Goal: Information Seeking & Learning: Learn about a topic

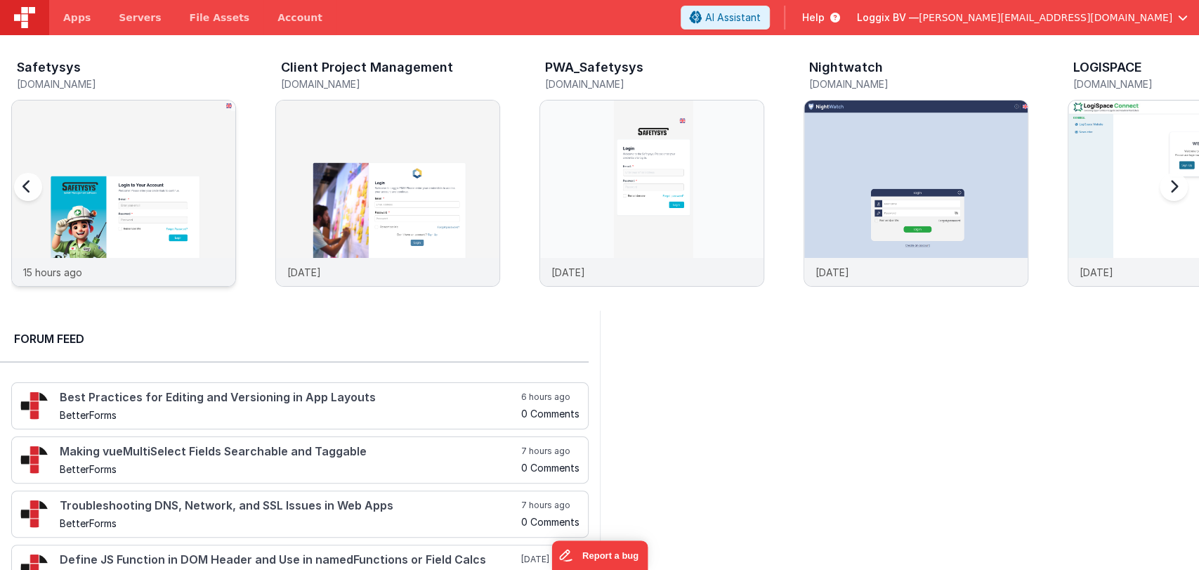
click at [137, 144] on img at bounding box center [123, 211] width 223 height 223
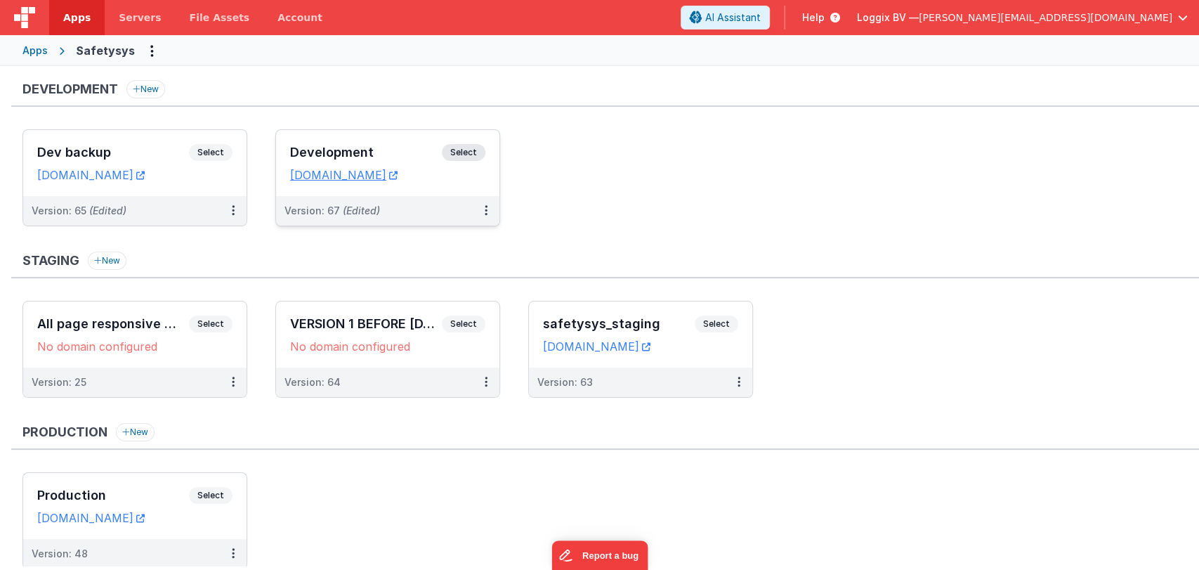
click at [344, 148] on h3 "Development" at bounding box center [366, 152] width 152 height 14
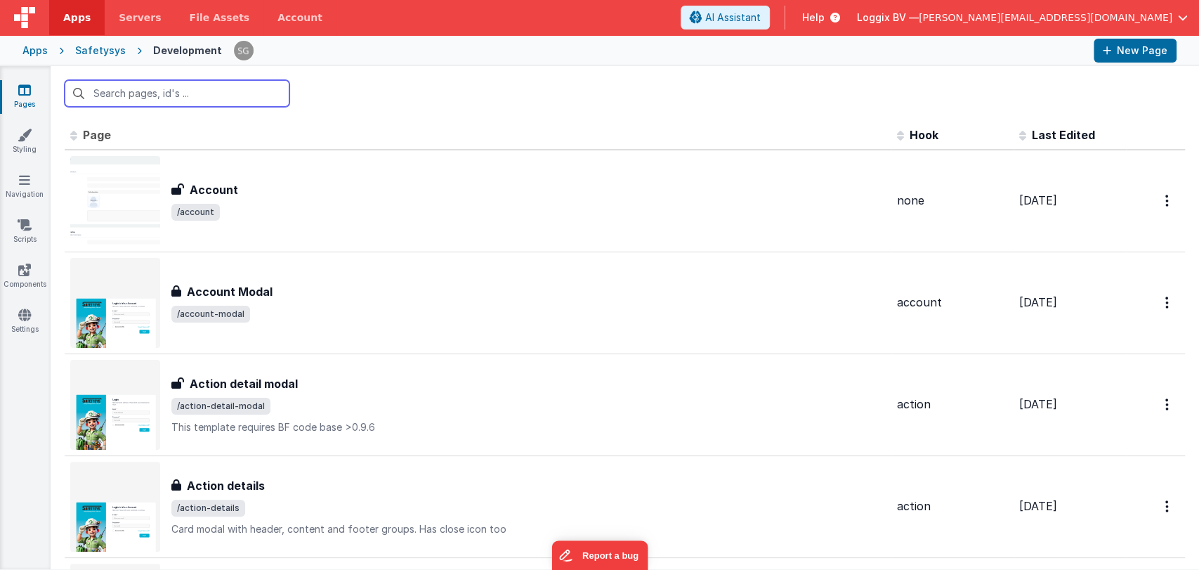
click at [176, 92] on input "text" at bounding box center [177, 93] width 225 height 27
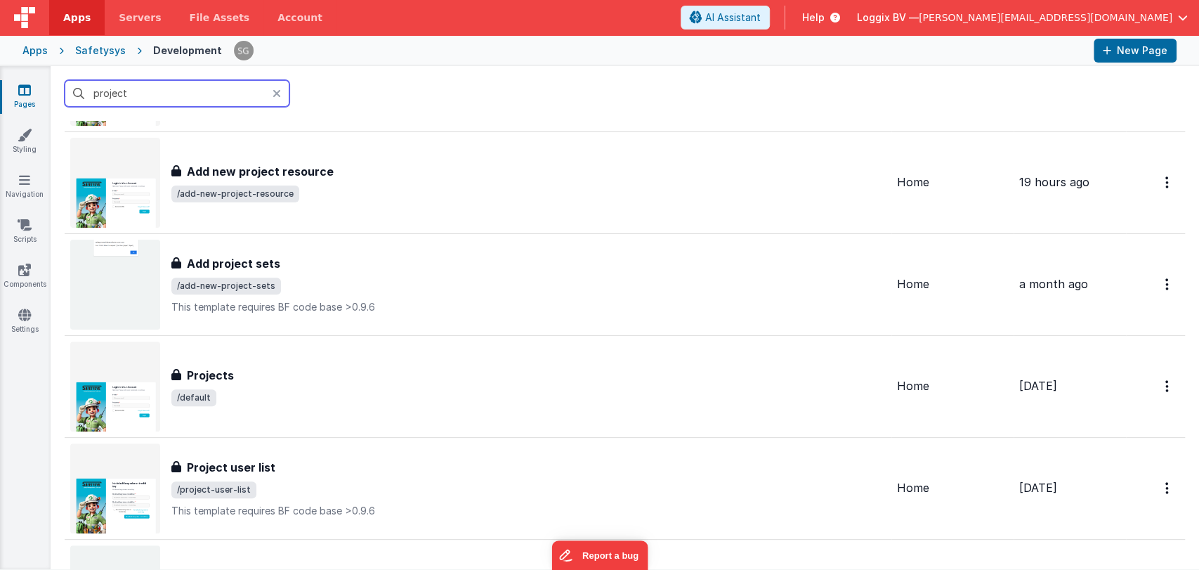
scroll to position [325, 0]
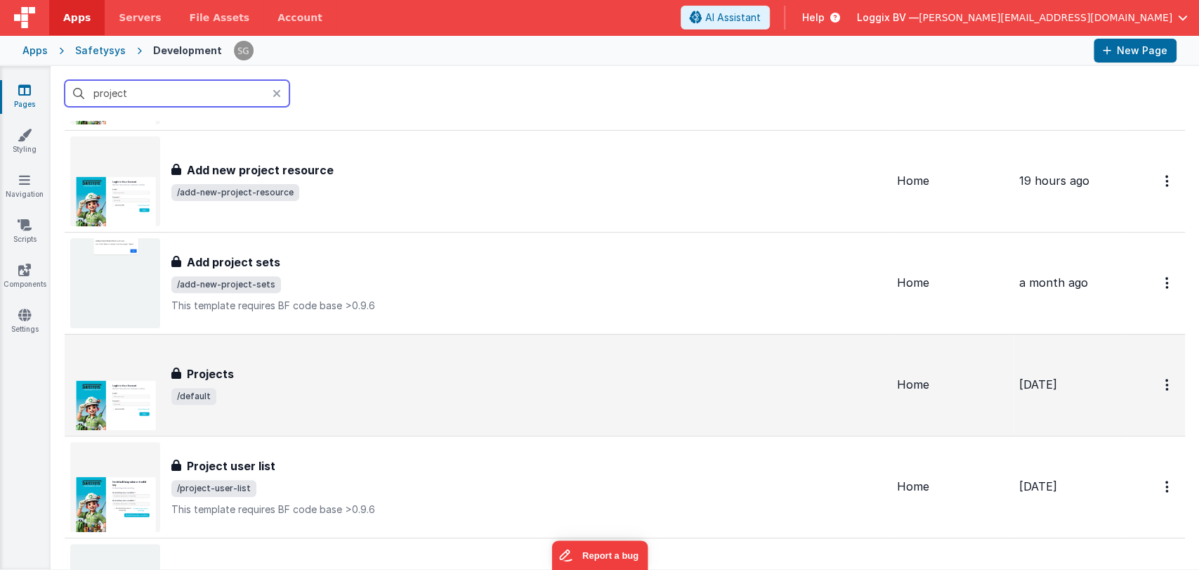
type input "project"
click at [263, 389] on span "/default" at bounding box center [528, 396] width 715 height 17
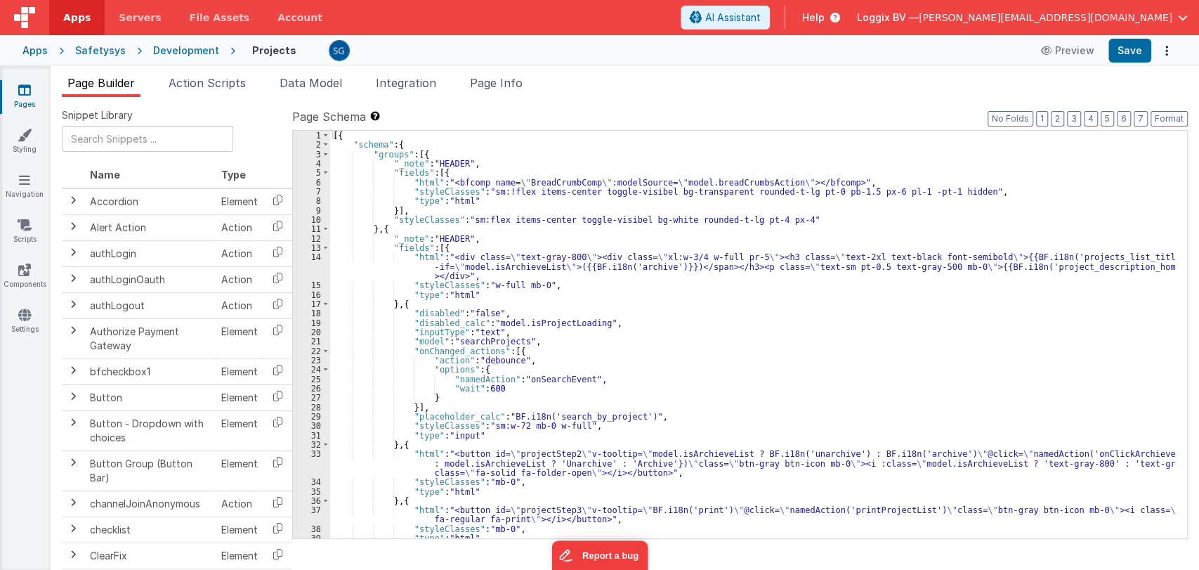
click at [642, 315] on div "[{ "schema" : { "groups" : [{ "_note" : "HEADER" , "fields" : [{ "html" : "<bfc…" at bounding box center [752, 344] width 845 height 427
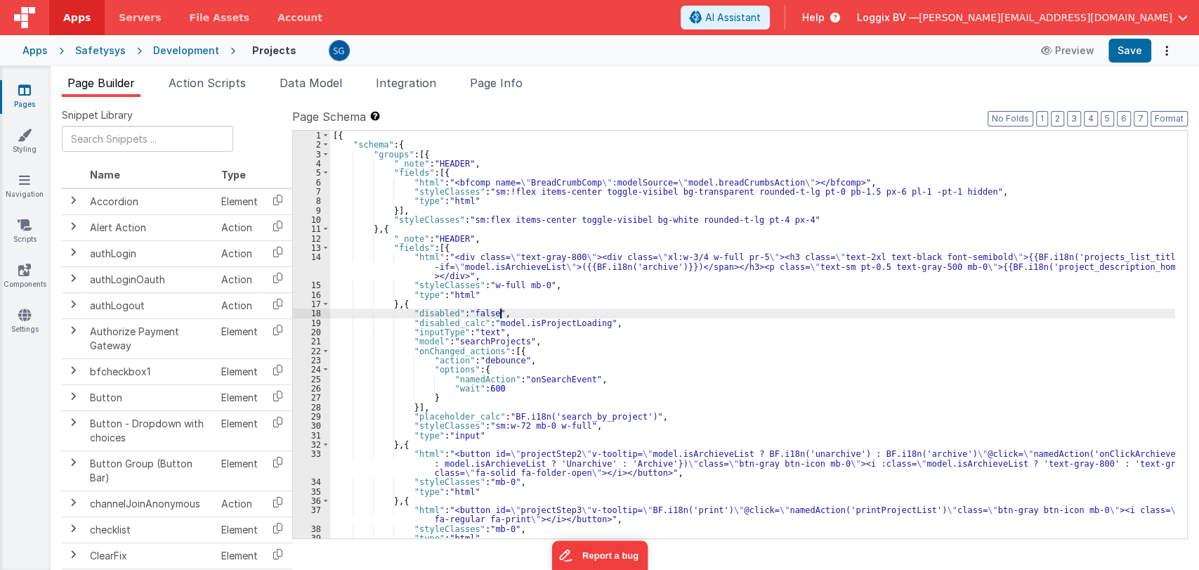
click at [611, 320] on div "[{ "schema" : { "groups" : [{ "_note" : "HEADER" , "fields" : [{ "html" : "<bfc…" at bounding box center [752, 344] width 845 height 427
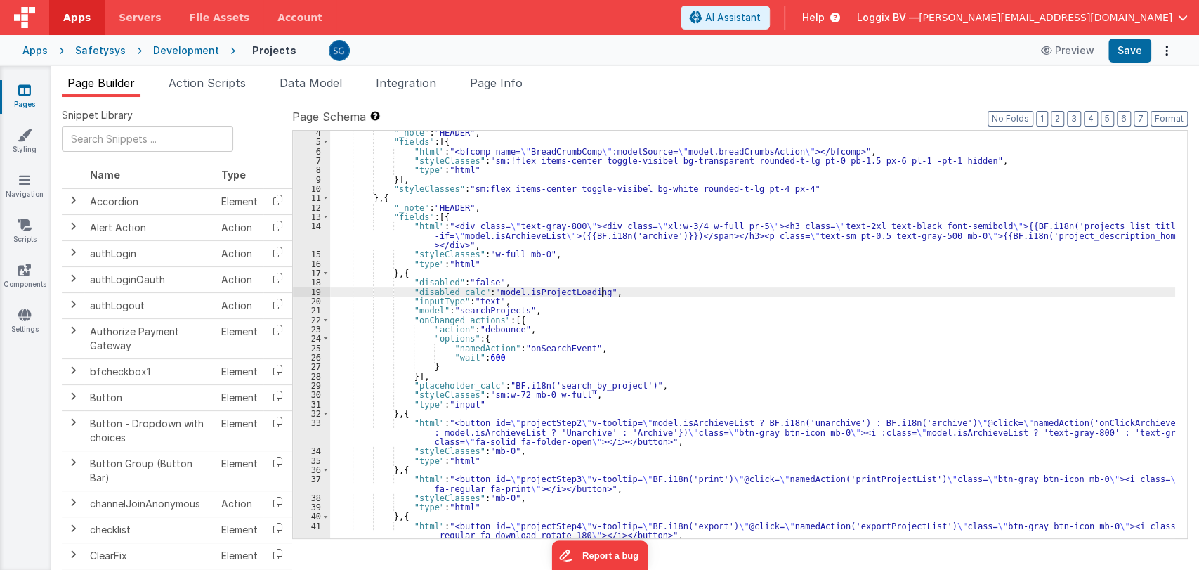
scroll to position [32, 0]
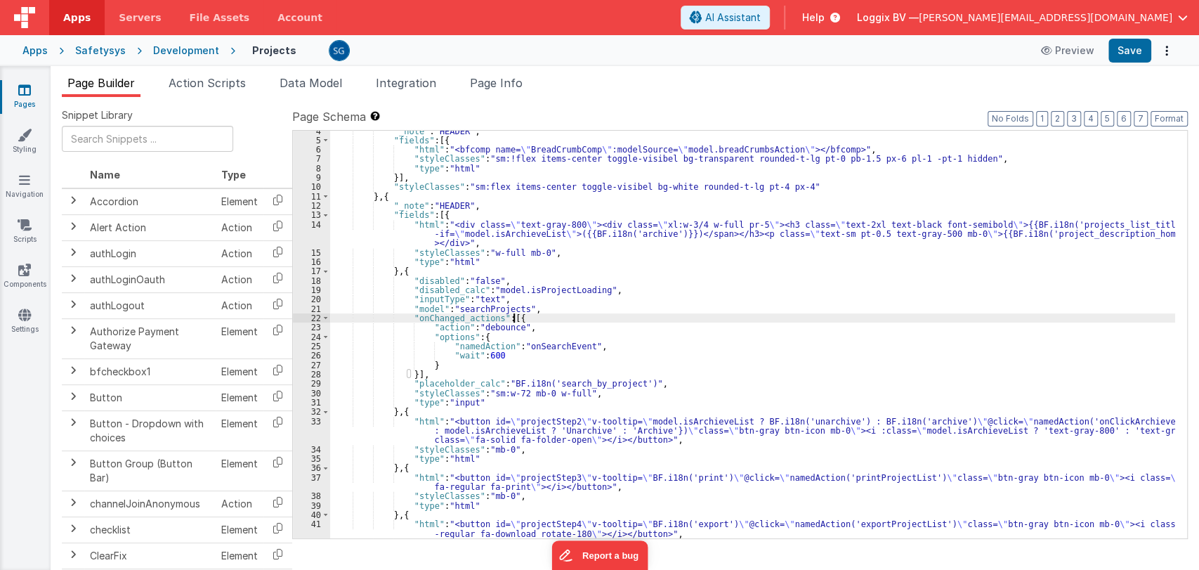
click at [642, 313] on div ""_note" : "HEADER" , "fields" : [{ "html" : "<bfcomp name= \" BreadCrumbComp \"…" at bounding box center [752, 339] width 845 height 427
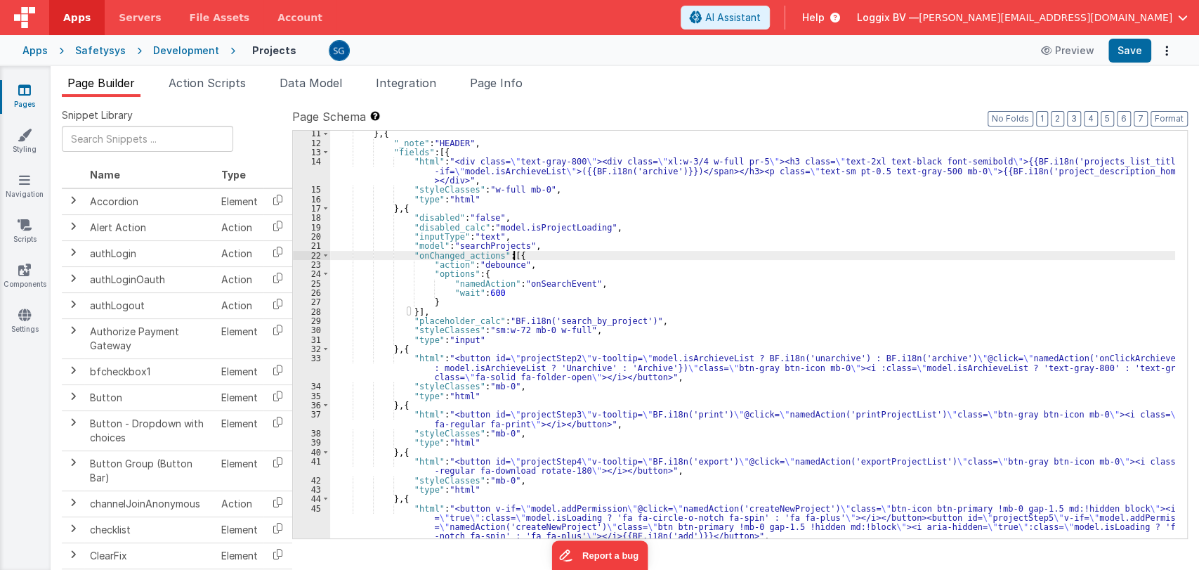
scroll to position [96, 0]
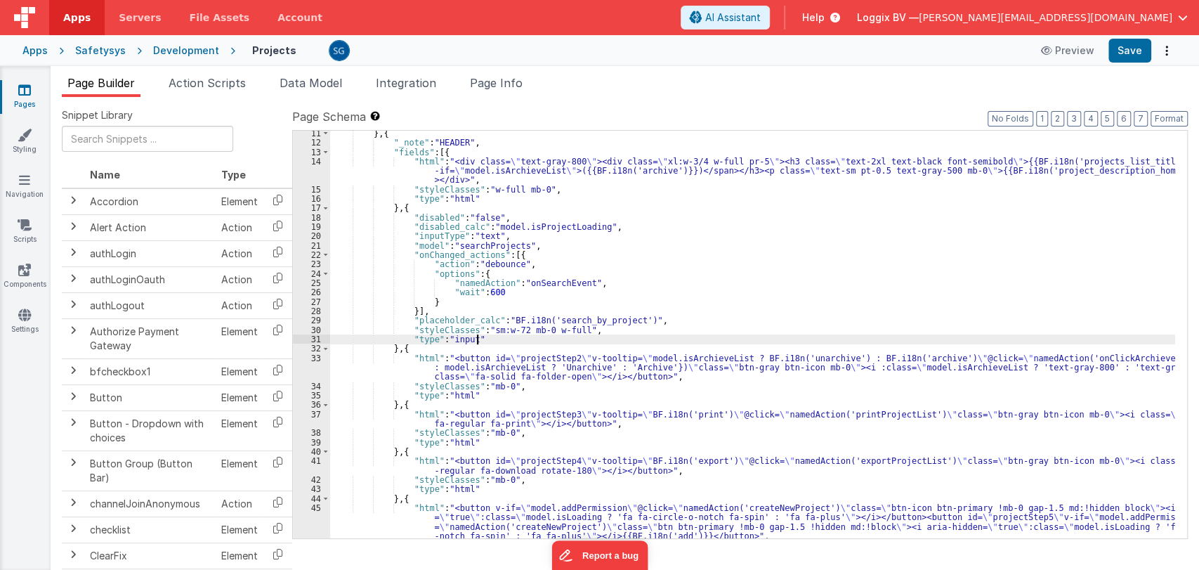
click at [700, 334] on div "} , { "_note" : "HEADER" , "fields" : [{ "html" : "<div class= \" text-gray-800…" at bounding box center [752, 342] width 845 height 427
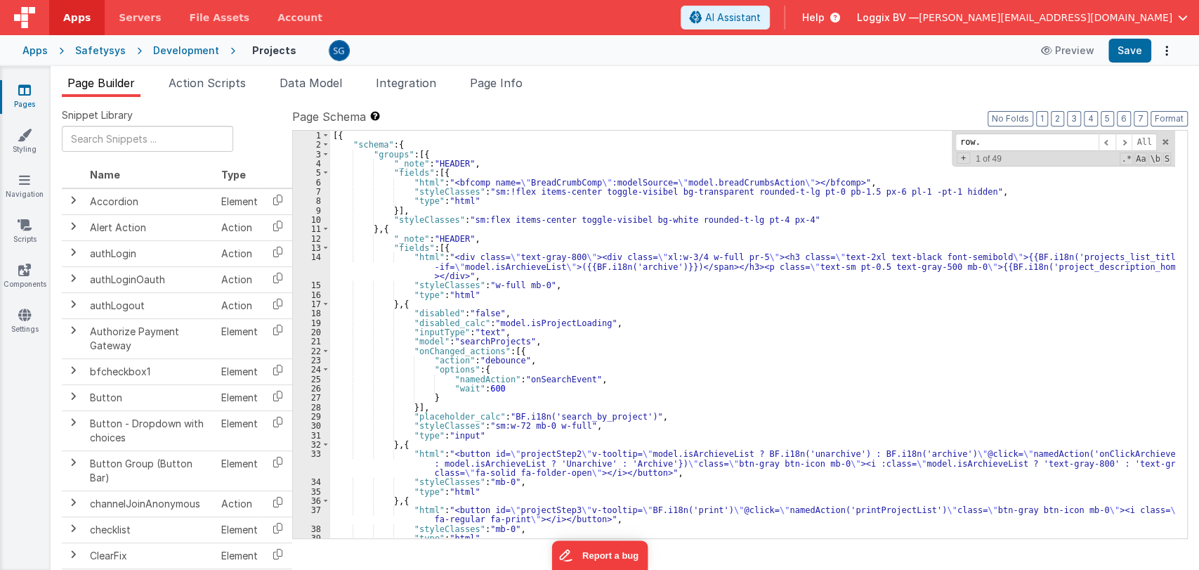
scroll to position [0, 0]
type input "row."
click at [318, 181] on div "6" at bounding box center [311, 182] width 37 height 9
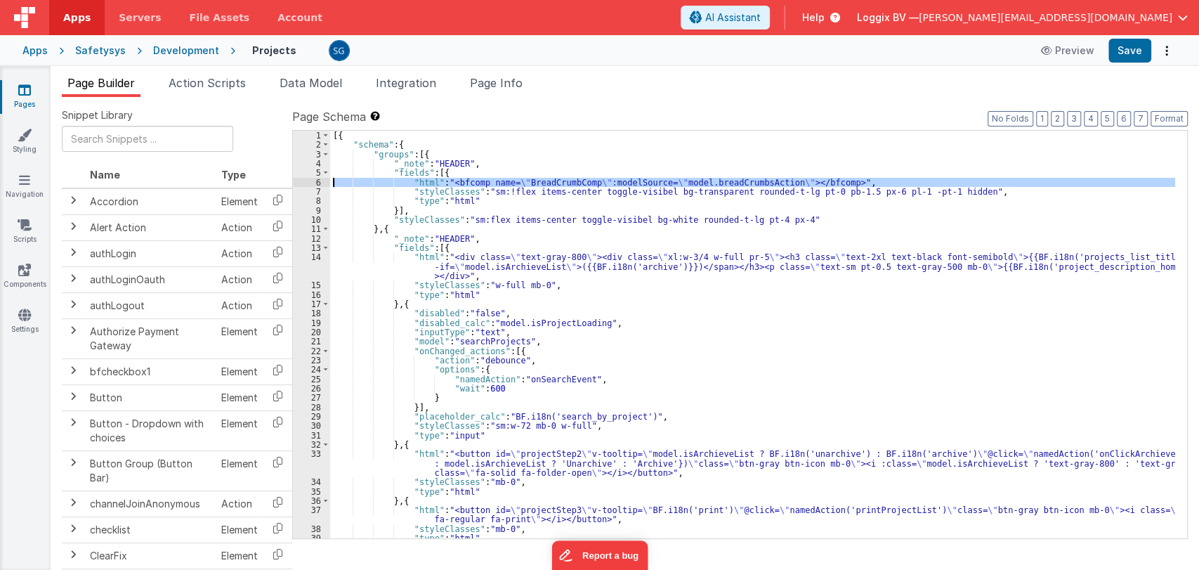
click at [318, 179] on div "6" at bounding box center [311, 182] width 37 height 9
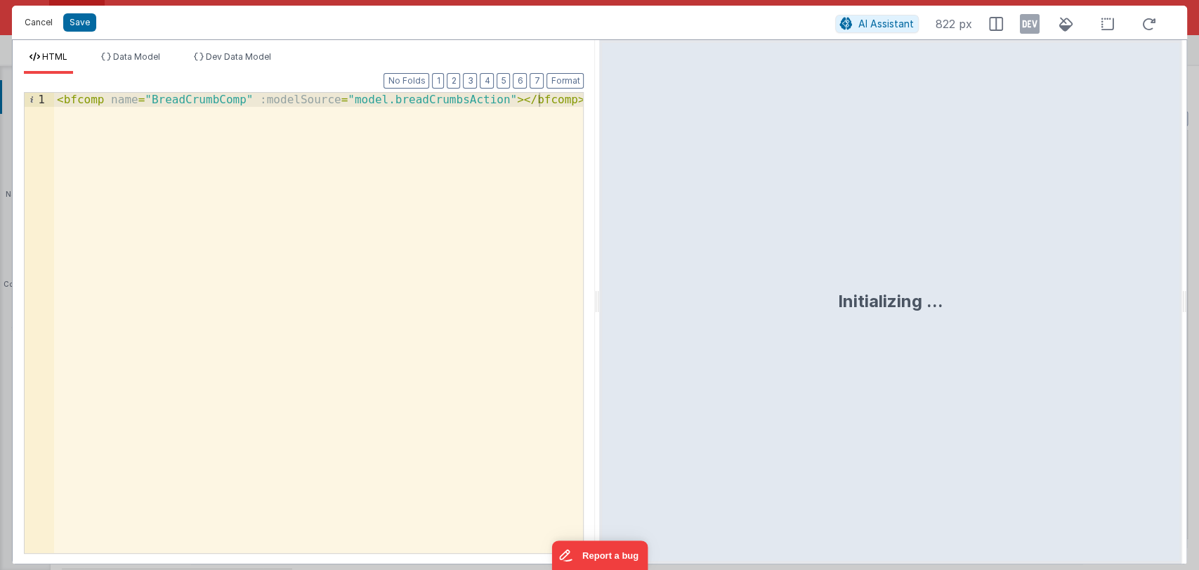
click at [33, 23] on button "Cancel" at bounding box center [39, 23] width 42 height 20
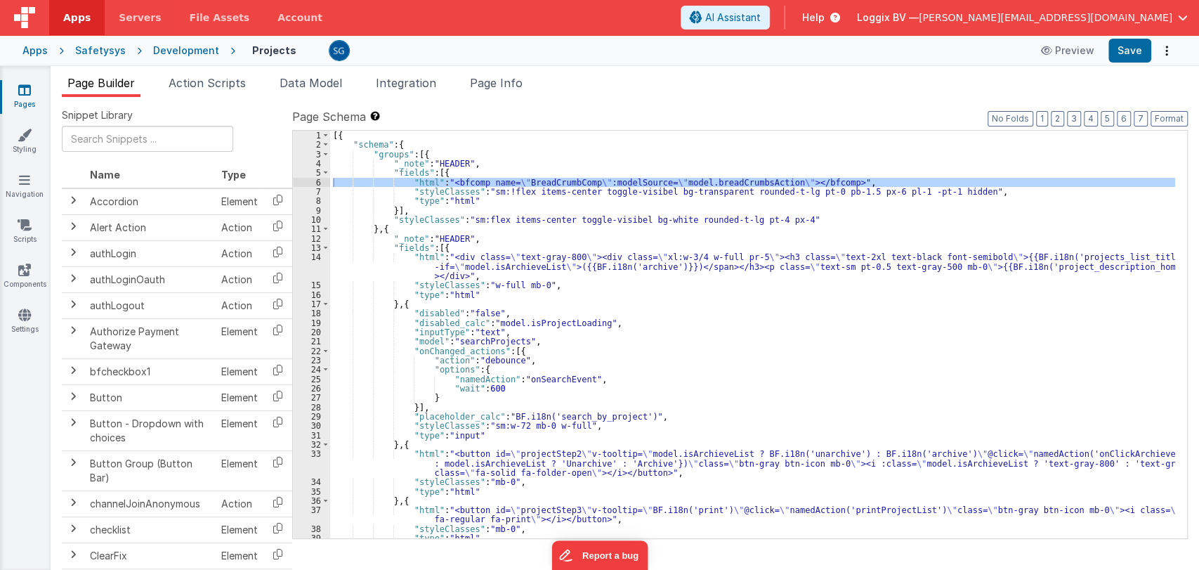
click at [27, 260] on div "Cancel Save AI Assistant 822 px HTML Data Model Dev Data Model Format 7 6 5 4 3…" at bounding box center [599, 285] width 1199 height 570
click at [20, 277] on link "Components" at bounding box center [24, 277] width 51 height 28
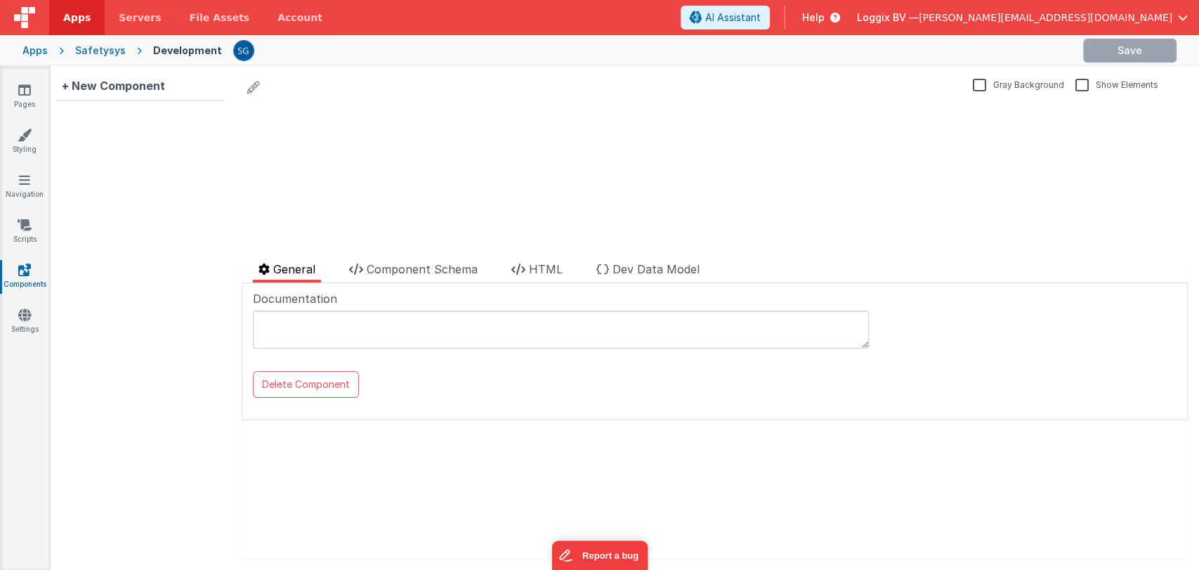
click at [20, 277] on link "Components" at bounding box center [24, 277] width 51 height 28
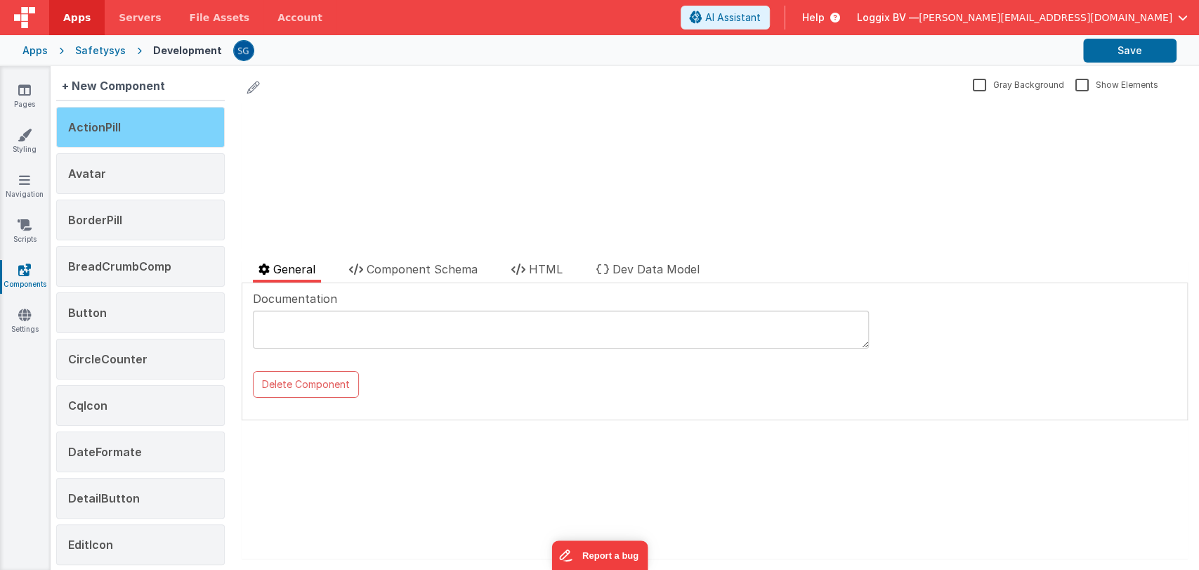
click at [143, 138] on div "ActionPill" at bounding box center [140, 127] width 169 height 41
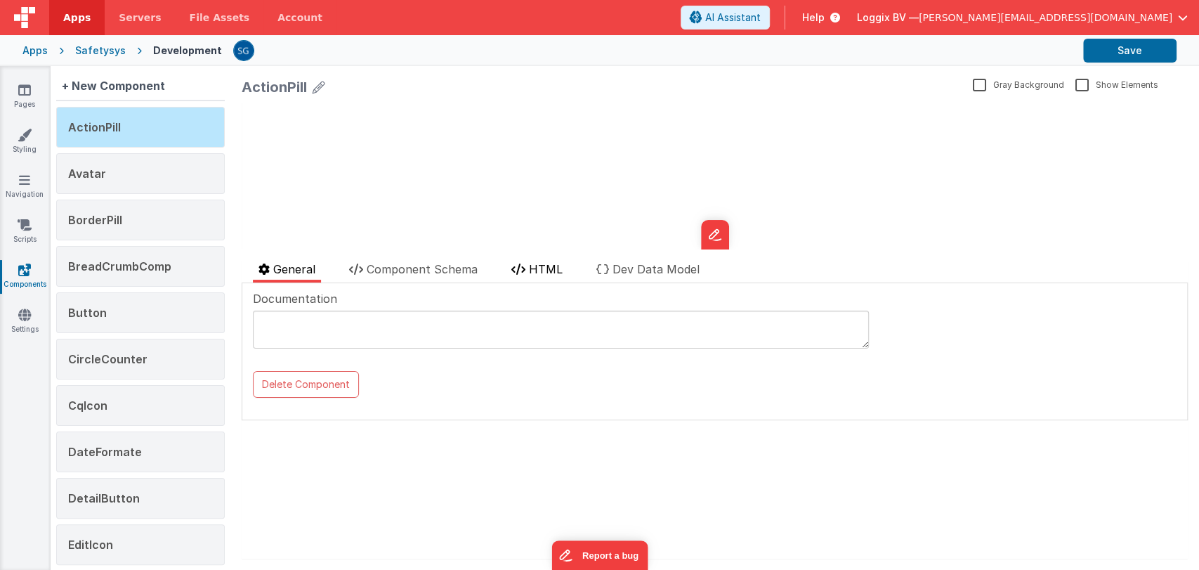
click at [534, 268] on span "HTML" at bounding box center [546, 269] width 34 height 14
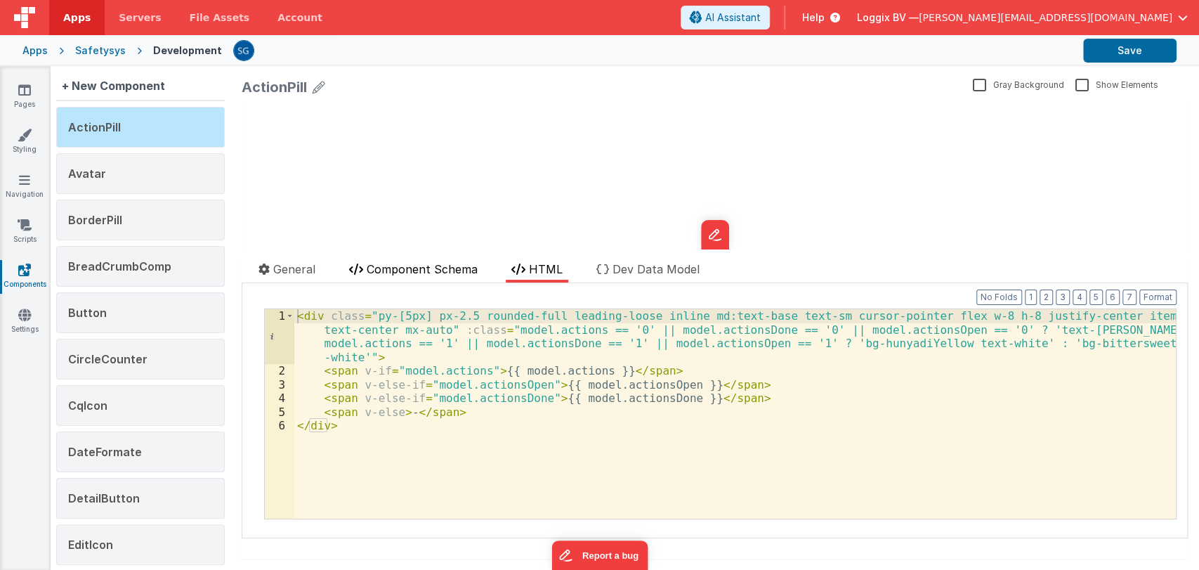
click at [418, 275] on span "Component Schema" at bounding box center [422, 269] width 111 height 14
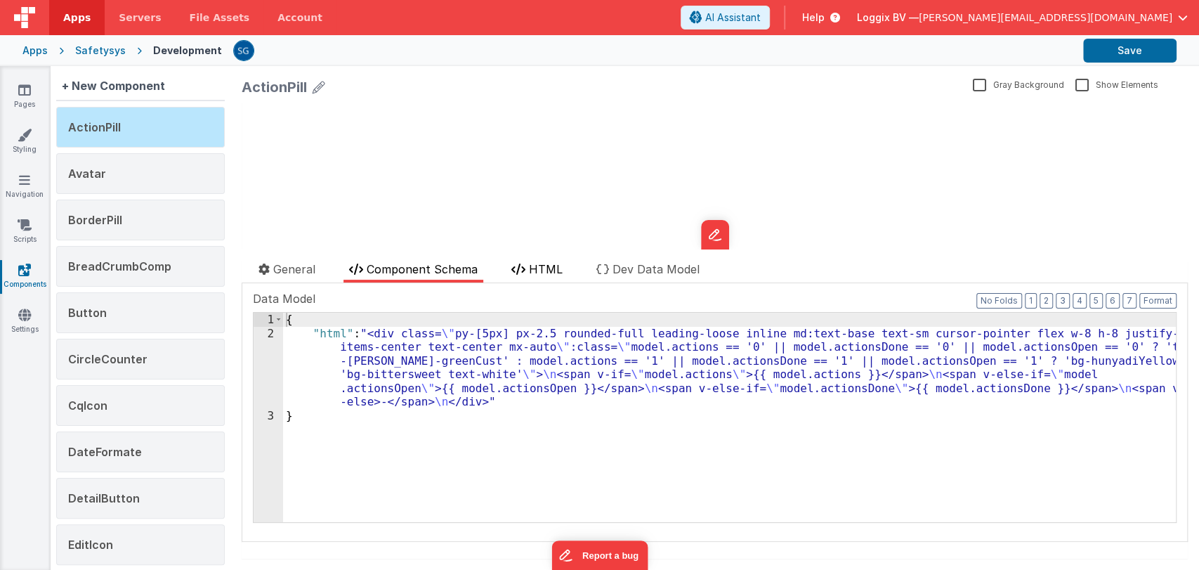
click at [536, 262] on span "HTML" at bounding box center [546, 269] width 34 height 14
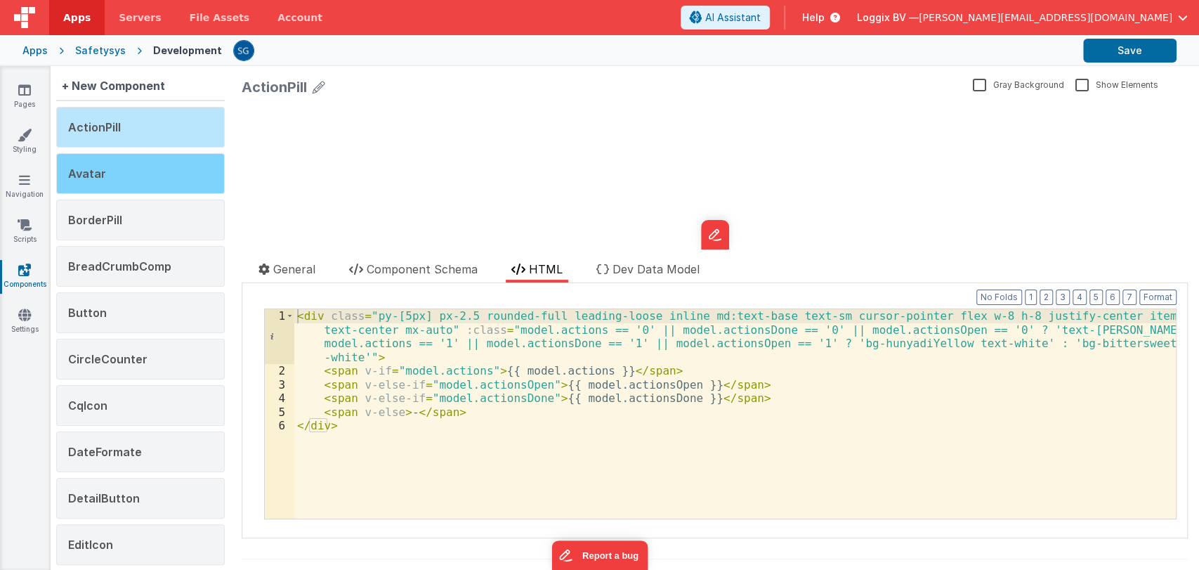
click at [127, 177] on div "Avatar" at bounding box center [140, 173] width 169 height 41
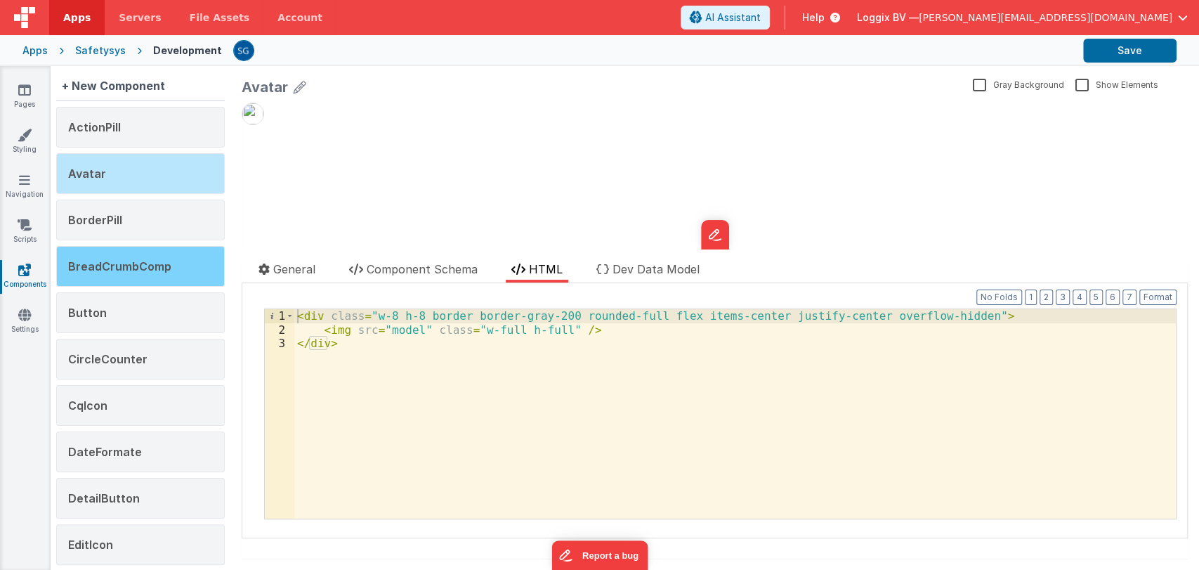
click at [141, 271] on span "BreadCrumbComp" at bounding box center [119, 266] width 103 height 14
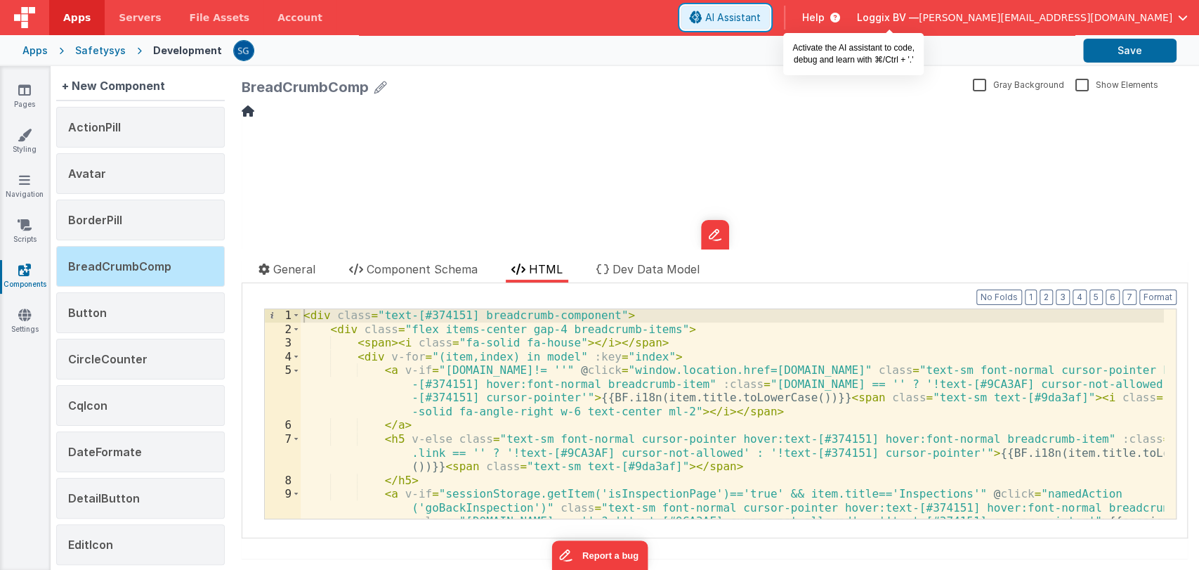
click at [770, 26] on button "AI Assistant" at bounding box center [725, 18] width 89 height 24
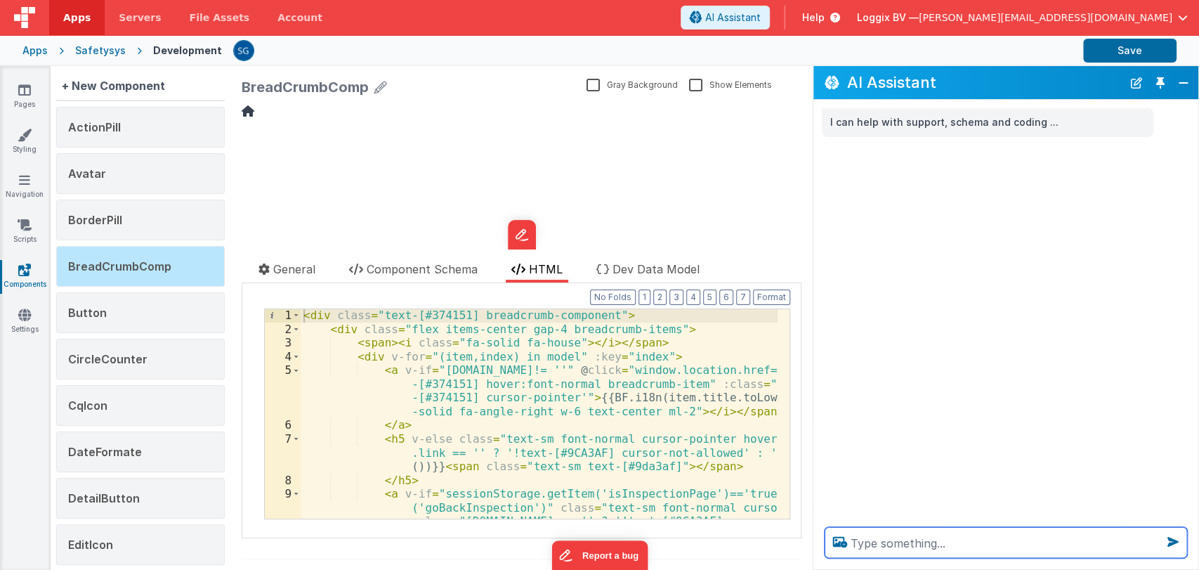
click at [881, 538] on textarea at bounding box center [1006, 542] width 363 height 31
type textarea "tell me how this component is working ."
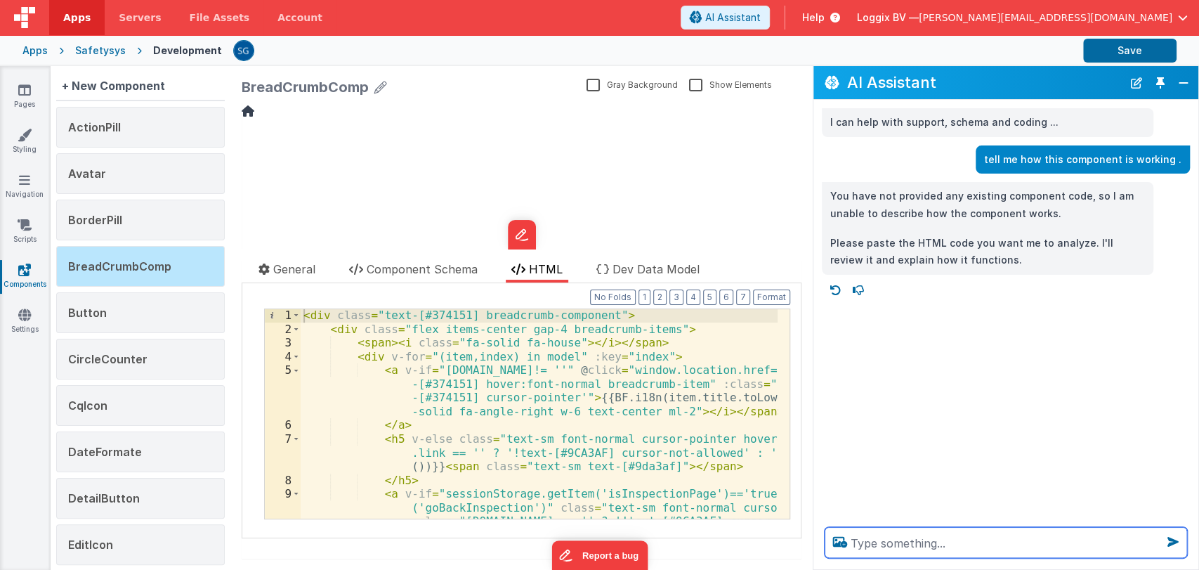
click at [867, 552] on textarea at bounding box center [1006, 542] width 363 height 31
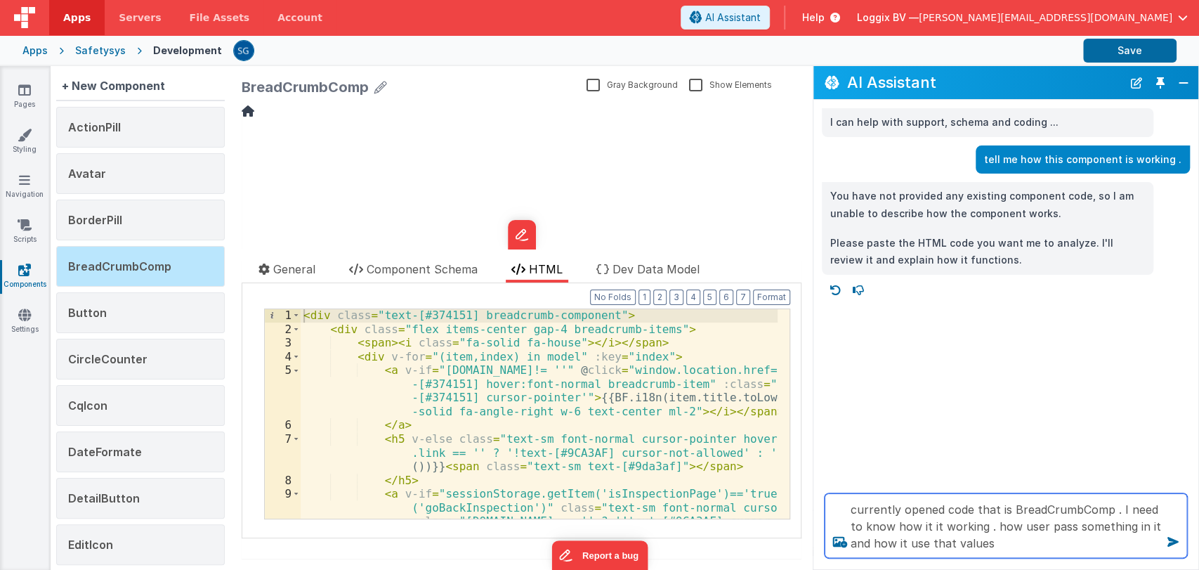
type textarea "currently opened code that is BreadCrumbComp . I need to know how it it working…"
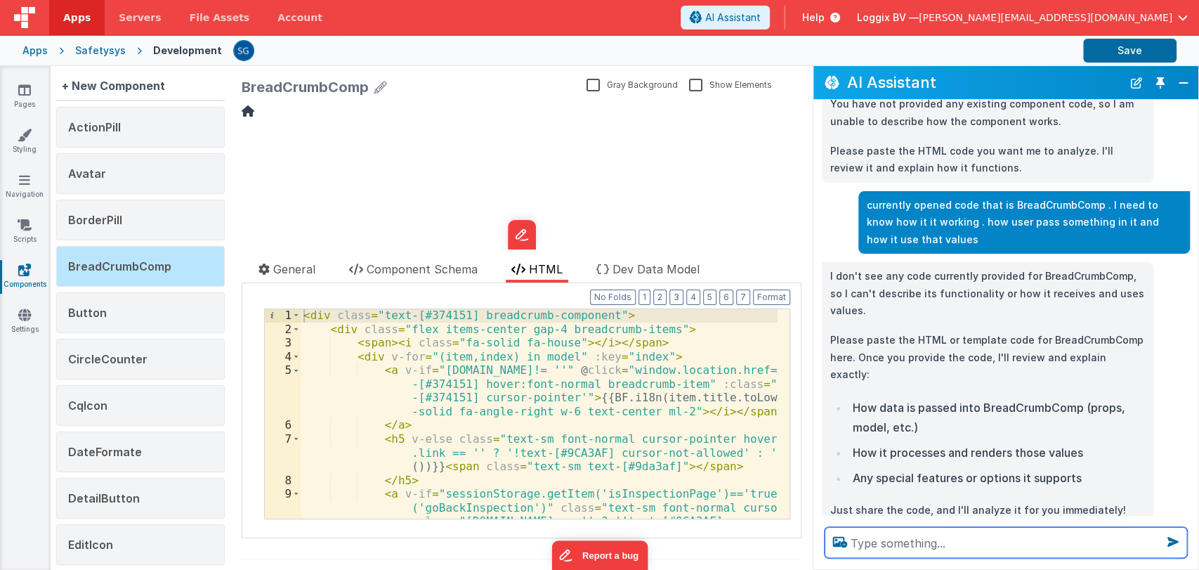
scroll to position [91, 0]
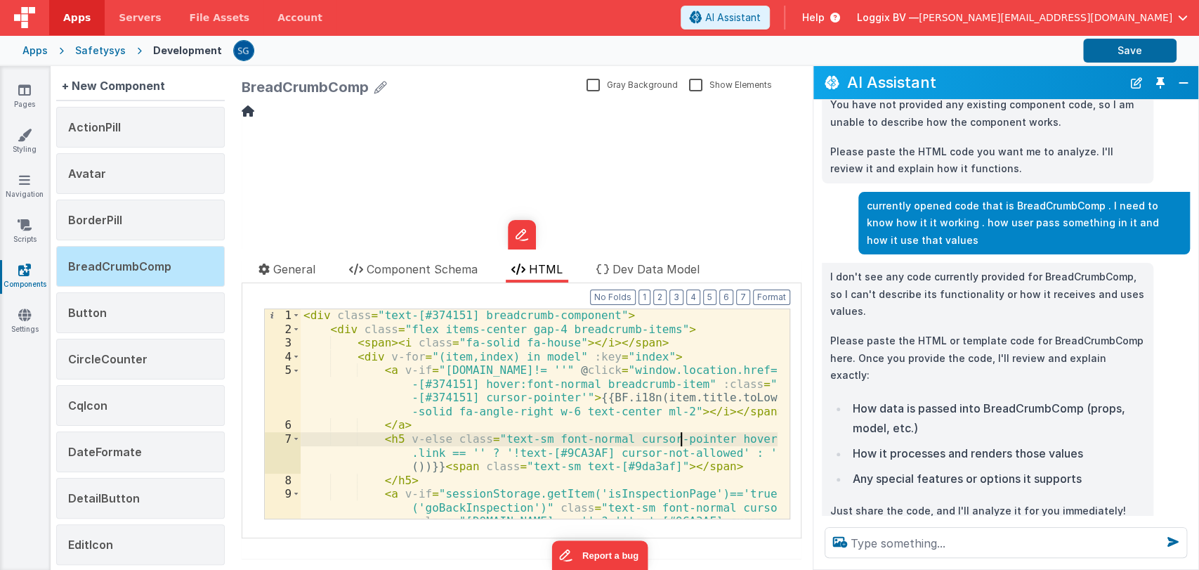
click at [681, 444] on div "< div class = "text-[#374151] breadcrumb-component" > < div class = "flex items…" at bounding box center [727, 454] width 852 height 292
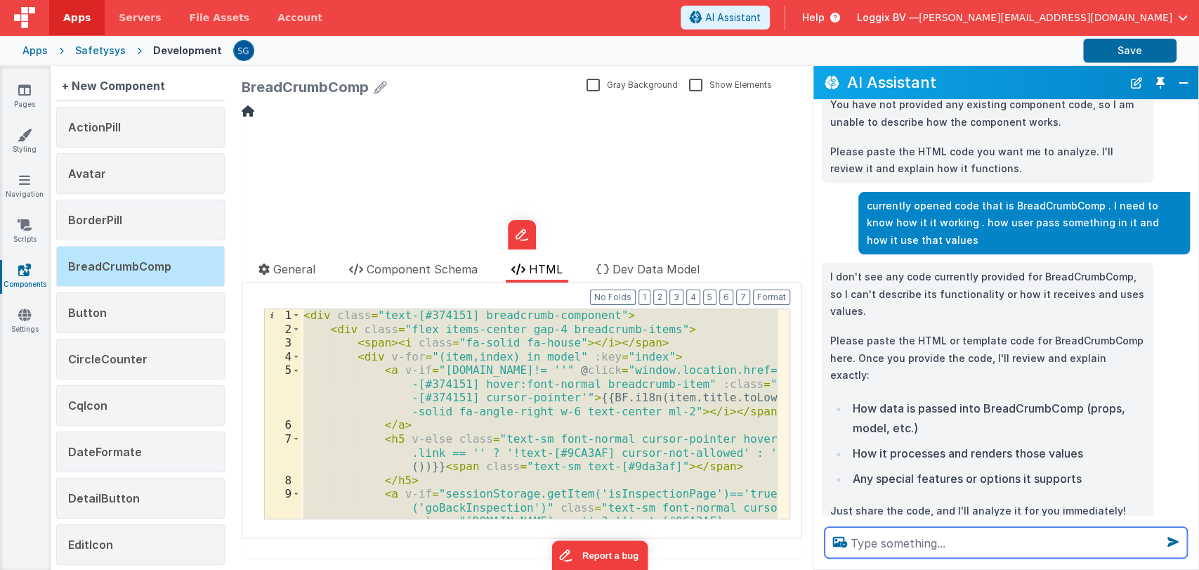
click at [936, 552] on textarea at bounding box center [1006, 542] width 363 height 31
paste textarea "<div class="text-[#374151] breadcrumb-component"> <div class="flex items-center…"
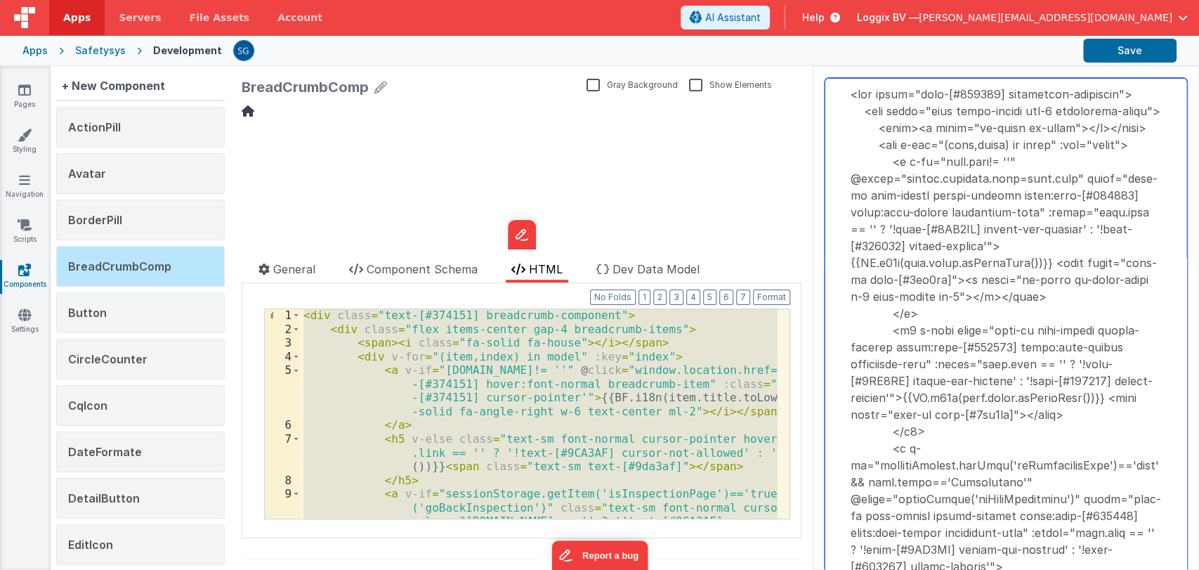
scroll to position [880, 0]
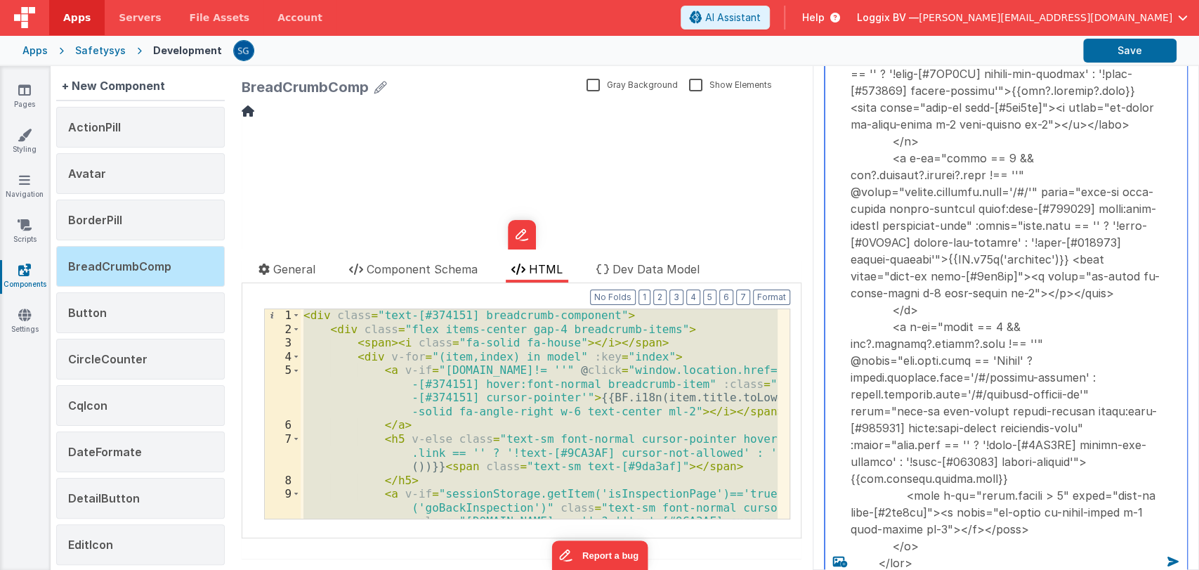
type textarea "<div class="text-[#374151] breadcrumb-component"> <div class="flex items-center…"
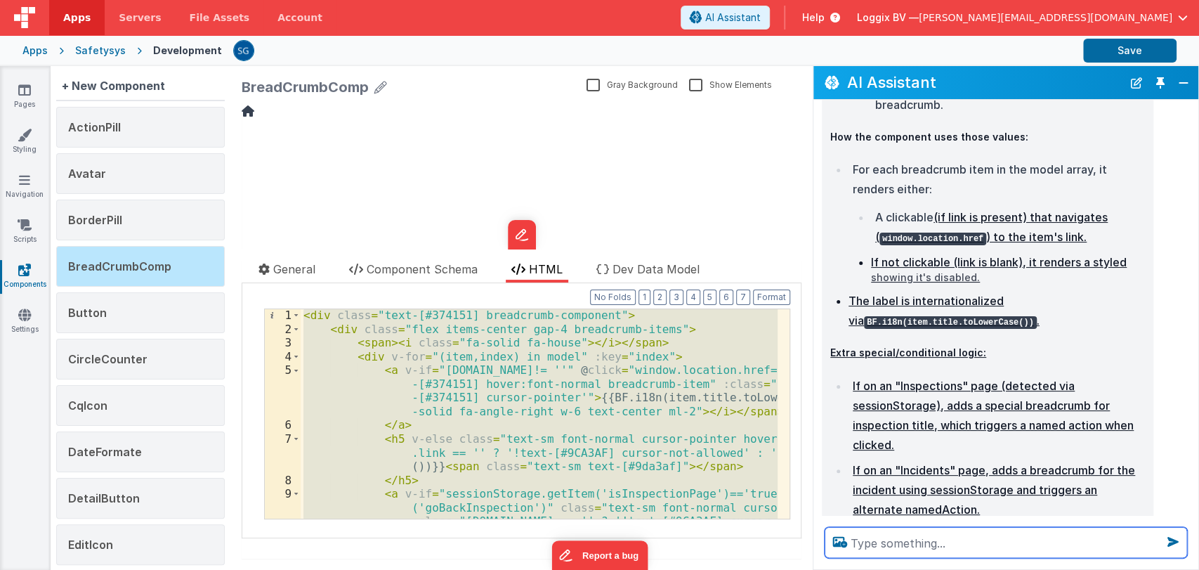
scroll to position [867, 0]
click at [719, 367] on div "< div class = "text-[#374151] breadcrumb-component" > < div class = "flex items…" at bounding box center [539, 413] width 477 height 209
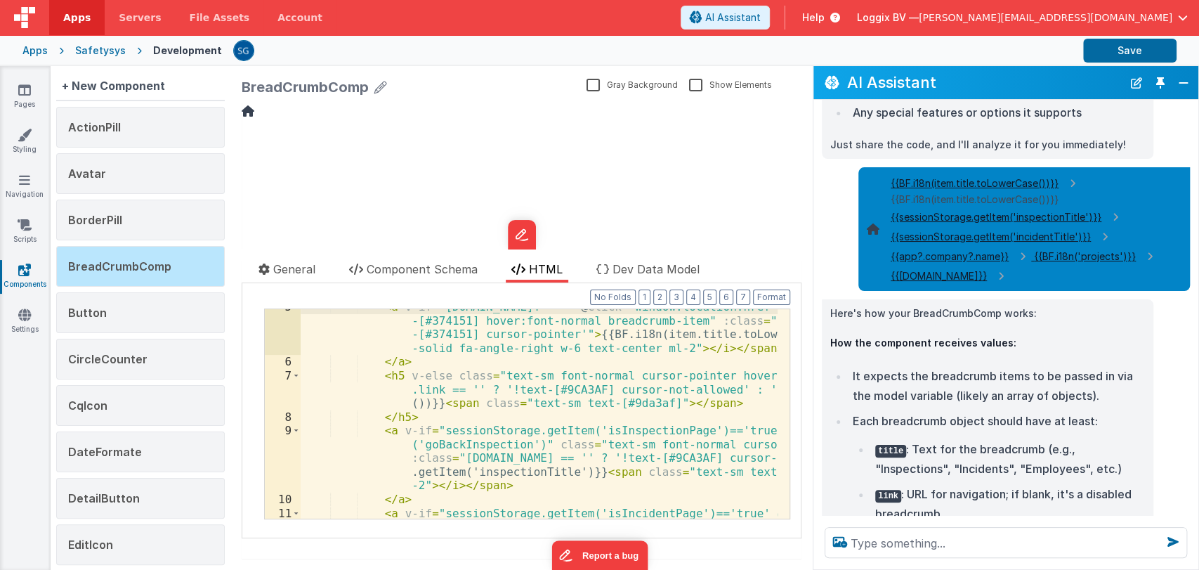
scroll to position [0, 0]
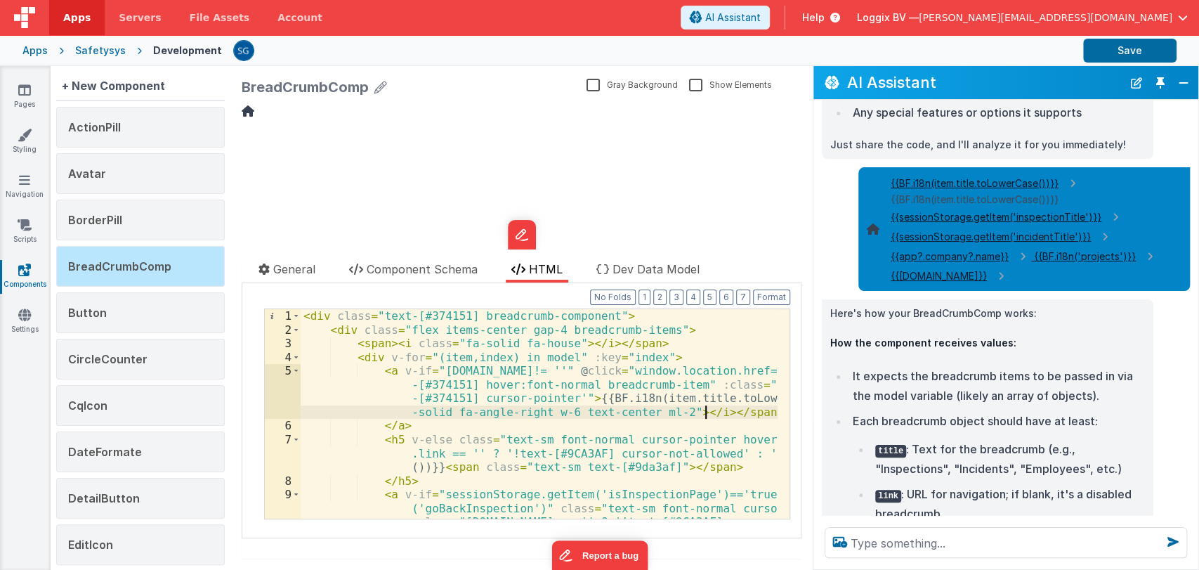
click at [707, 412] on div "< div class = "text-[#374151] breadcrumb-component" > < div class = "flex items…" at bounding box center [727, 455] width 852 height 292
click at [743, 372] on div "< div class = "text-[#374151] breadcrumb-component" > < div class = "flex items…" at bounding box center [727, 455] width 852 height 292
click at [729, 367] on div "< div class = "text-[#374151] breadcrumb-component" > < div class = "flex items…" at bounding box center [727, 455] width 852 height 292
click at [612, 356] on div "< div class = "text-[#374151] breadcrumb-component" > < div class = "flex items…" at bounding box center [727, 455] width 852 height 292
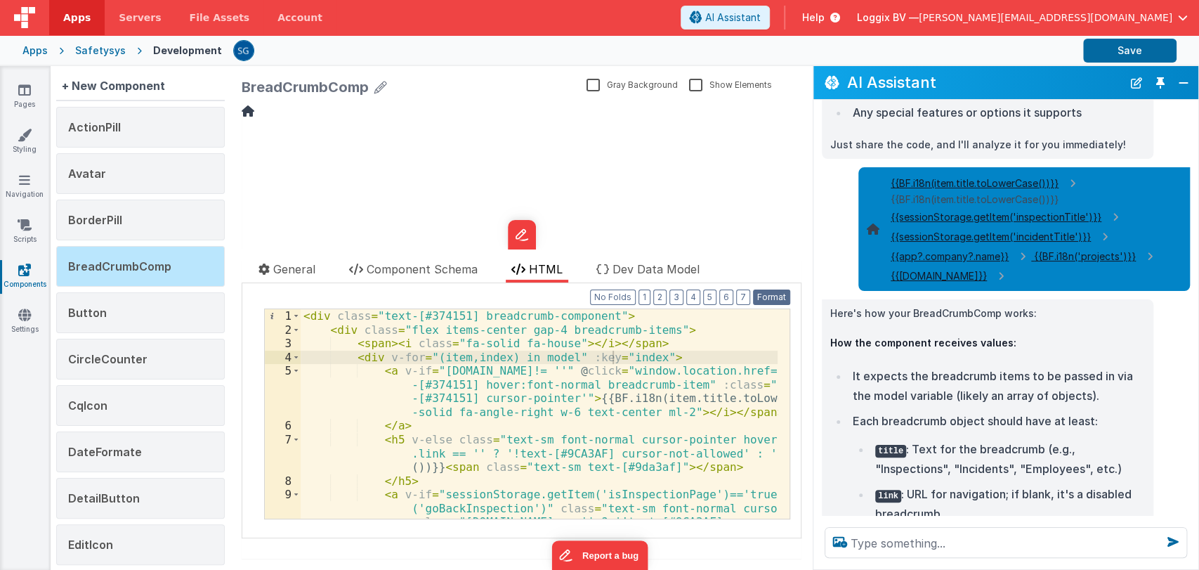
click at [753, 299] on button "Format" at bounding box center [771, 296] width 37 height 15
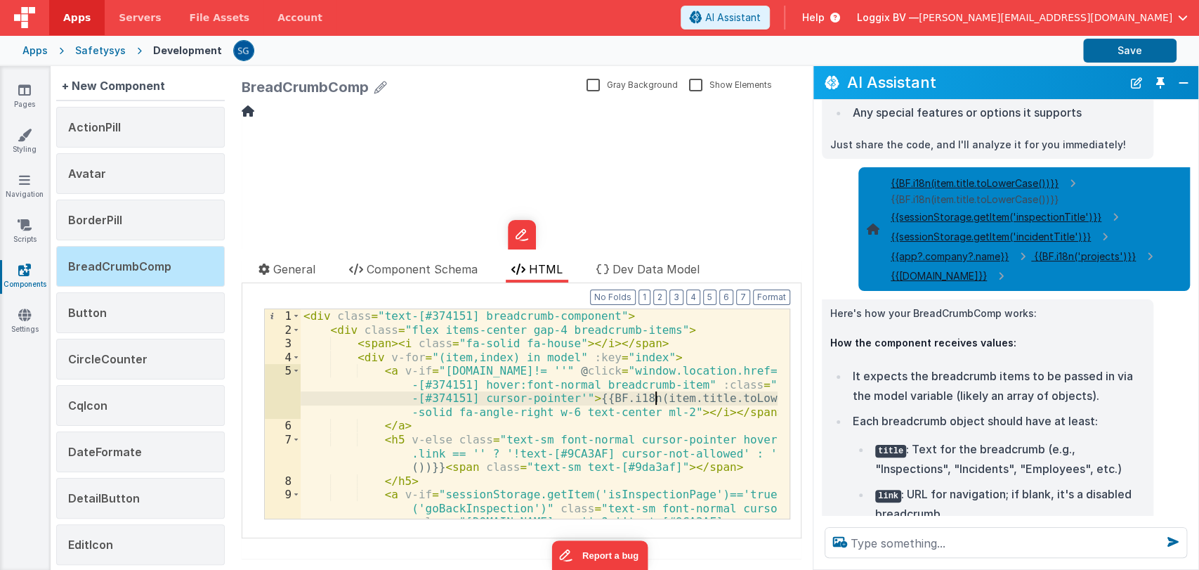
click at [658, 395] on div "< div class = "text-[#374151] breadcrumb-component" > < div class = "flex items…" at bounding box center [727, 455] width 852 height 292
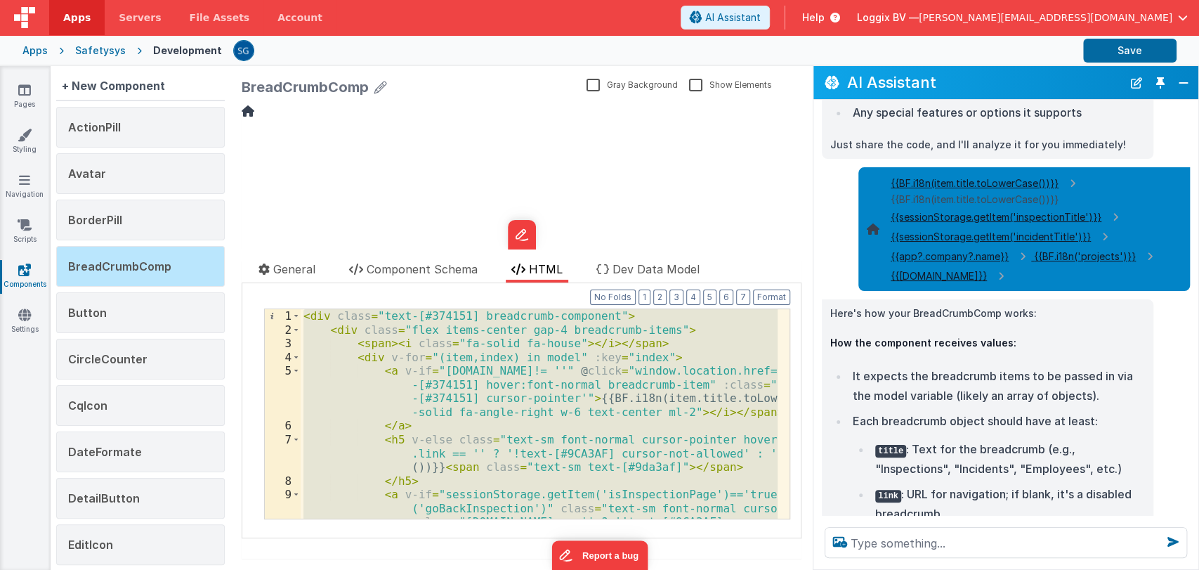
click at [265, 46] on div at bounding box center [652, 51] width 839 height 24
drag, startPoint x: 994, startPoint y: 79, endPoint x: 1062, endPoint y: 80, distance: 67.5
click at [1062, 80] on h2 "AI Assistant" at bounding box center [984, 82] width 275 height 17
click at [1155, 79] on button "Toggle Pin" at bounding box center [1161, 83] width 20 height 20
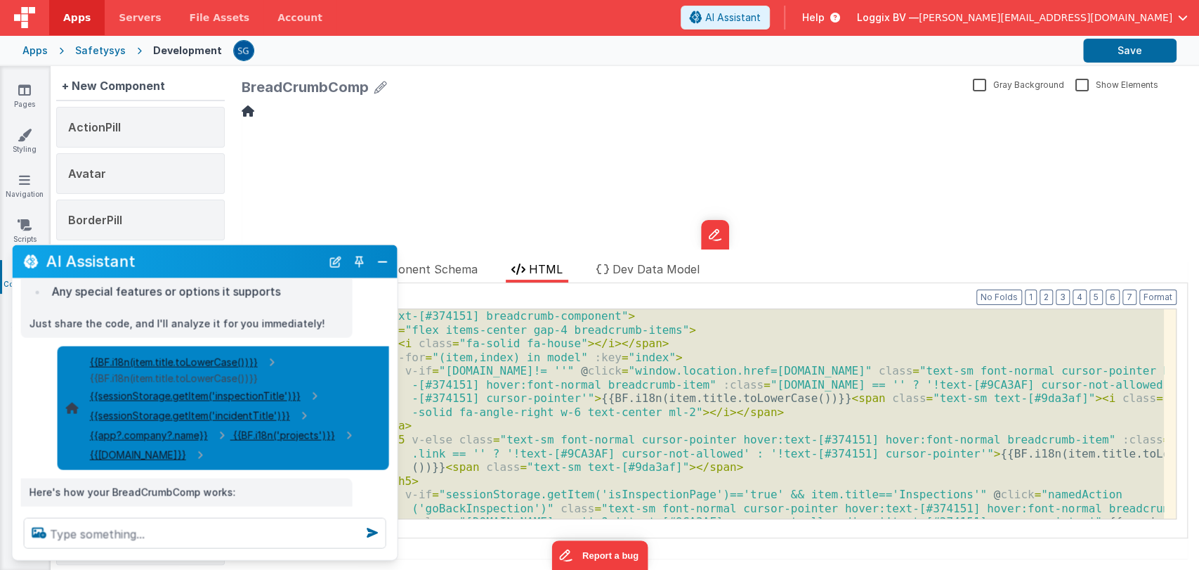
click at [748, 356] on div "< div class = "text-[#374151] breadcrumb-component" > < div class = "flex items…" at bounding box center [733, 413] width 864 height 209
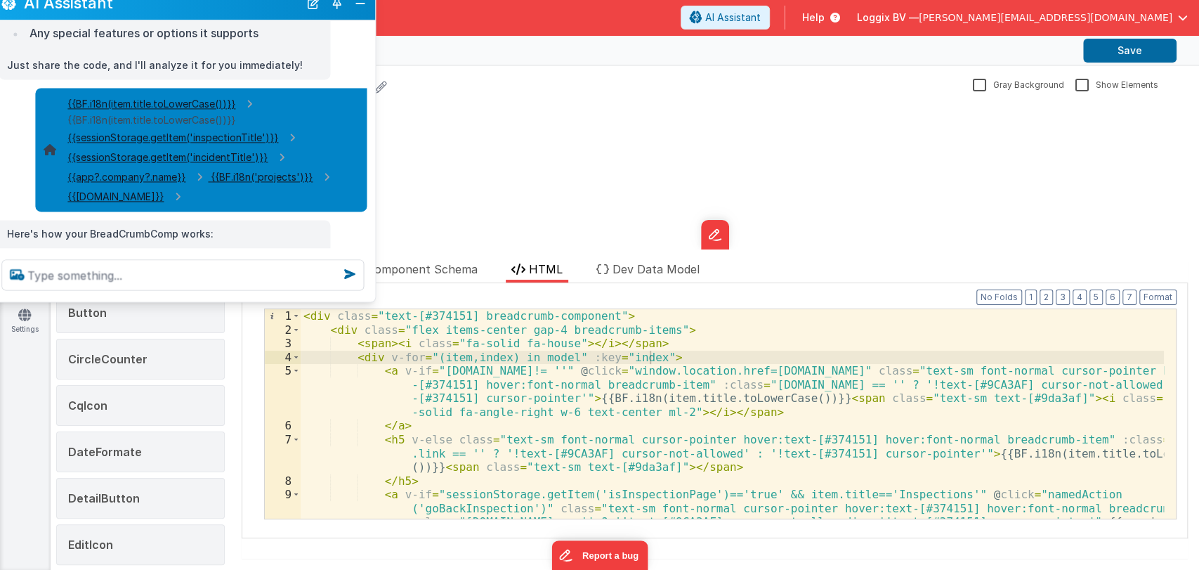
drag, startPoint x: 285, startPoint y: 266, endPoint x: 262, endPoint y: 8, distance: 258.8
click at [262, 8] on h2 "AI Assistant" at bounding box center [161, 3] width 275 height 17
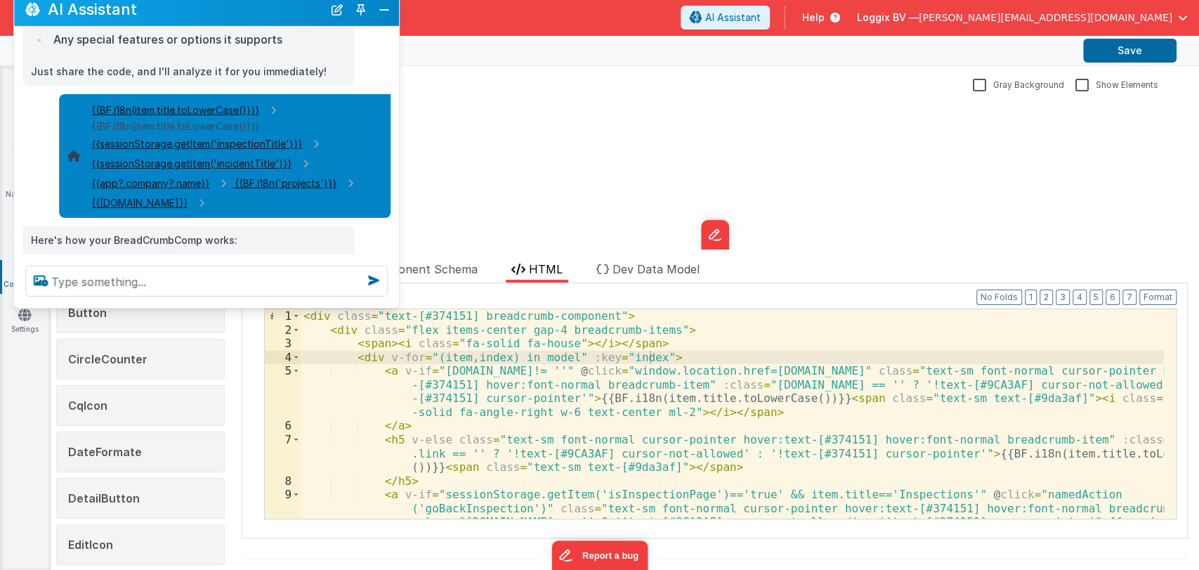
drag, startPoint x: 247, startPoint y: 26, endPoint x: 248, endPoint y: 8, distance: 17.6
click at [248, 8] on h2 "AI Assistant" at bounding box center [185, 9] width 275 height 17
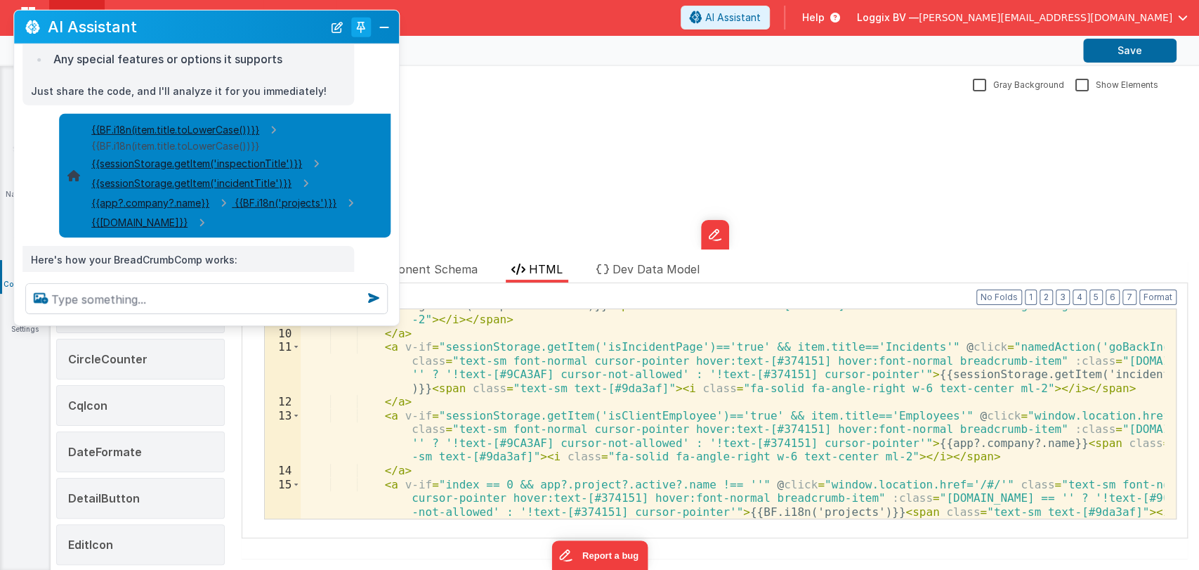
scroll to position [388, 0]
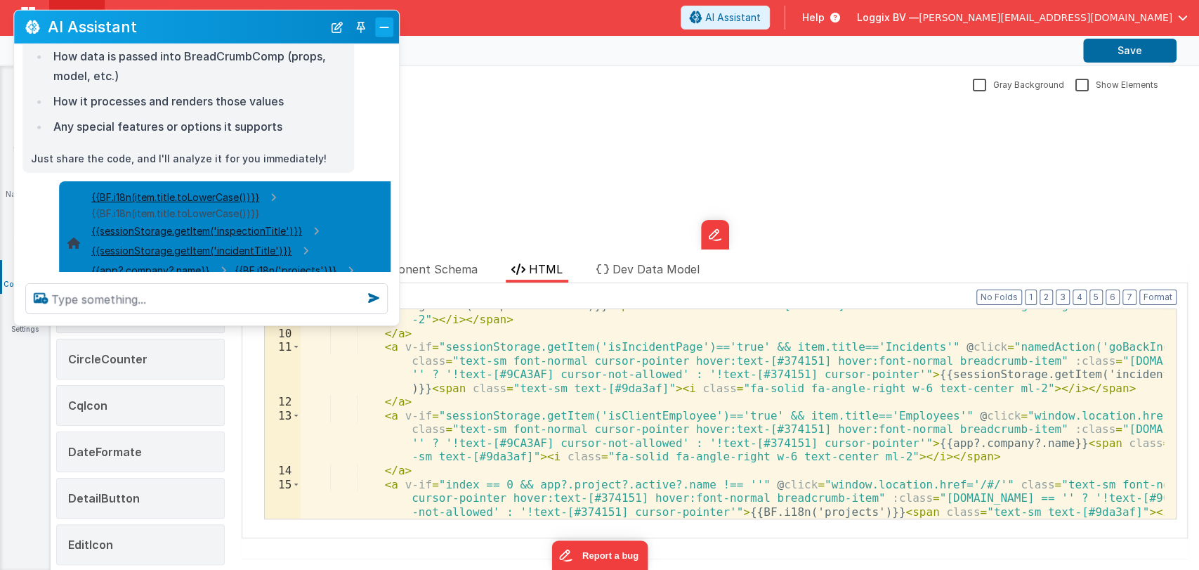
click at [391, 24] on button "Close" at bounding box center [384, 27] width 18 height 20
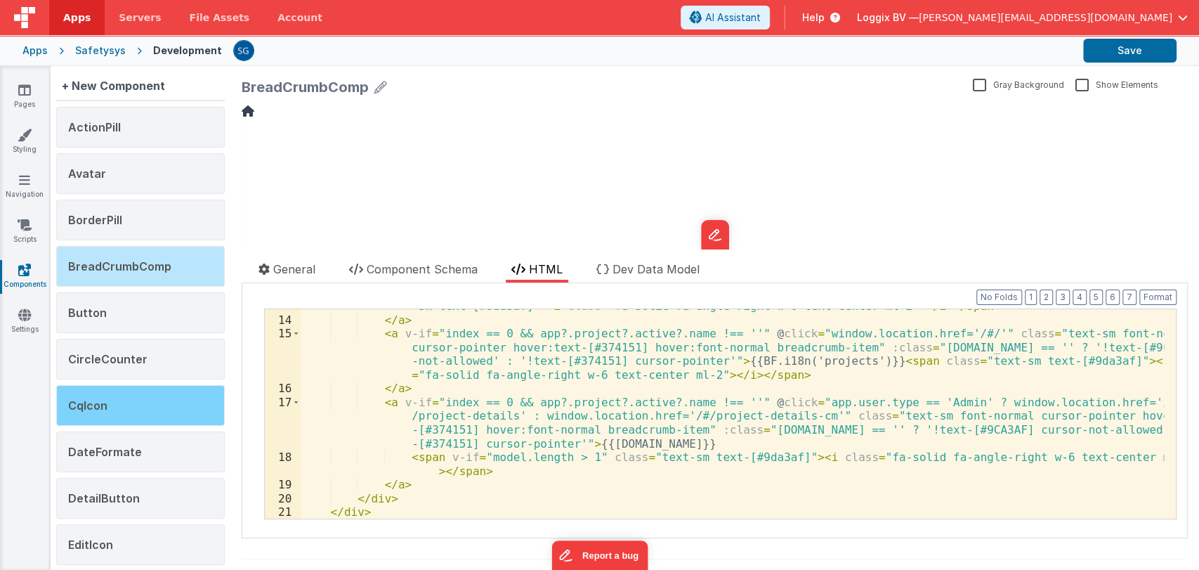
scroll to position [40, 0]
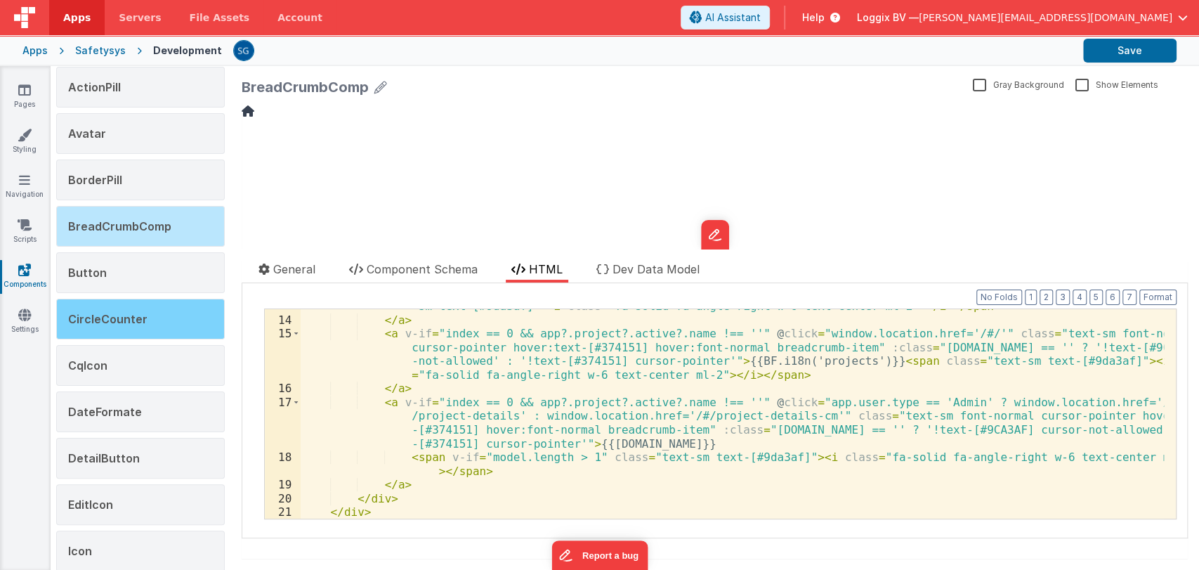
click at [134, 325] on div "CircleCounter" at bounding box center [140, 319] width 169 height 41
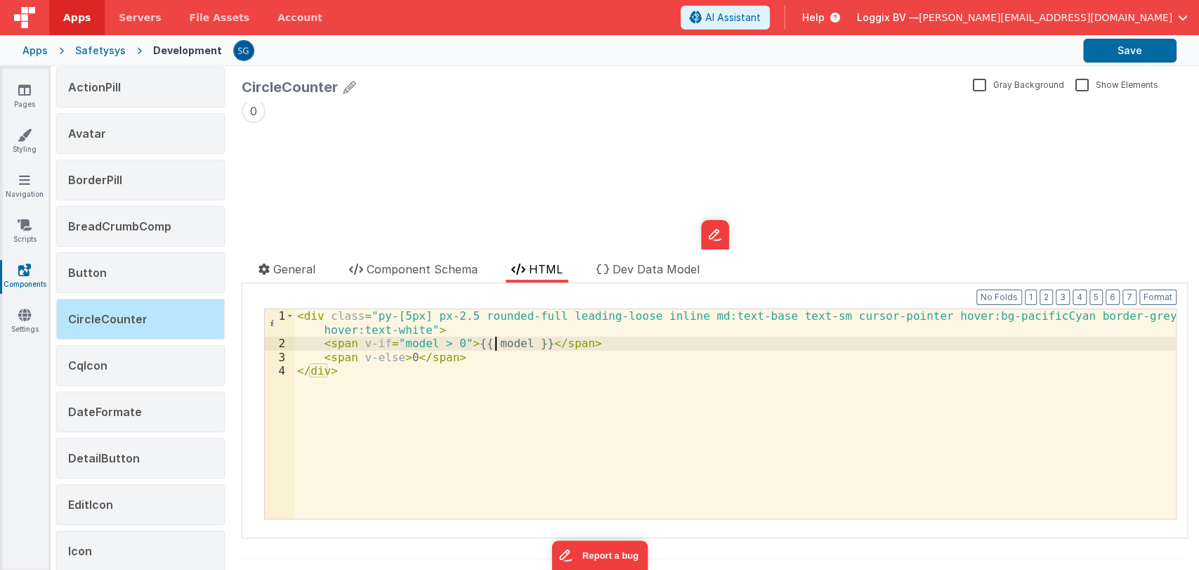
click at [497, 347] on div "< div class = "py-[5px] px-2.5 rounded-full leading-loose inline md:text-base t…" at bounding box center [735, 434] width 882 height 251
click at [596, 347] on div "< div class = "py-[5px] px-2.5 rounded-full leading-loose inline md:text-base t…" at bounding box center [735, 434] width 882 height 251
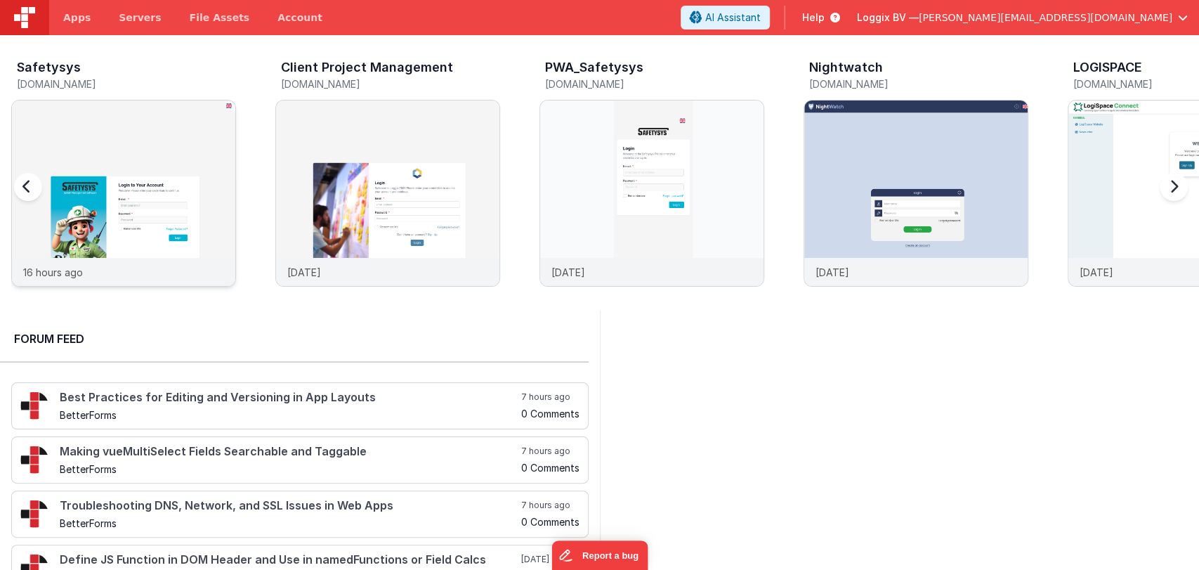
click at [103, 198] on img at bounding box center [123, 211] width 223 height 223
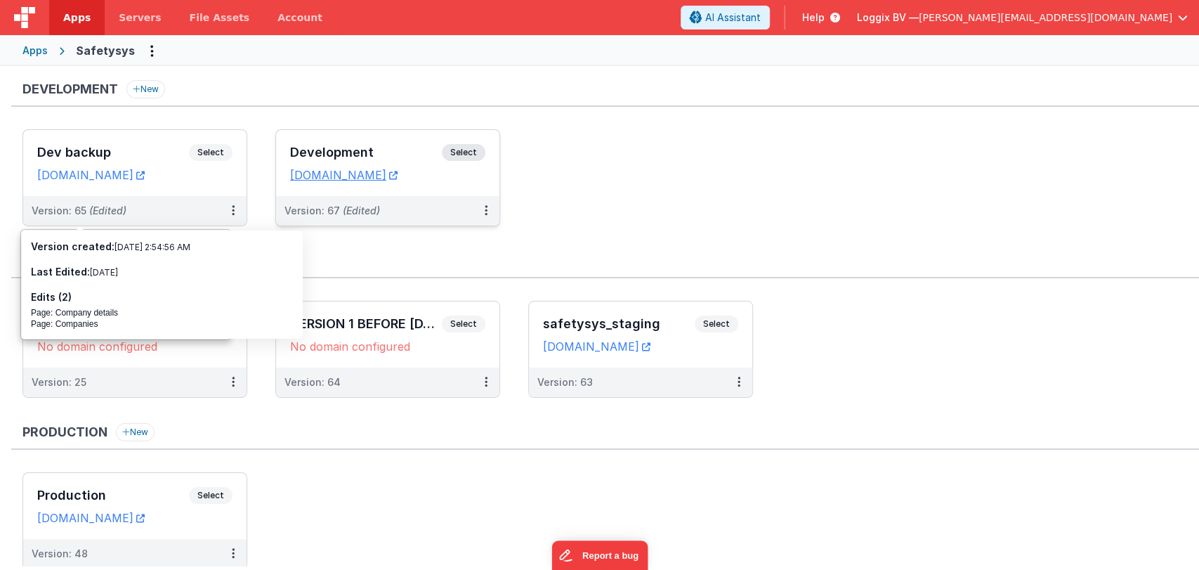
click at [325, 141] on div "Development Select URLs [DOMAIN_NAME]" at bounding box center [387, 163] width 223 height 66
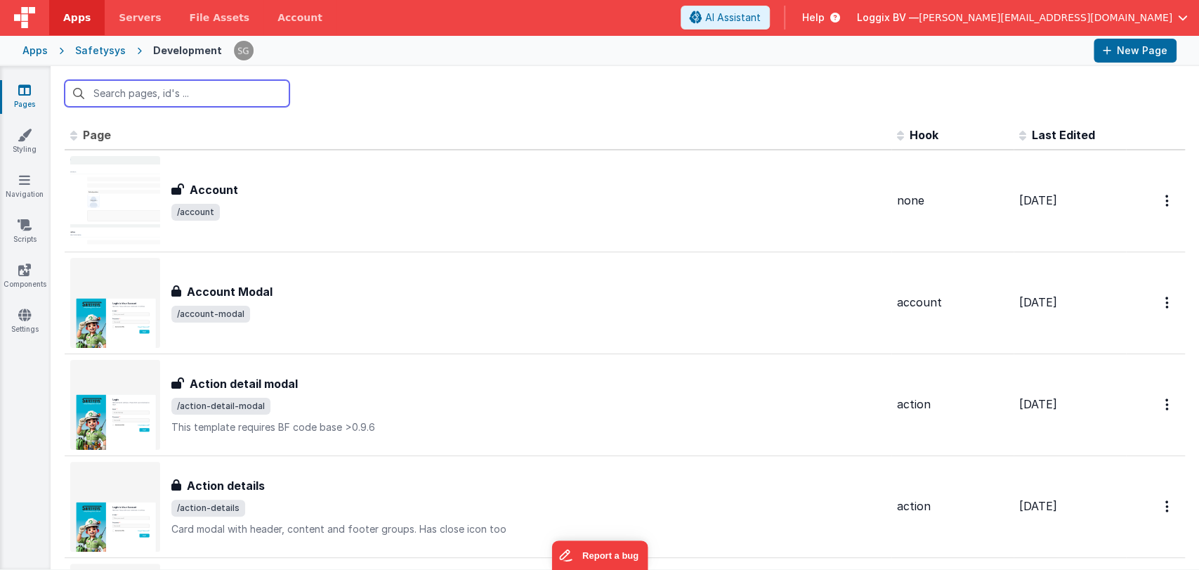
click at [138, 91] on input "text" at bounding box center [177, 93] width 225 height 27
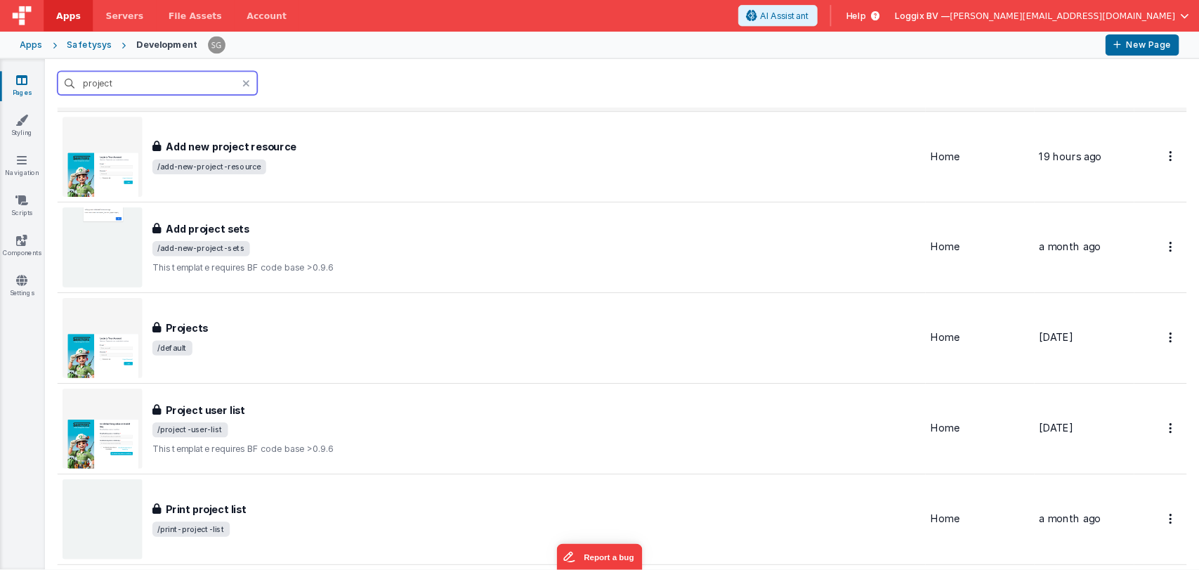
scroll to position [364, 0]
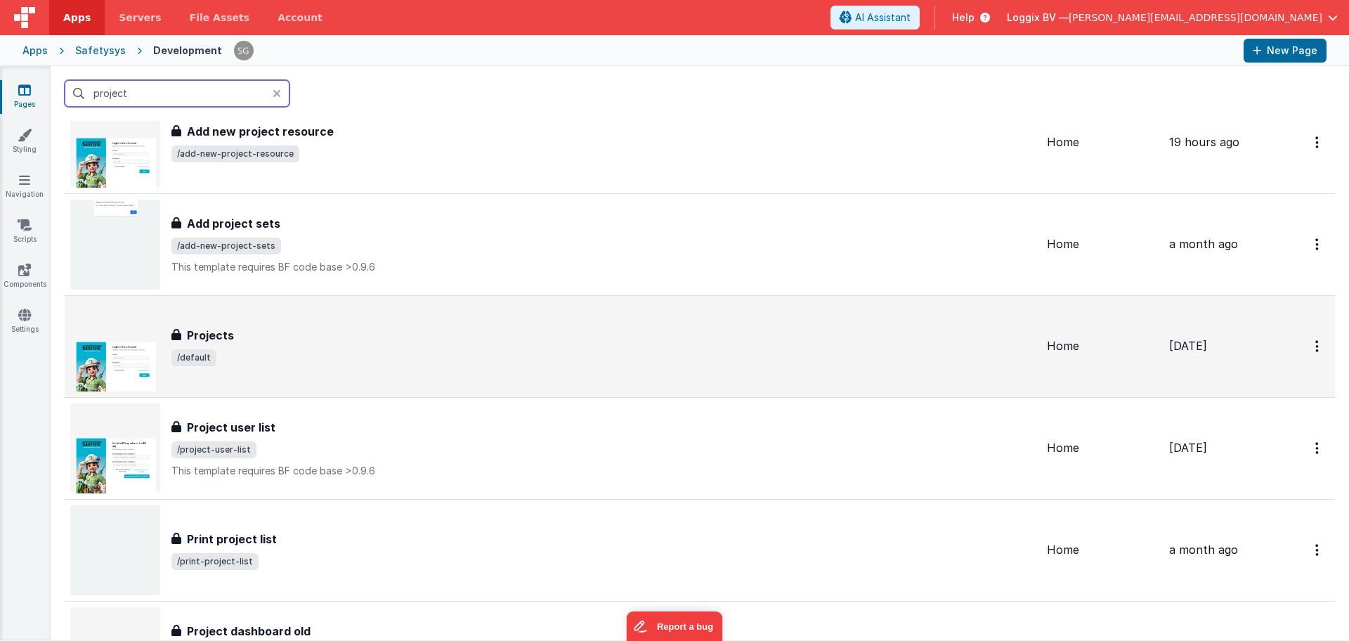
type input "project"
click at [294, 356] on span "/default" at bounding box center [603, 357] width 864 height 17
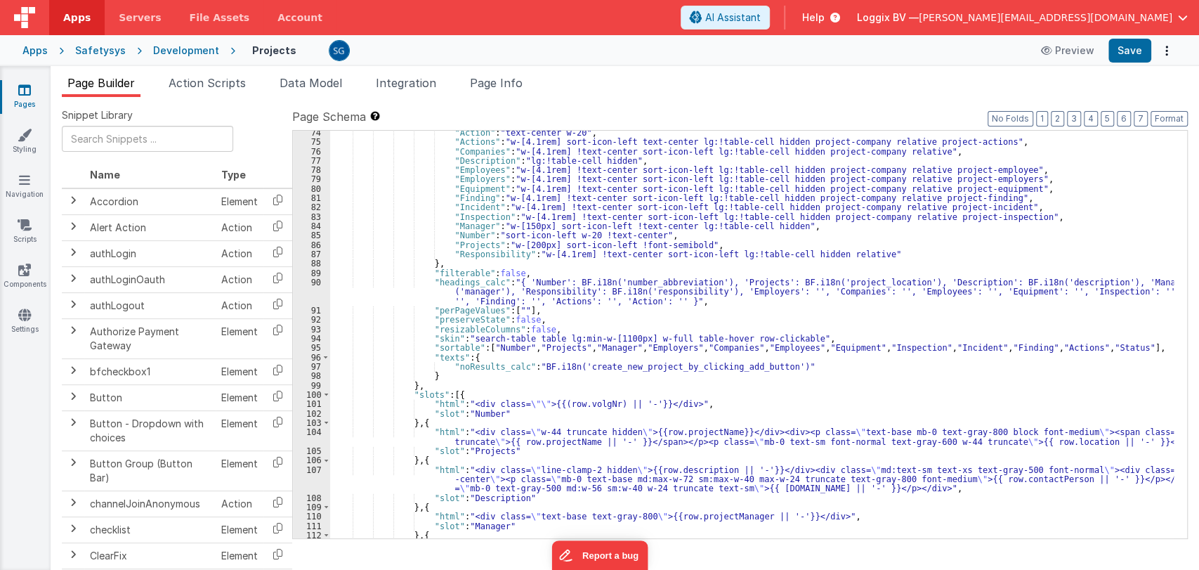
scroll to position [793, 0]
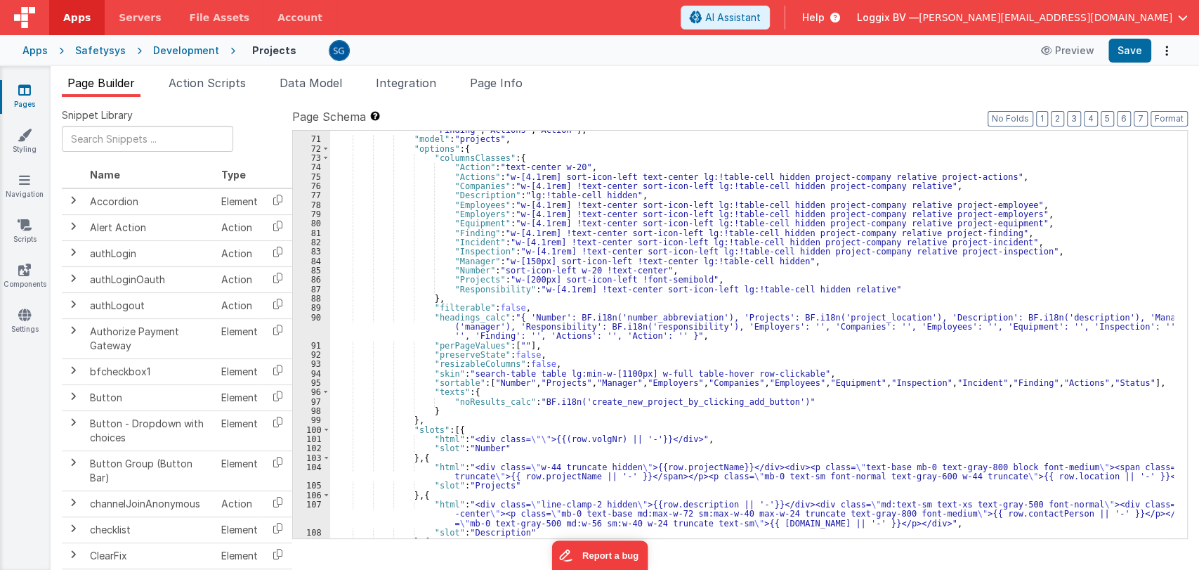
click at [686, 412] on div ""columns" : [ "Number" , "Projects" , "Description" , "Manager" , "Responsibili…" at bounding box center [752, 334] width 844 height 436
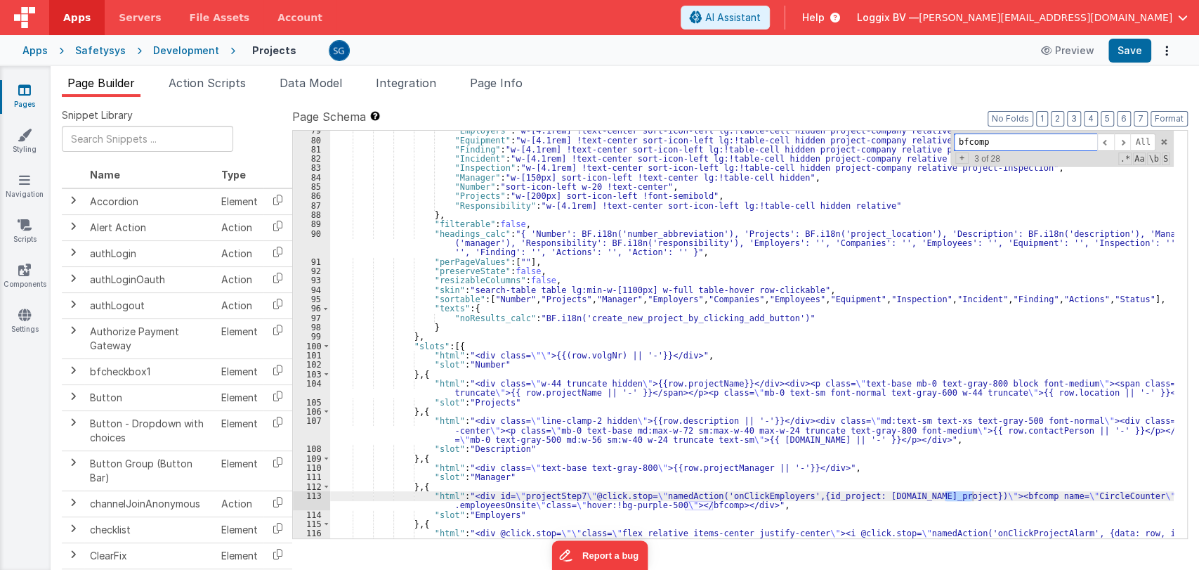
scroll to position [815, 0]
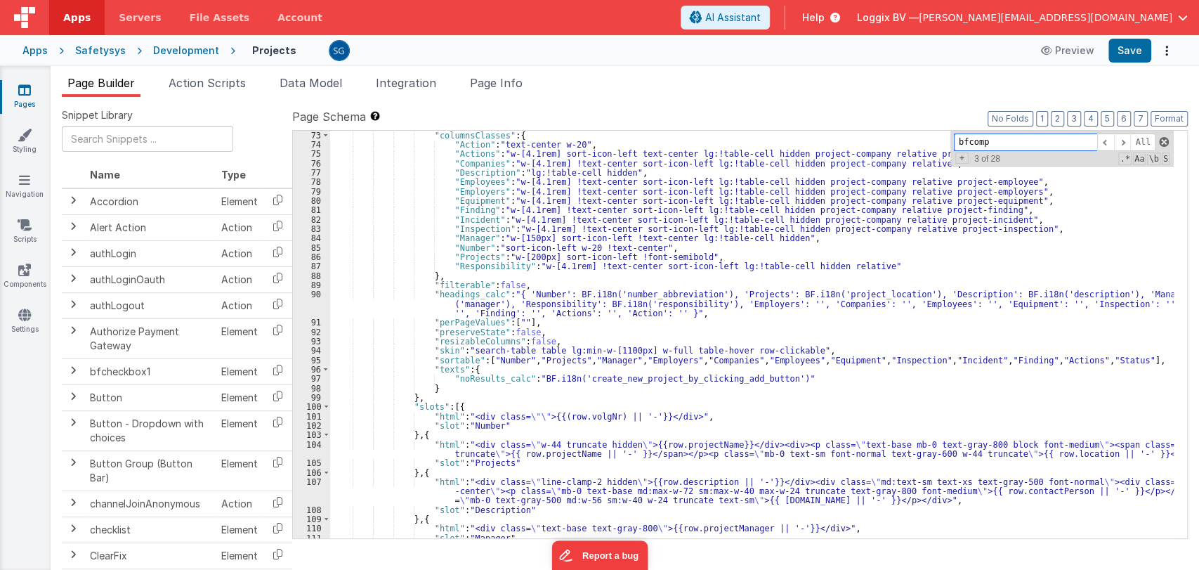
click at [1161, 144] on span at bounding box center [1164, 142] width 10 height 10
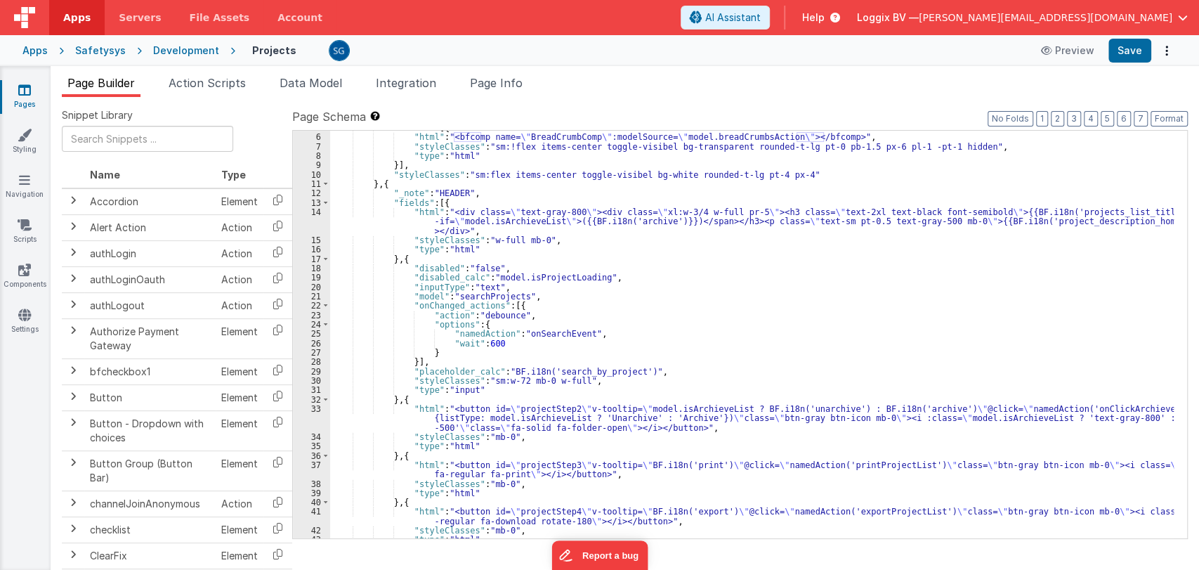
scroll to position [45, 0]
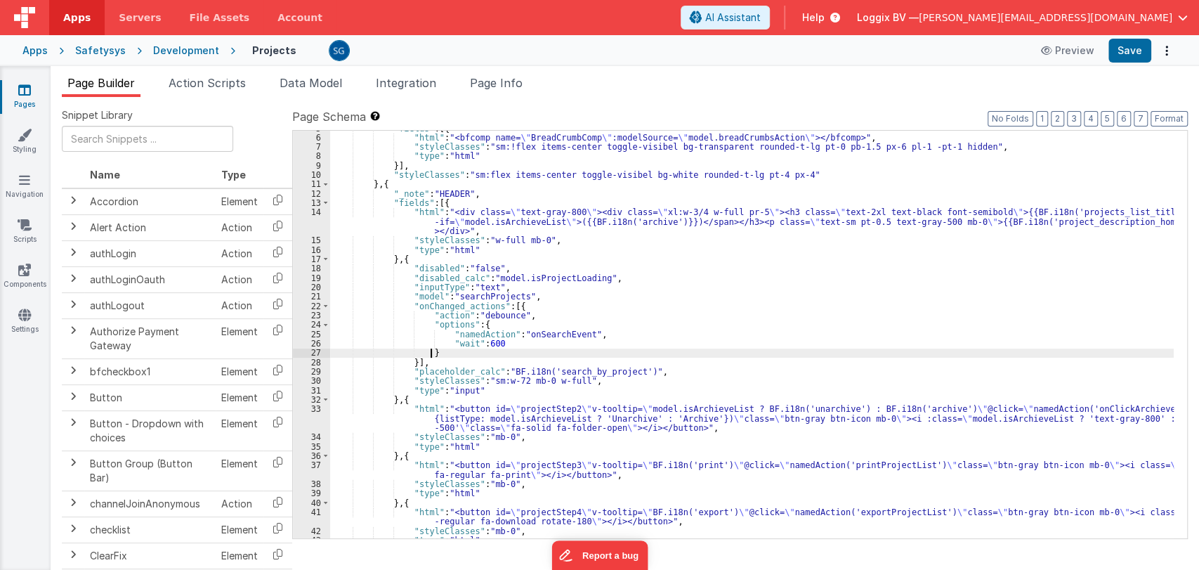
click at [792, 353] on div ""fields" : [{ "html" : "<bfcomp name= \" BreadCrumbComp \" :modelSource= \" mod…" at bounding box center [752, 337] width 844 height 427
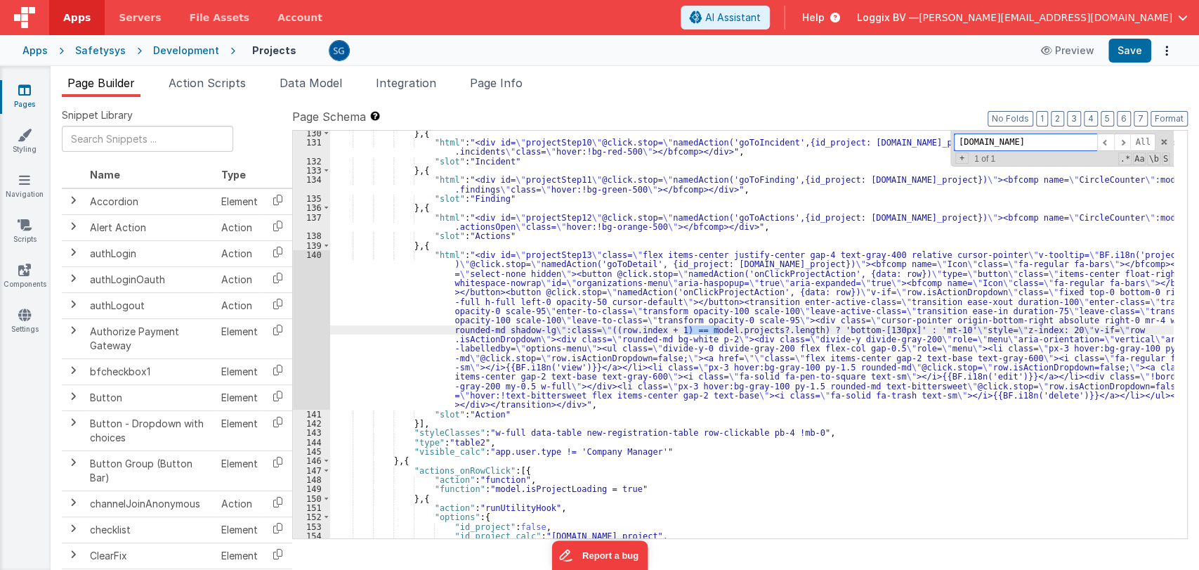
scroll to position [1651, 0]
type input "model.projects"
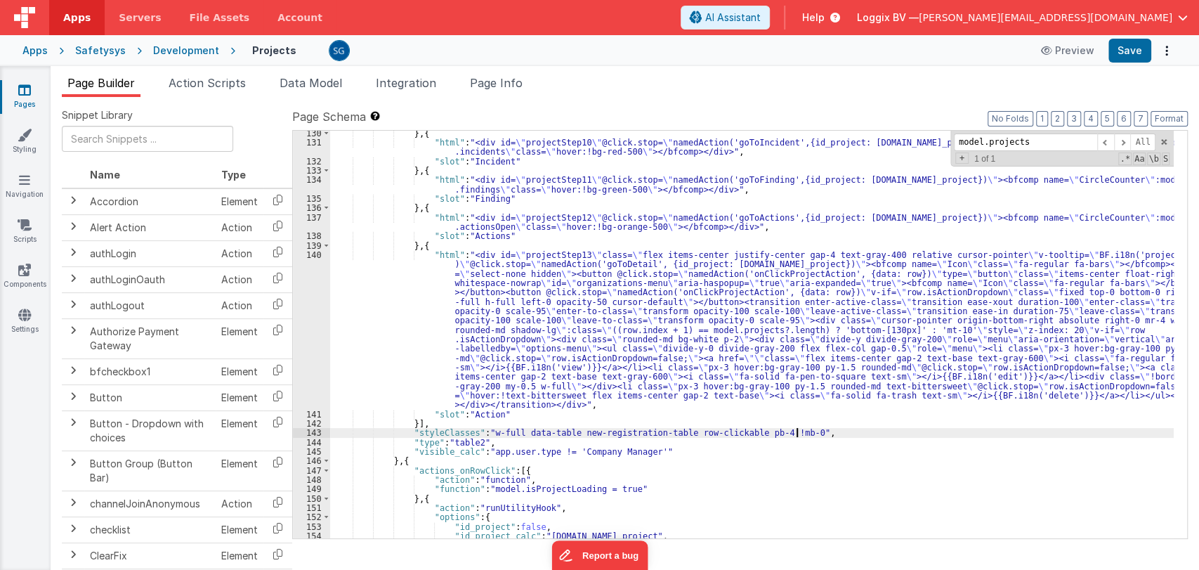
click at [826, 429] on div "} , { "html" : "<div id= \" projectStep10 \" @click.stop= \" namedAction('goToI…" at bounding box center [752, 342] width 844 height 427
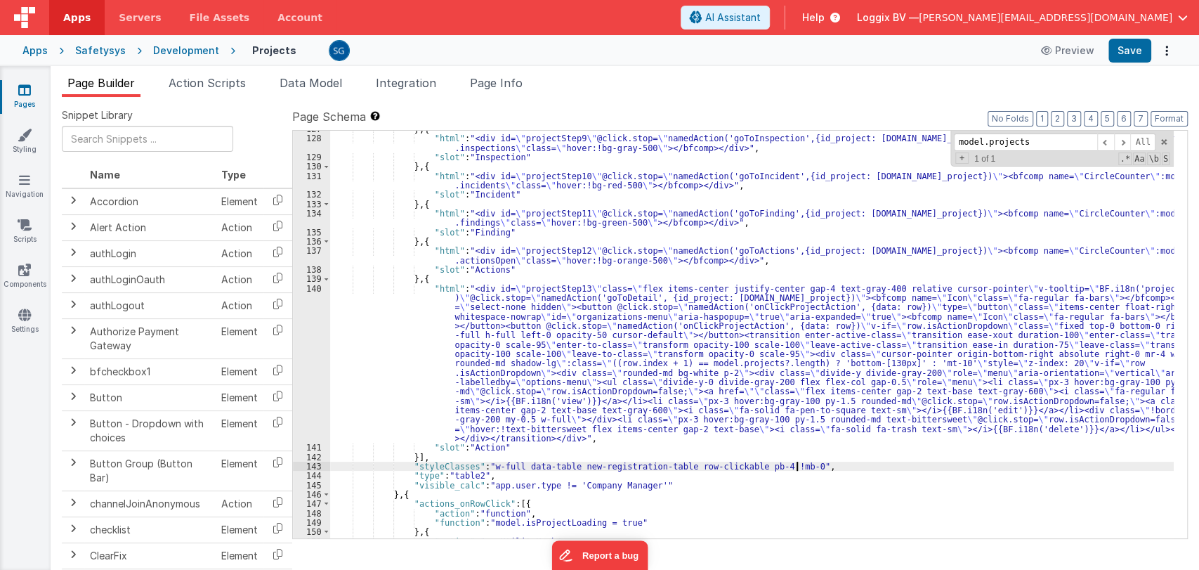
scroll to position [1617, 0]
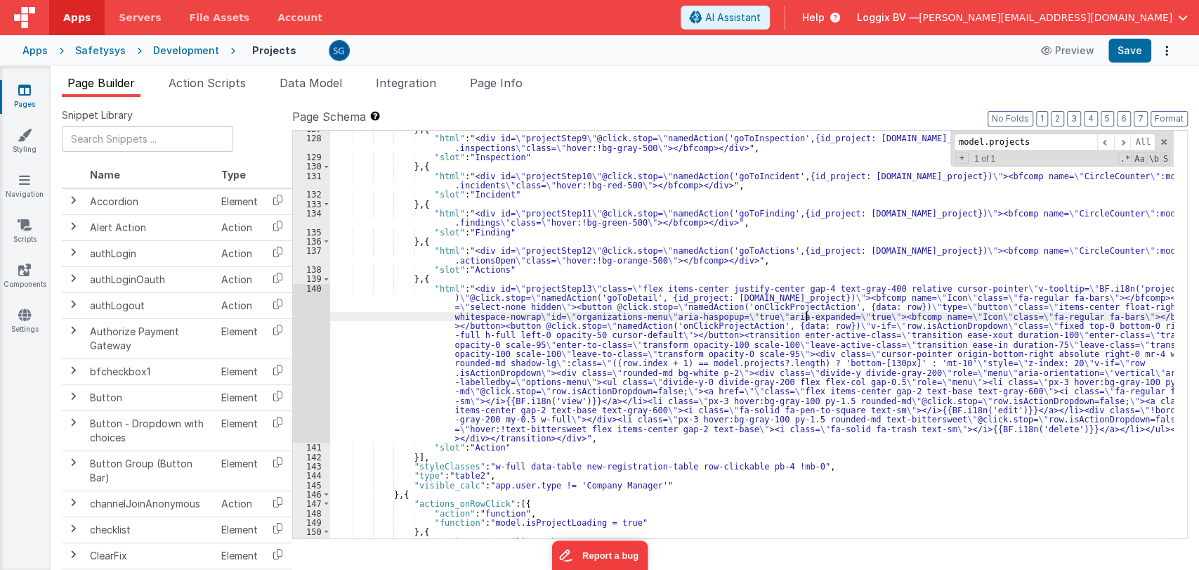
click at [808, 313] on div "} , { "html" : "<div id= \" projectStep9 \" @click.stop= \" namedAction('goToIn…" at bounding box center [752, 337] width 844 height 427
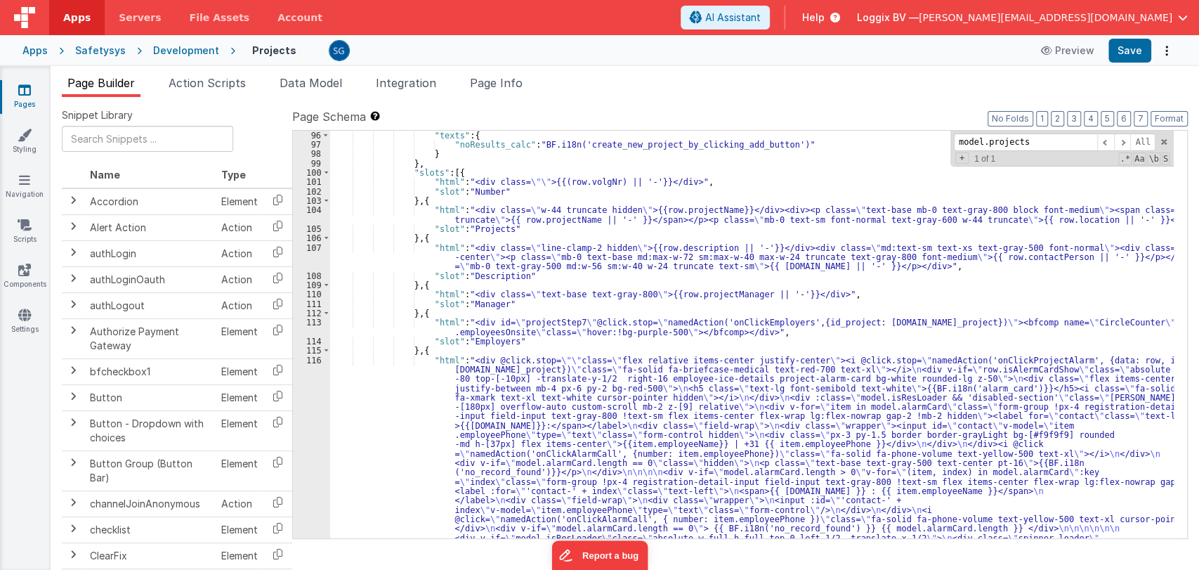
scroll to position [1047, 0]
click at [1165, 138] on span at bounding box center [1164, 142] width 10 height 10
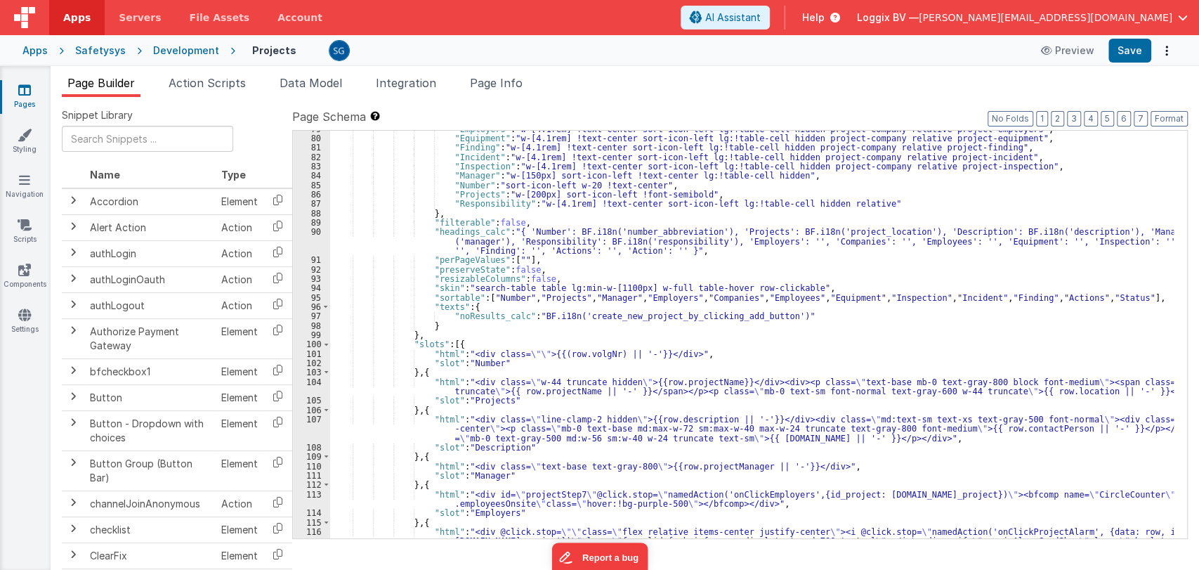
scroll to position [877, 0]
click at [800, 316] on div ""Employers" : "w-[4.1rem] !text-center sort-icon-left lg:!table-cell hidden pro…" at bounding box center [752, 440] width 844 height 632
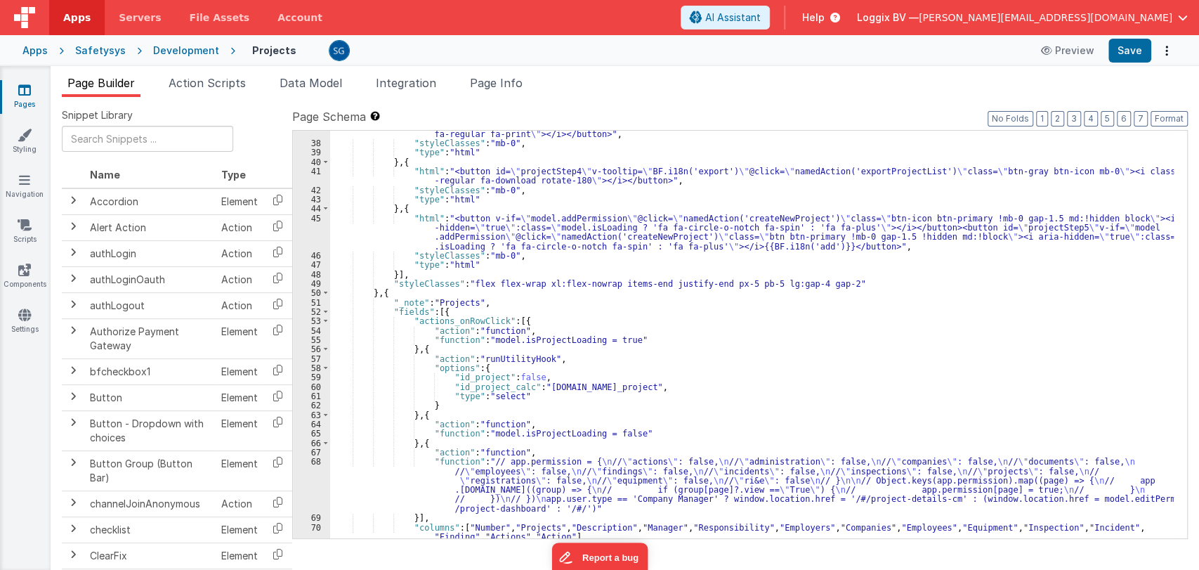
scroll to position [386, 0]
click at [388, 310] on div ""html" : "<button id= \" projectStep3 \" v-tooltip= \" BF.i18n('print') \" @cli…" at bounding box center [752, 337] width 844 height 436
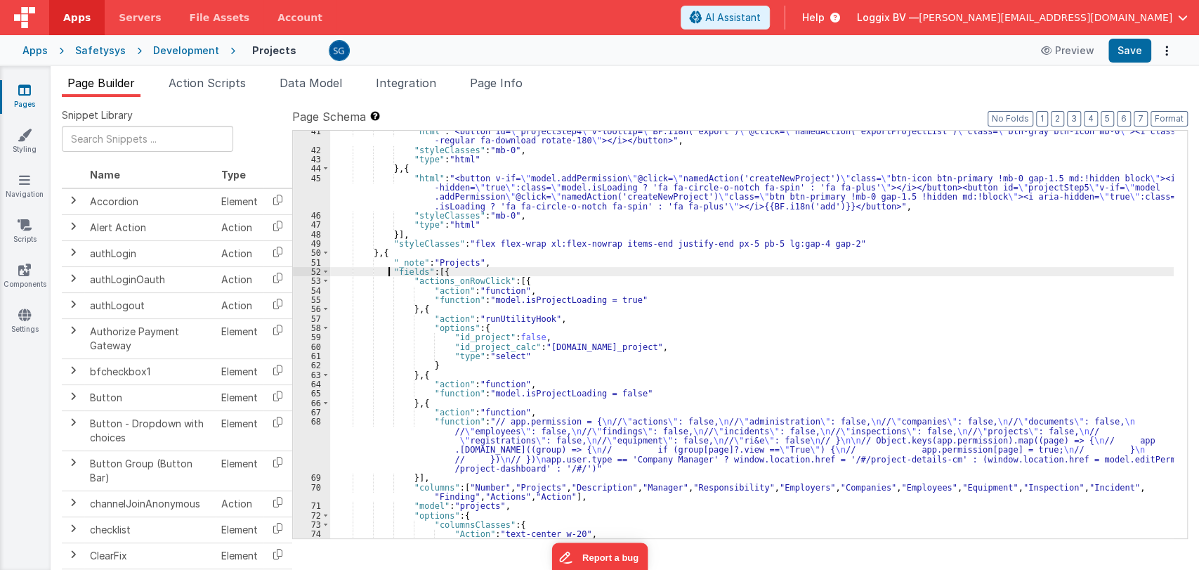
scroll to position [426, 0]
click at [417, 478] on div ""html" : "<button id= \" projectStep4 \" v-tooltip= \" BF.i18n('export') \" @cl…" at bounding box center [752, 344] width 844 height 436
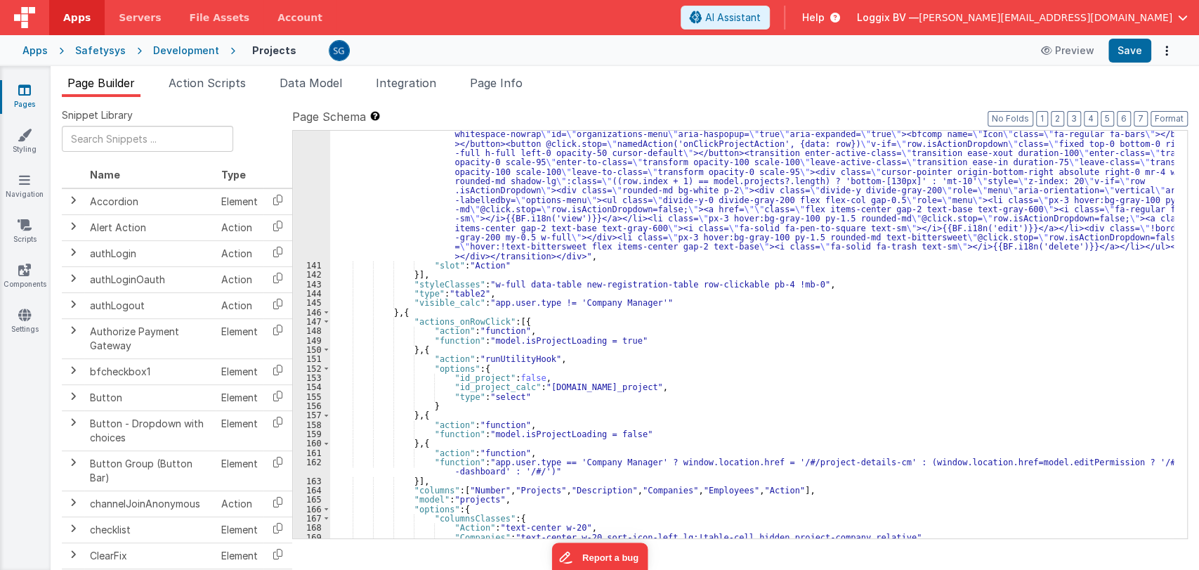
scroll to position [1799, 0]
click at [416, 273] on div ""html" : "<div id= \" projectStep13 \" class= \" flex items-center justify-cent…" at bounding box center [752, 389] width 844 height 576
click at [396, 313] on div ""html" : "<div id= \" projectStep13 \" class= \" flex items-center justify-cent…" at bounding box center [752, 389] width 844 height 576
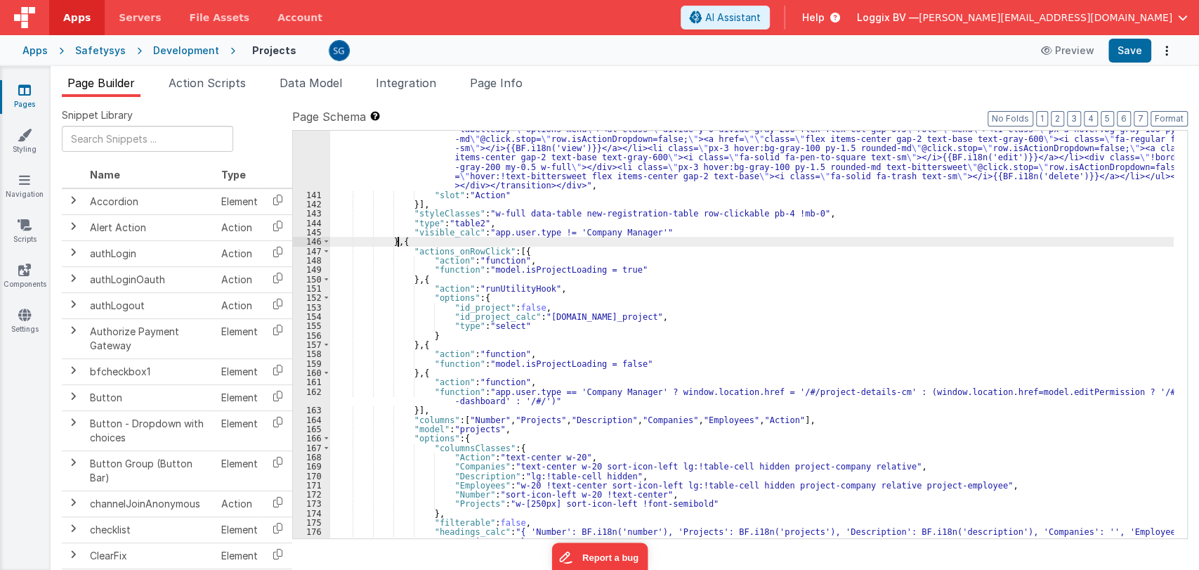
scroll to position [1870, 0]
click at [402, 242] on div ""html" : "<div id= \" projectStep13 \" class= \" flex items-center justify-cent…" at bounding box center [752, 323] width 844 height 585
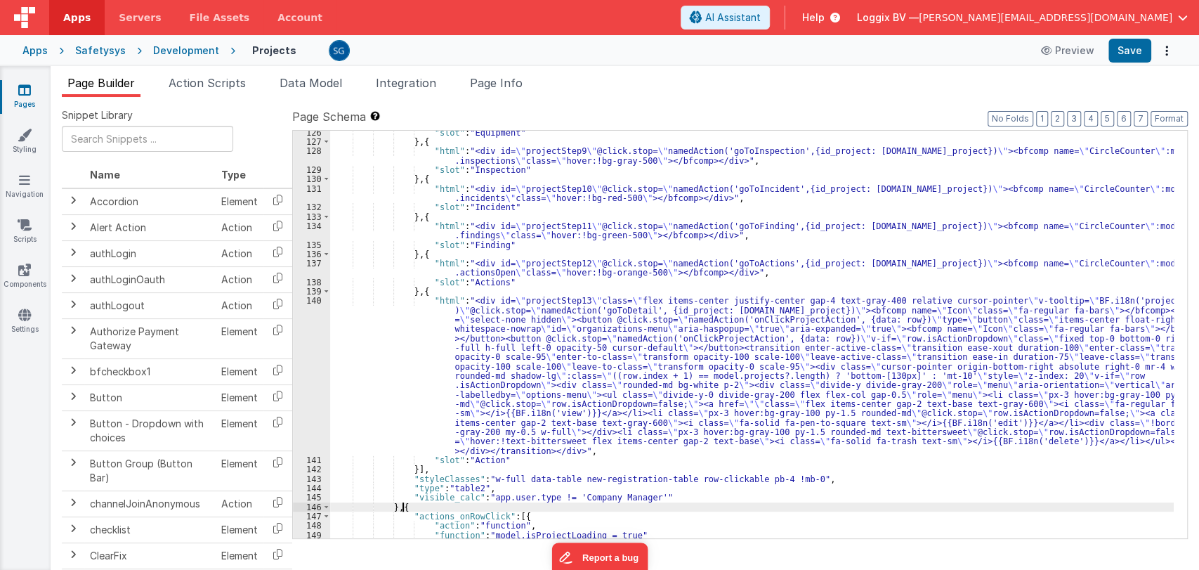
scroll to position [1596, 0]
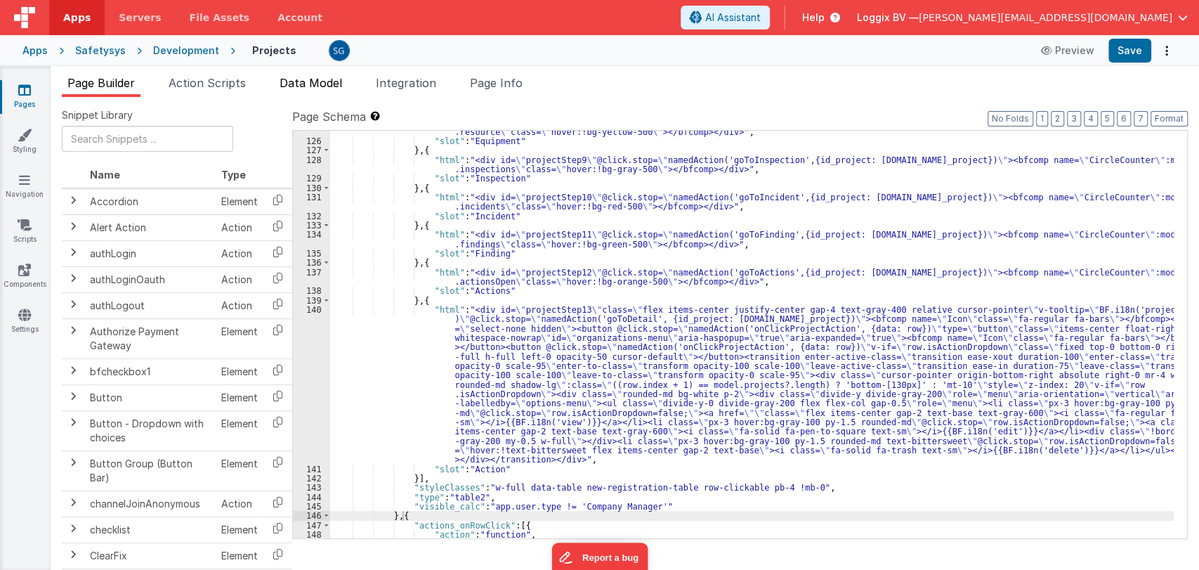
click at [294, 82] on span "Data Model" at bounding box center [311, 83] width 63 height 14
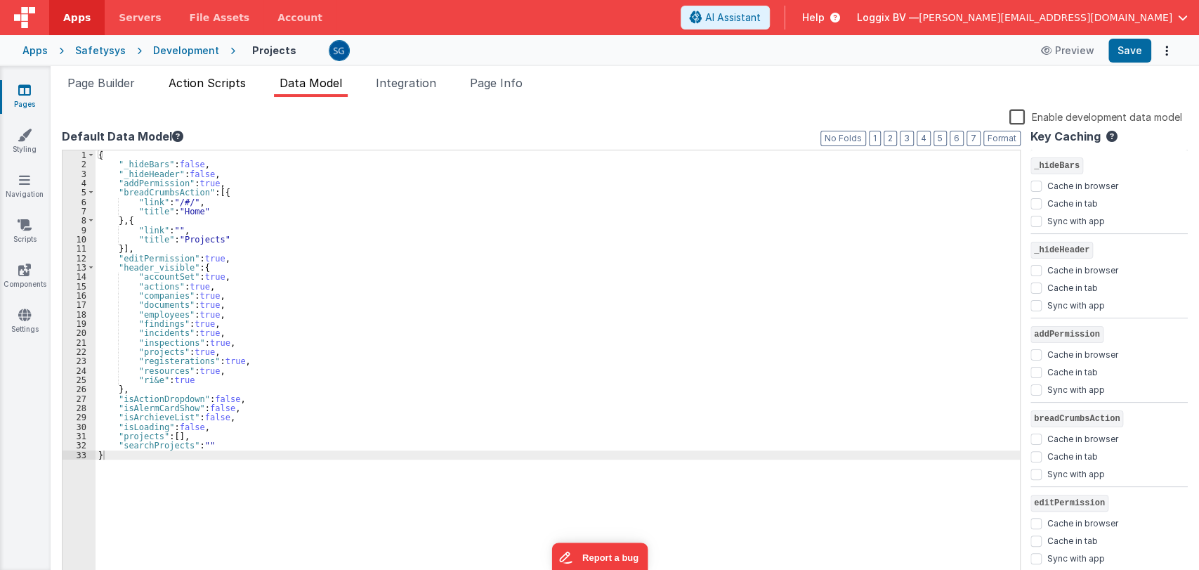
click at [223, 76] on span "Action Scripts" at bounding box center [207, 83] width 77 height 14
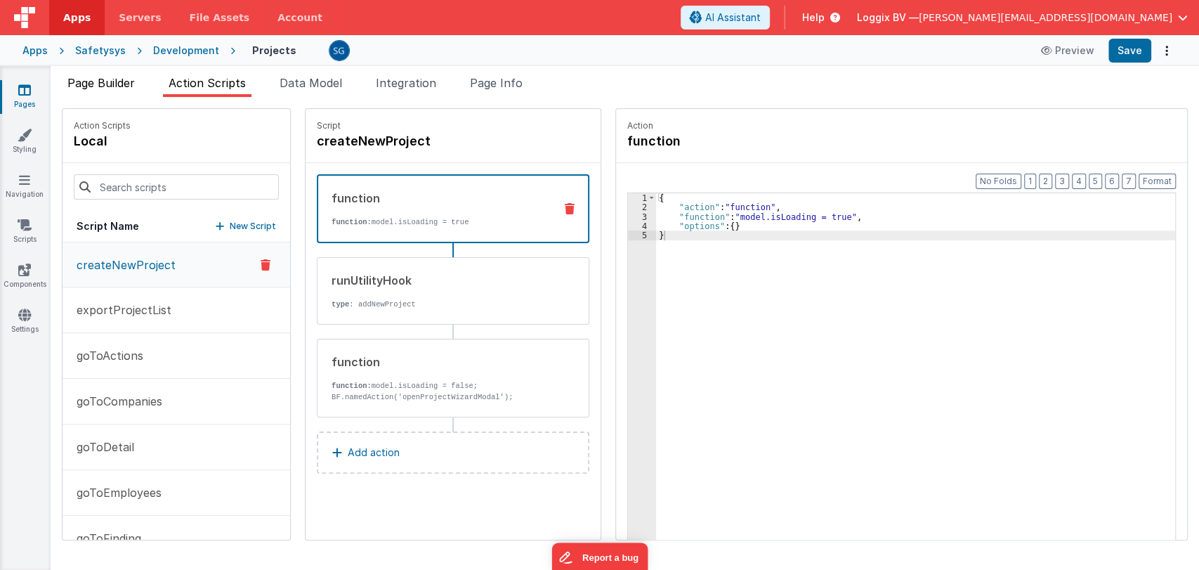
click at [112, 82] on span "Page Builder" at bounding box center [100, 83] width 67 height 14
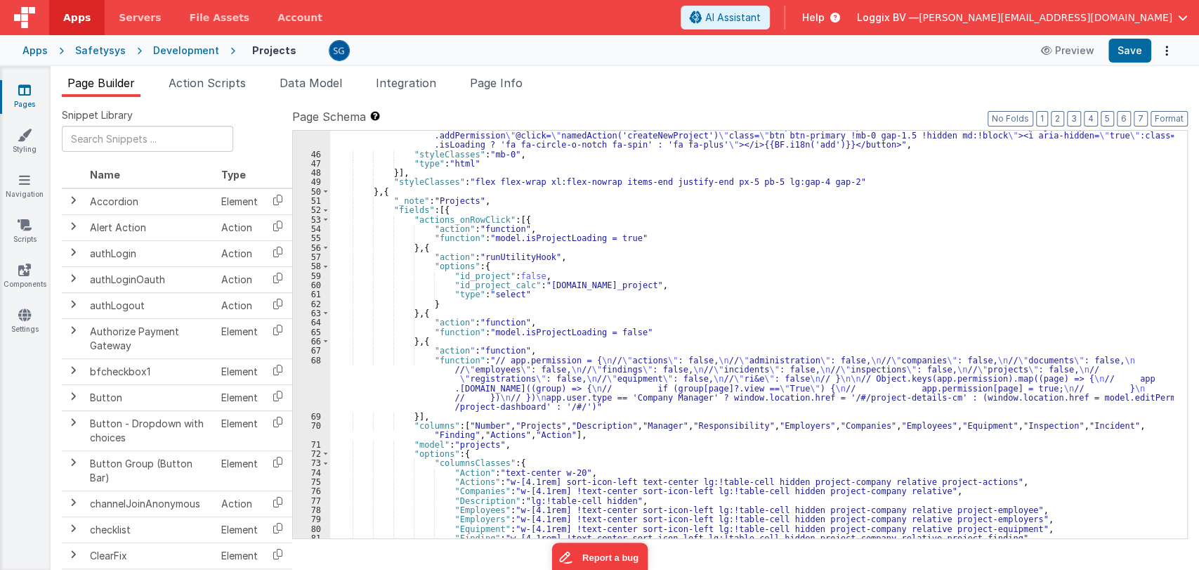
scroll to position [487, 0]
click at [323, 207] on span at bounding box center [326, 210] width 8 height 9
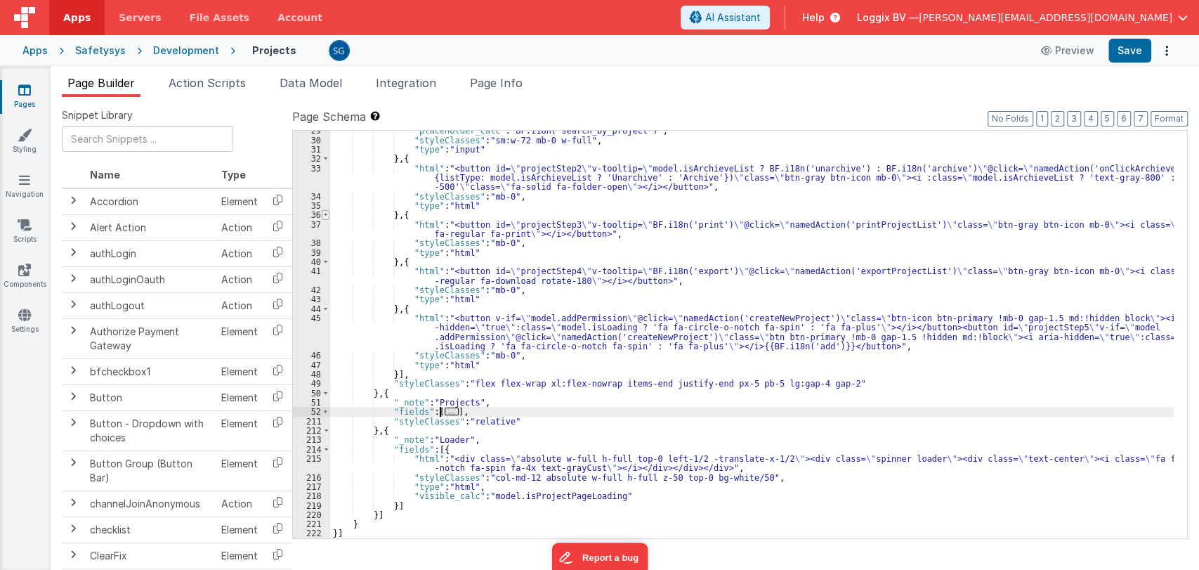
scroll to position [286, 0]
click at [323, 207] on div "35" at bounding box center [311, 205] width 37 height 9
click at [326, 412] on span at bounding box center [326, 411] width 8 height 9
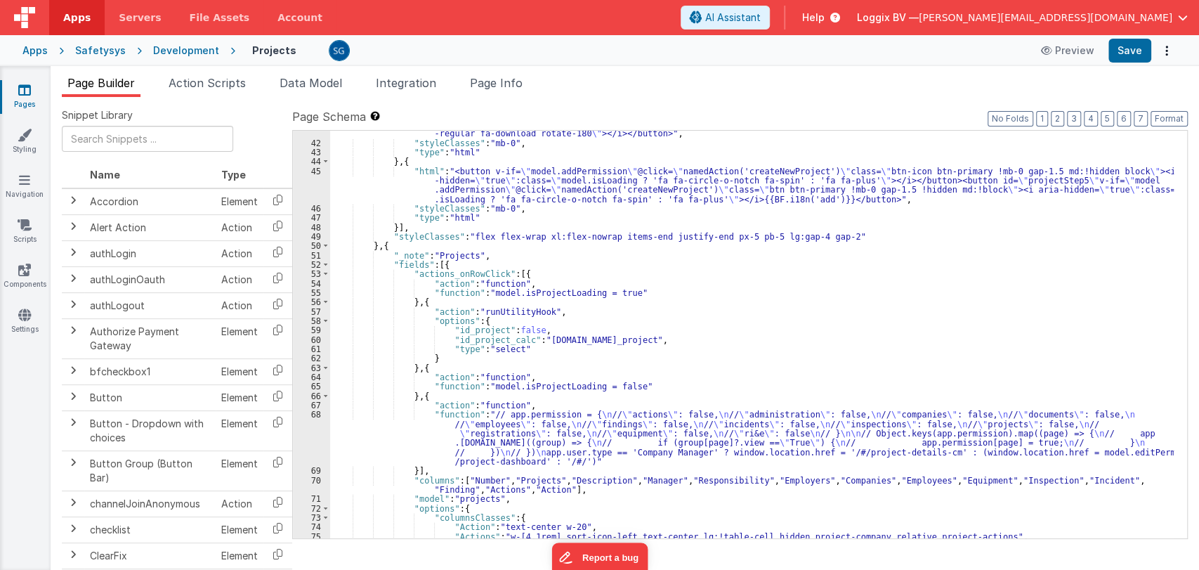
scroll to position [433, 0]
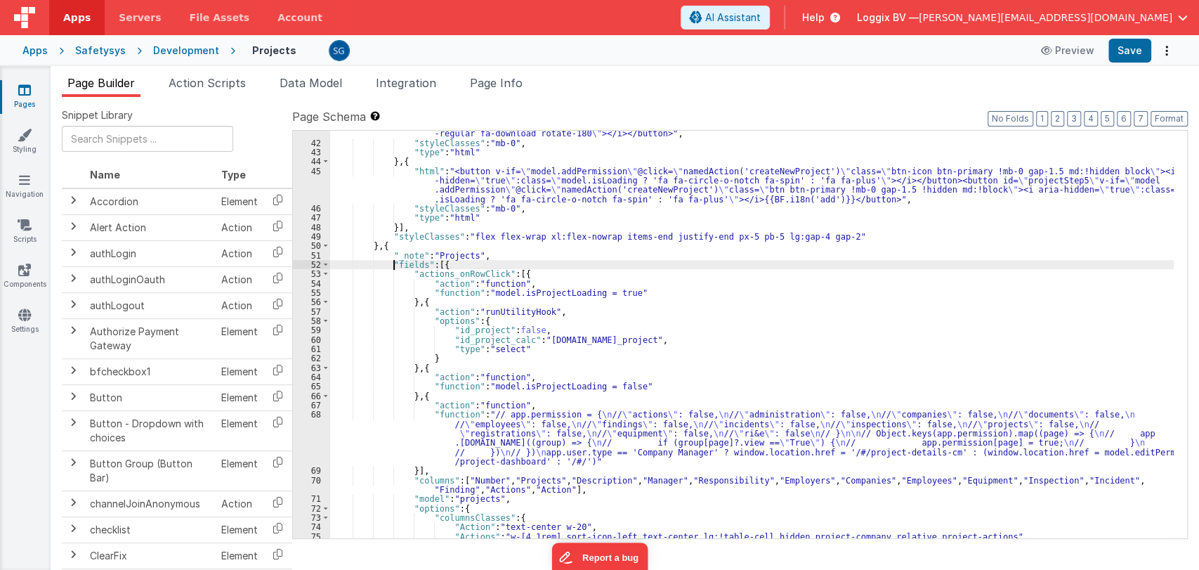
click at [393, 263] on div ""html" : "<button id= \" projectStep4 \" v-tooltip= \" BF.i18n('export') \" @cl…" at bounding box center [752, 337] width 844 height 436
click at [325, 265] on span at bounding box center [326, 264] width 8 height 9
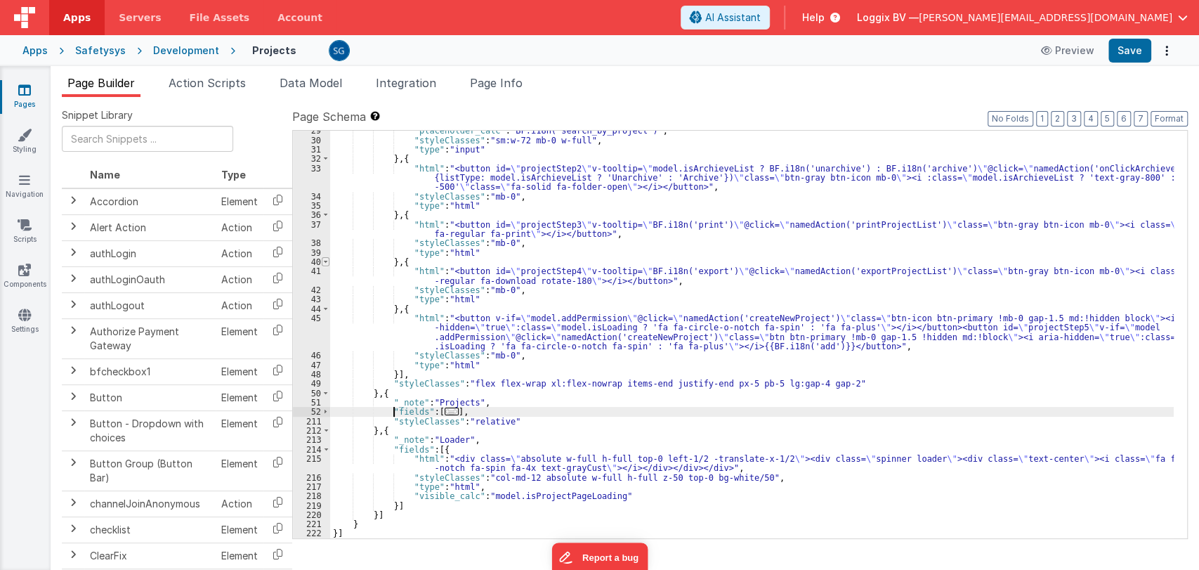
scroll to position [286, 0]
click at [450, 412] on span "..." at bounding box center [452, 412] width 14 height 8
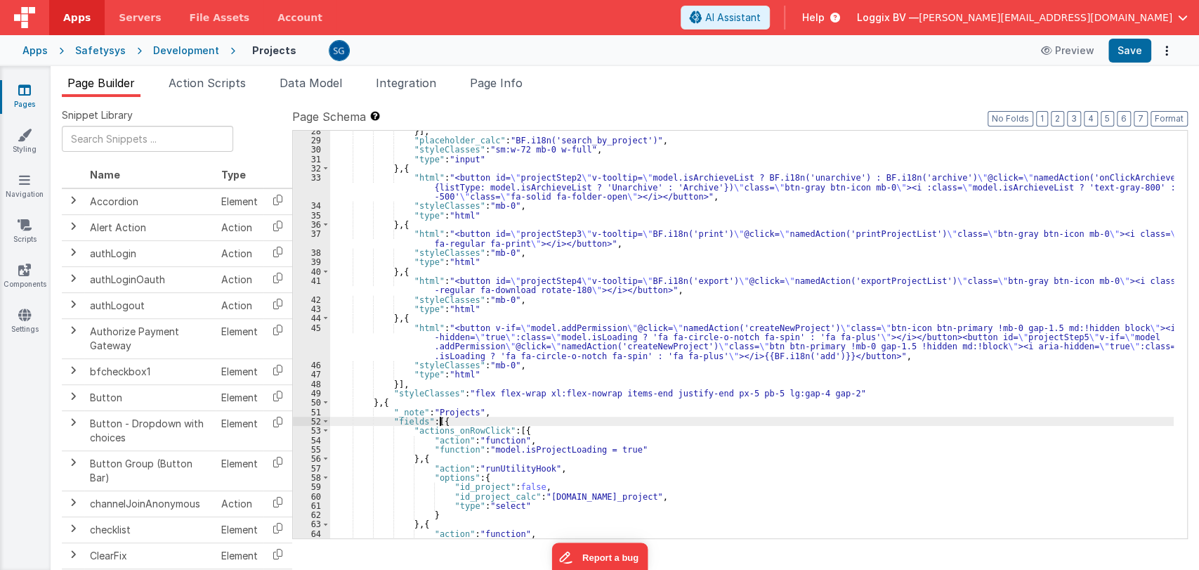
scroll to position [275, 0]
click at [325, 422] on span at bounding box center [326, 421] width 8 height 9
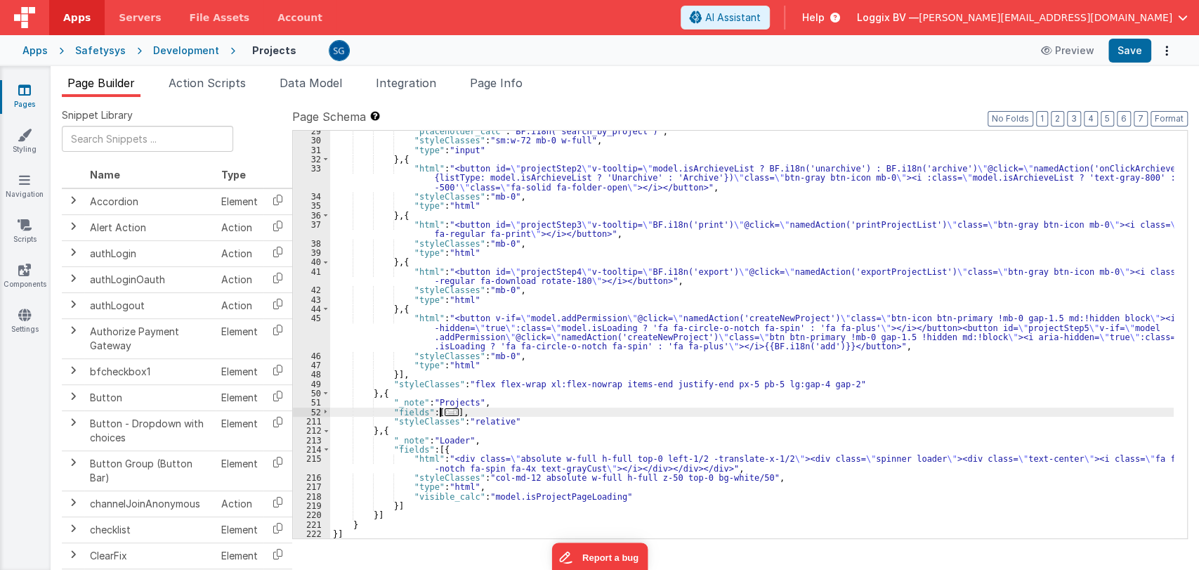
scroll to position [285, 0]
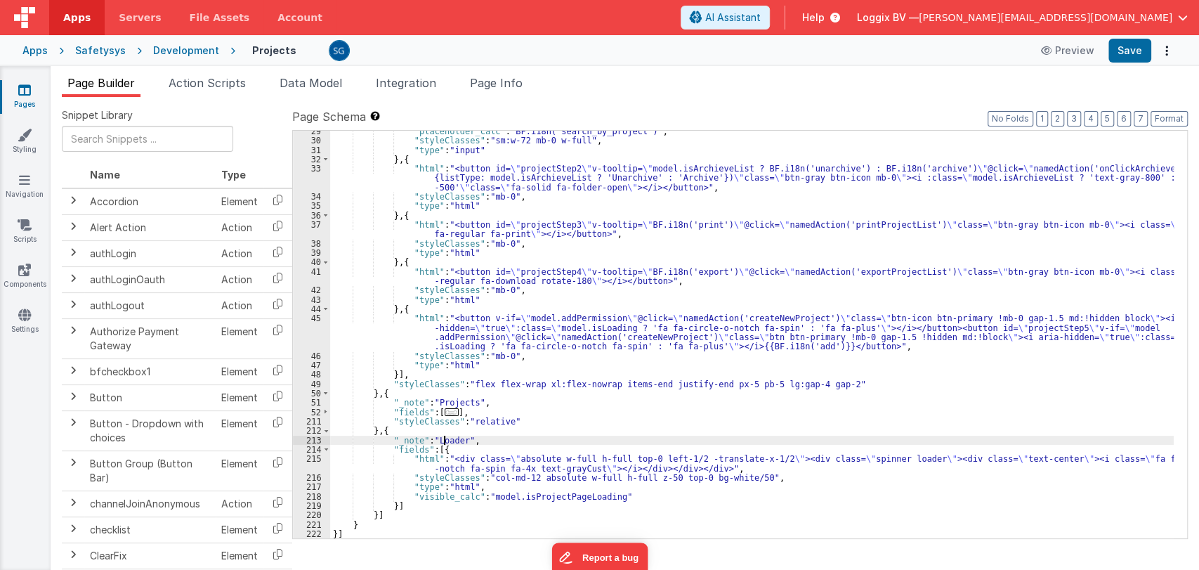
click at [444, 441] on div ""placeholder_calc" : "BF.i18n('search_by_project')" , "styleClasses" : "sm:w-72…" at bounding box center [752, 339] width 844 height 427
click at [478, 436] on div ""placeholder_calc" : "BF.i18n('search_by_project')" , "styleClasses" : "sm:w-72…" at bounding box center [752, 339] width 844 height 427
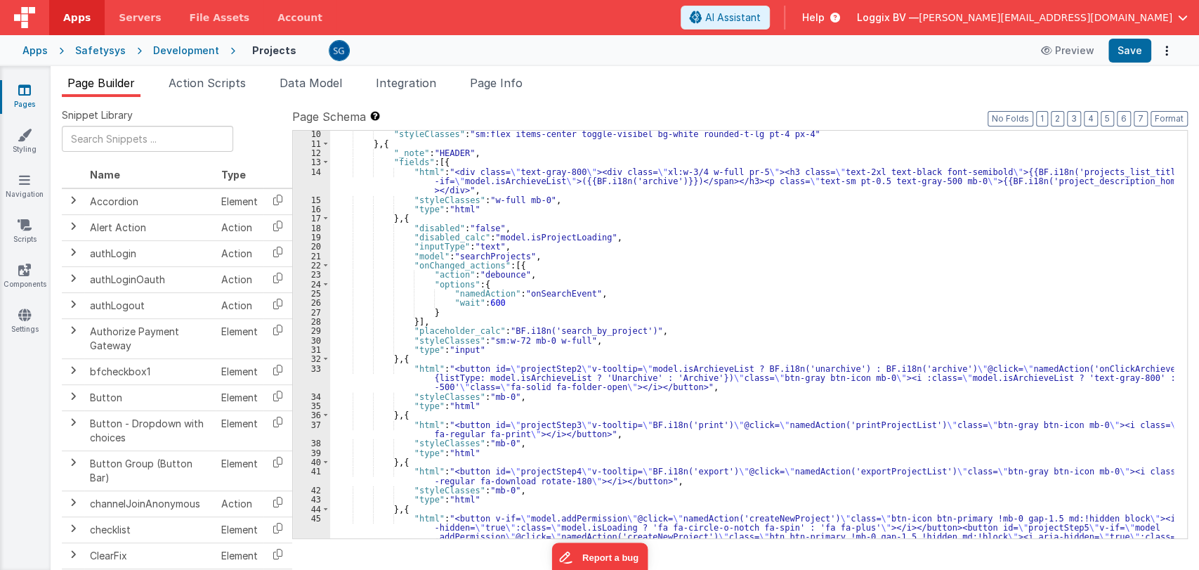
scroll to position [0, 0]
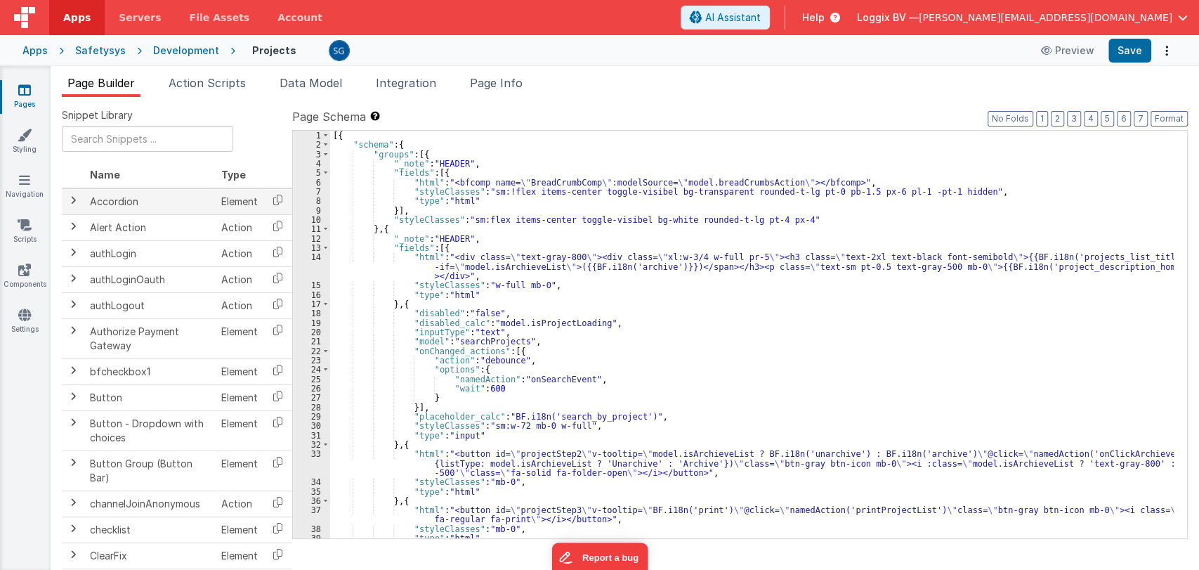
click at [71, 199] on span at bounding box center [72, 200] width 11 height 11
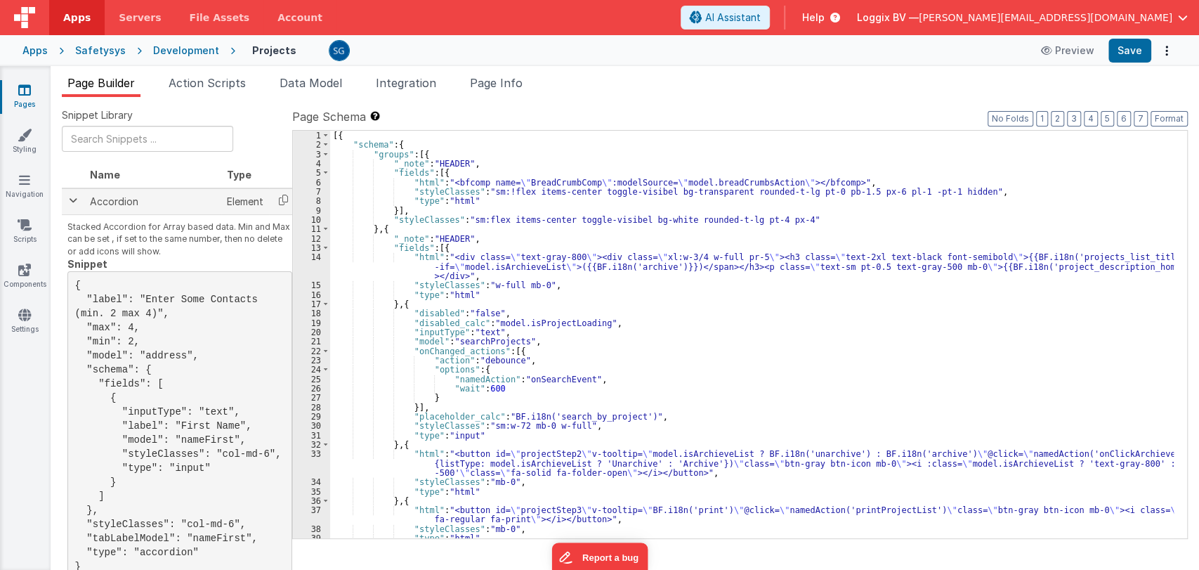
click at [71, 199] on span at bounding box center [72, 200] width 11 height 11
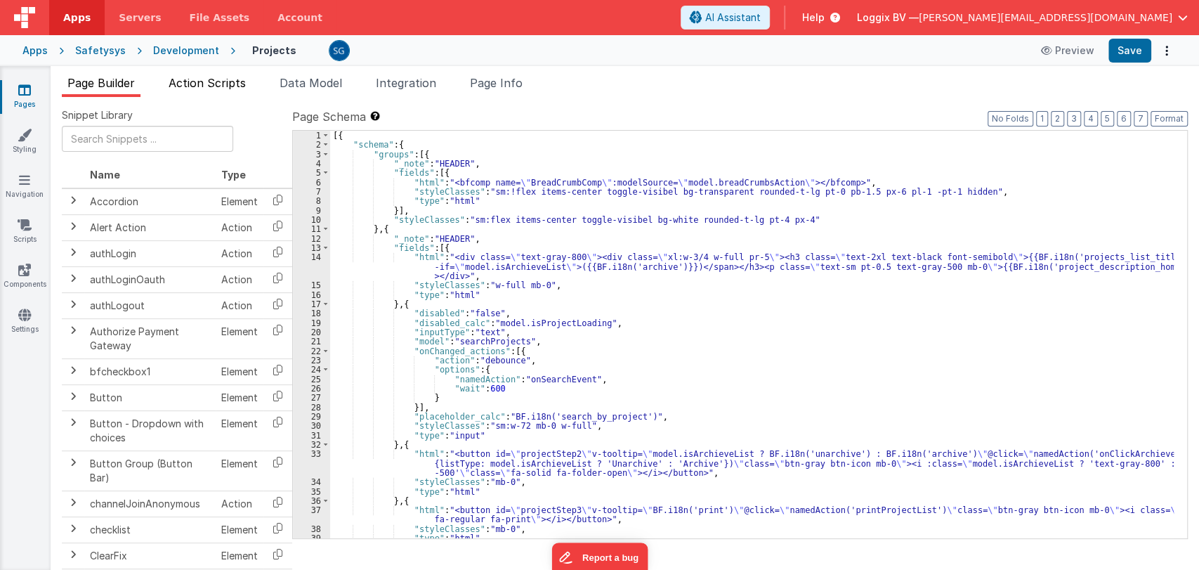
click at [233, 87] on span "Action Scripts" at bounding box center [207, 83] width 77 height 14
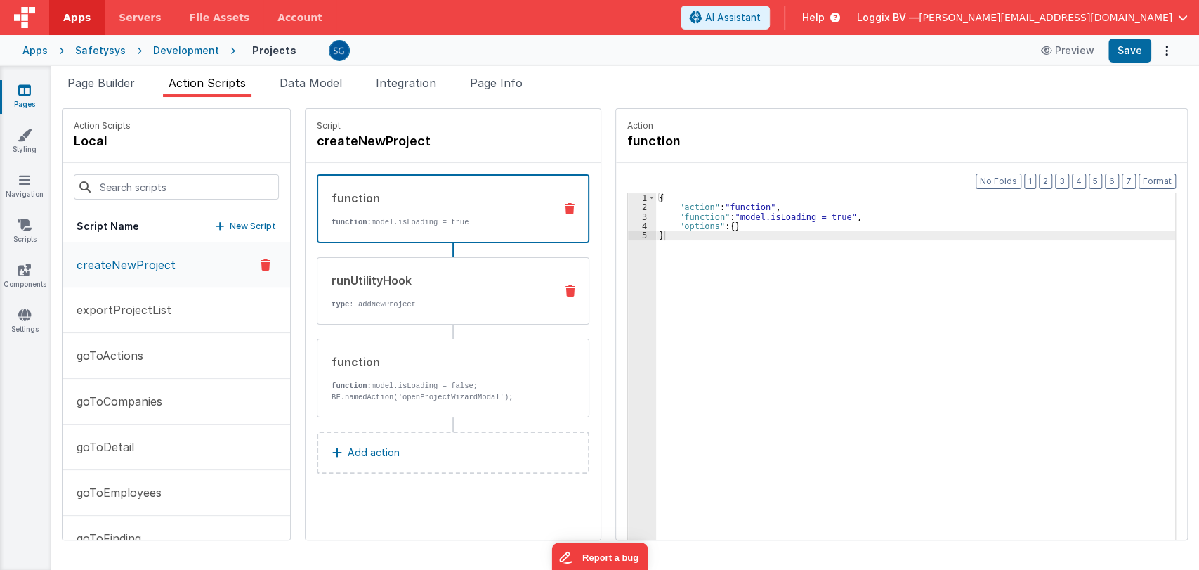
click at [396, 294] on div "runUtilityHook type : addNewProject" at bounding box center [431, 291] width 226 height 38
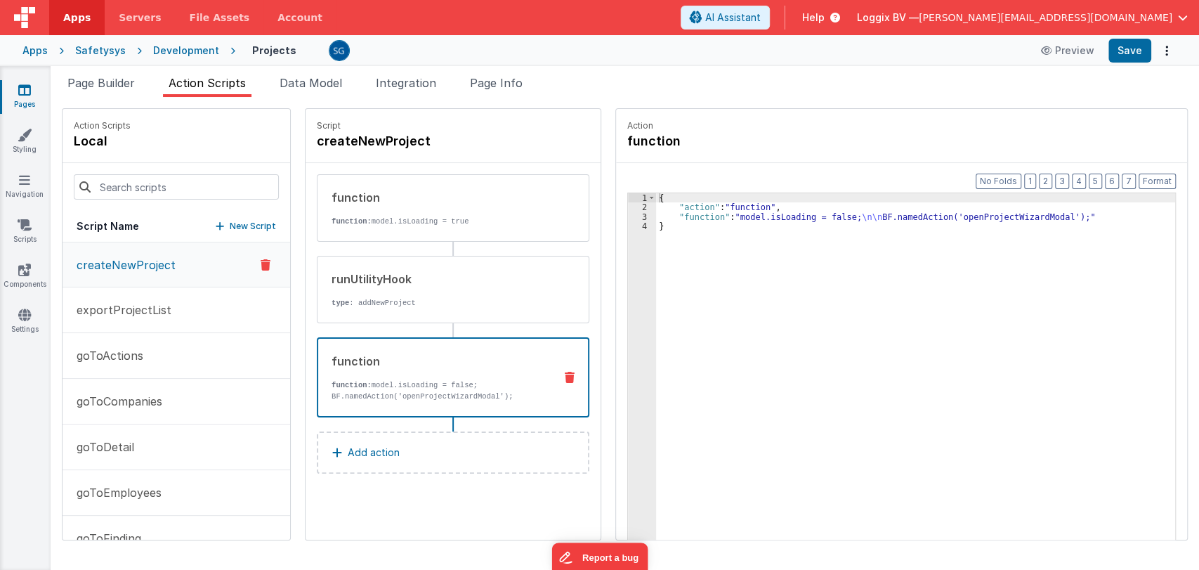
click at [387, 365] on div "function" at bounding box center [437, 361] width 211 height 17
click at [629, 216] on div "3" at bounding box center [642, 216] width 28 height 9
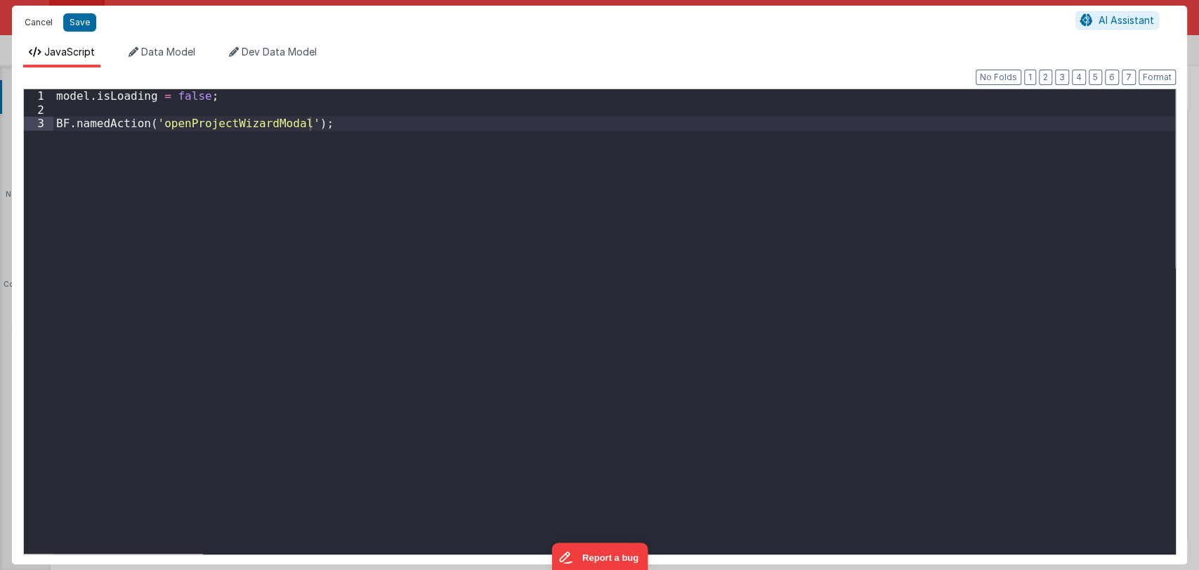
click at [35, 21] on button "Cancel" at bounding box center [39, 23] width 42 height 20
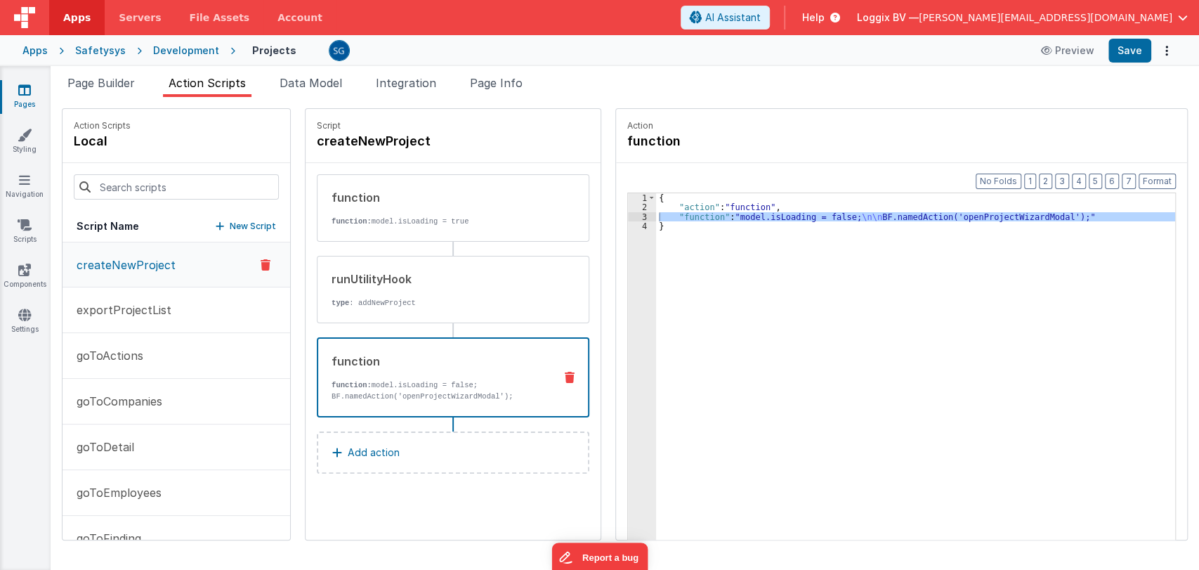
click at [19, 89] on icon at bounding box center [24, 90] width 13 height 14
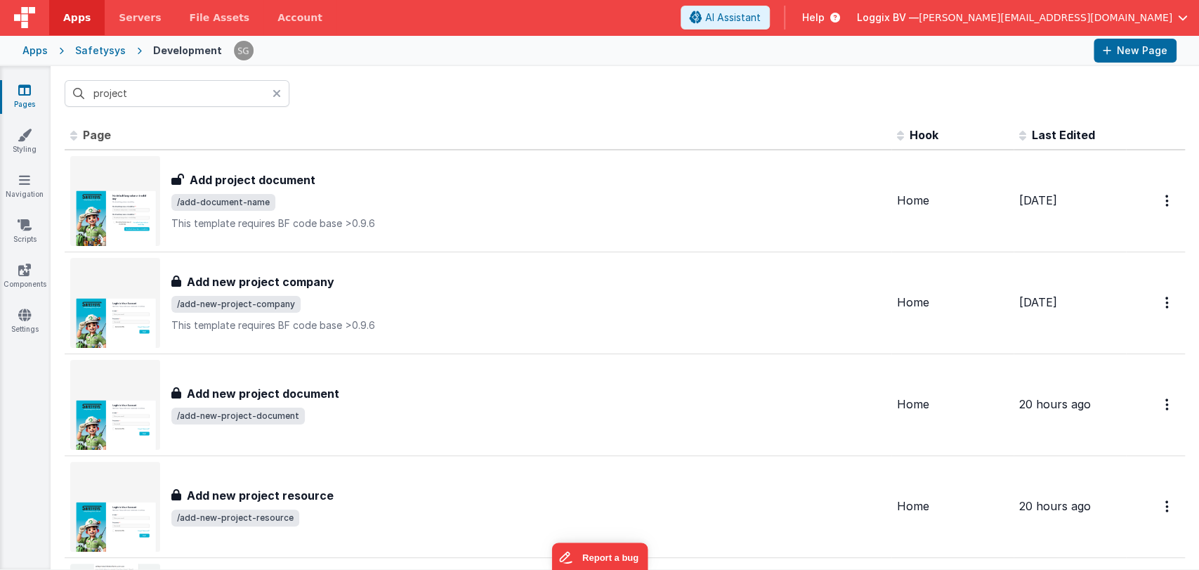
click at [276, 94] on icon at bounding box center [277, 93] width 8 height 11
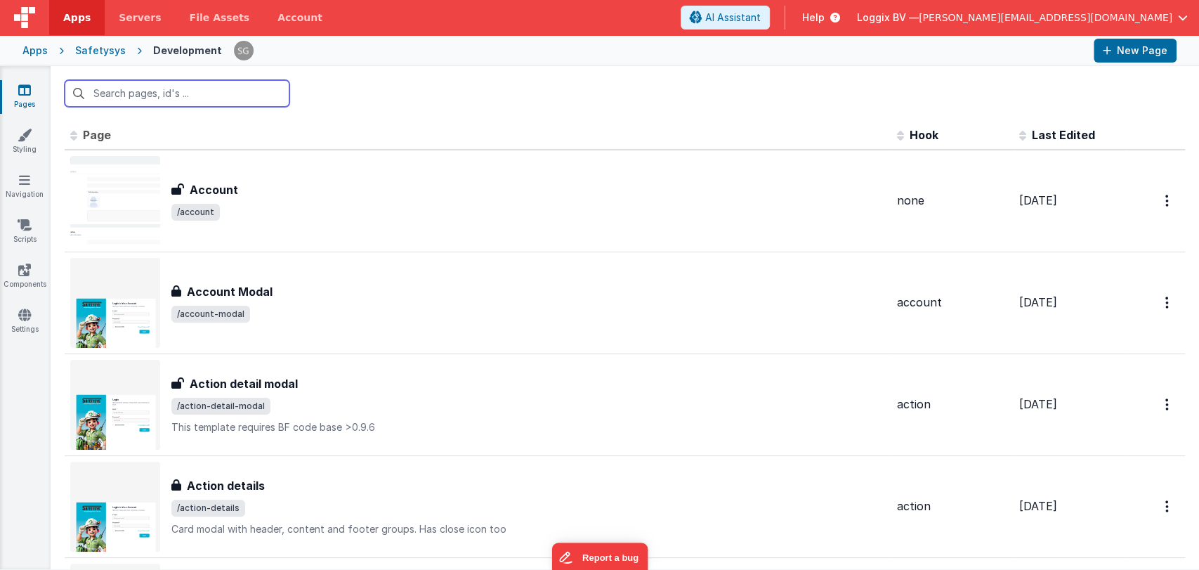
click at [276, 94] on input "text" at bounding box center [177, 93] width 225 height 27
click at [375, 79] on div at bounding box center [625, 93] width 1149 height 55
click at [367, 41] on div at bounding box center [657, 51] width 849 height 24
click at [23, 132] on icon at bounding box center [25, 135] width 14 height 14
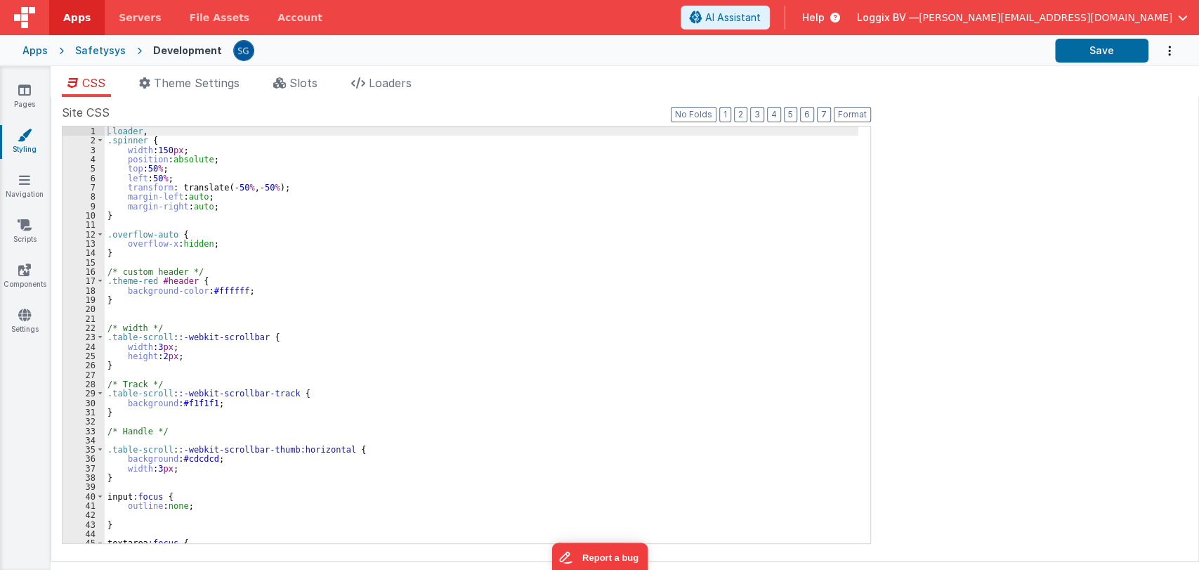
click at [393, 74] on div "CSS Theme Settings Slots Loaders Site CSS Format 7 6 5 4 3 2 1 No Folds 1 2 3 4…" at bounding box center [625, 320] width 1149 height 509
click at [393, 76] on span "Loaders" at bounding box center [390, 83] width 43 height 14
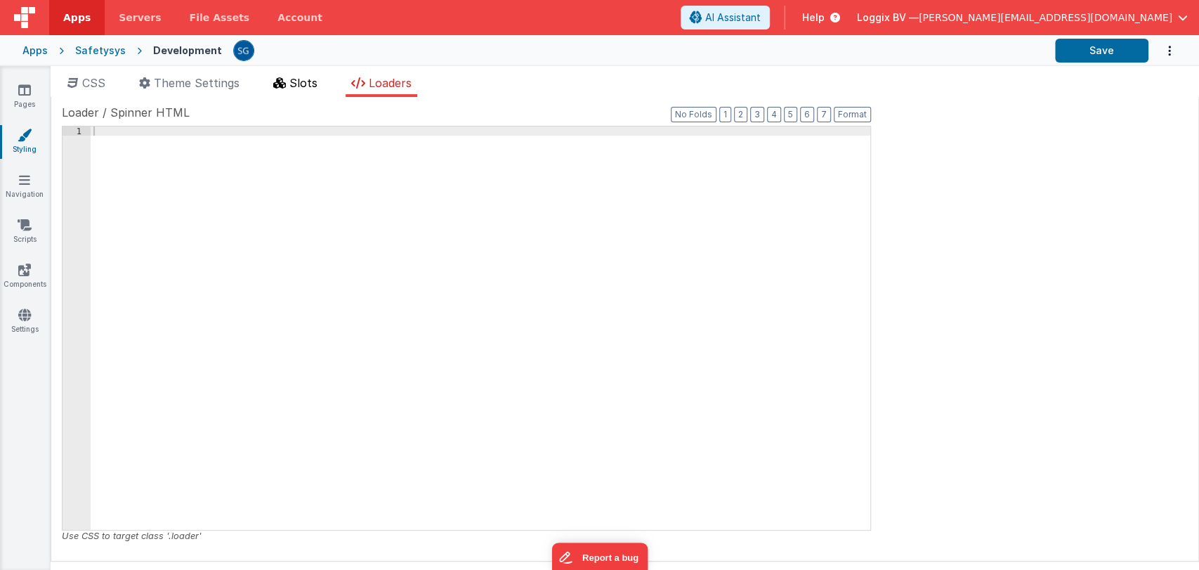
click at [306, 76] on span "Slots" at bounding box center [303, 83] width 28 height 14
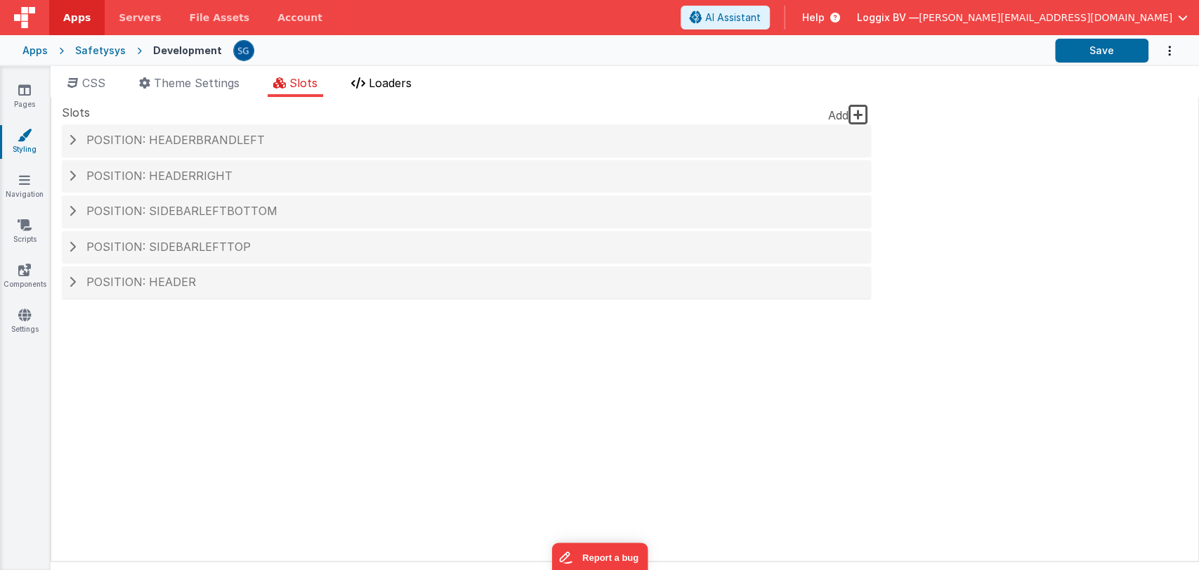
click at [382, 81] on span "Loaders" at bounding box center [390, 83] width 43 height 14
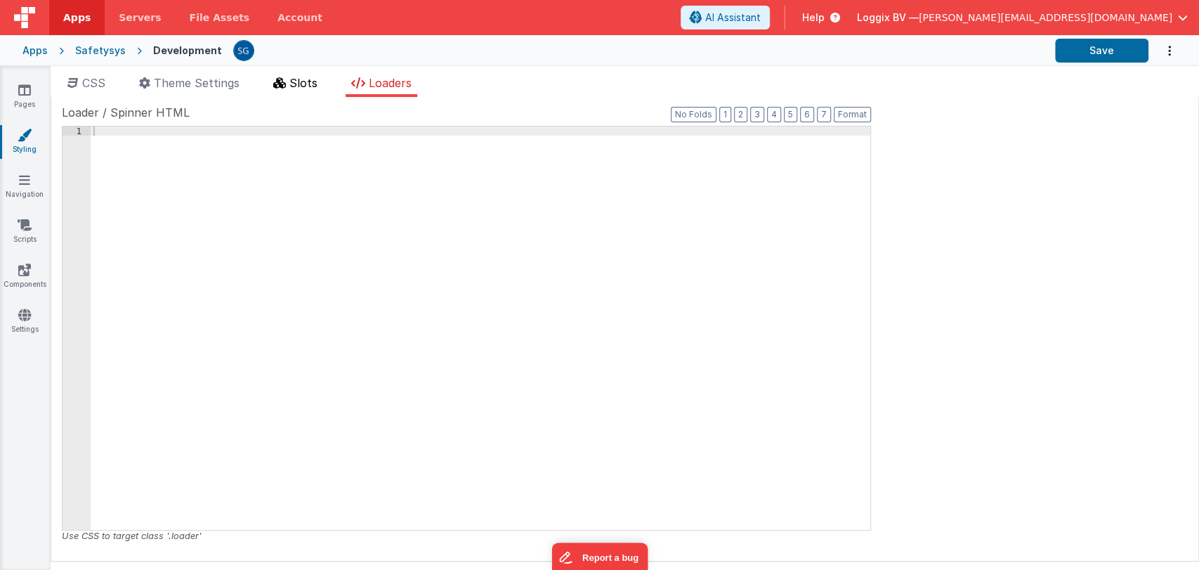
click at [306, 78] on span "Slots" at bounding box center [303, 83] width 28 height 14
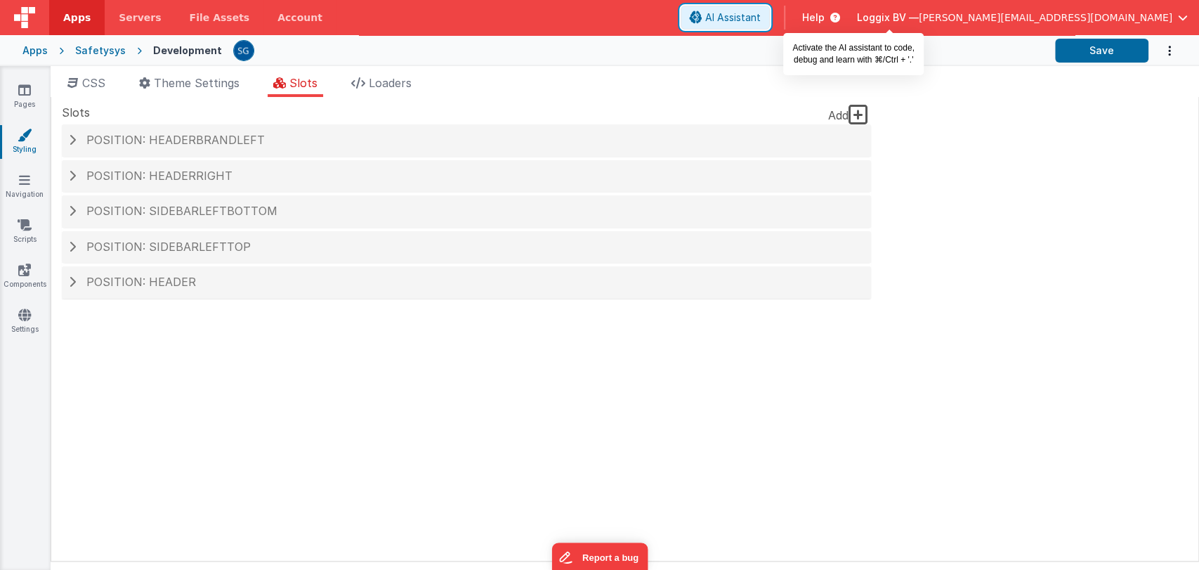
click at [703, 18] on icon at bounding box center [696, 18] width 13 height 1
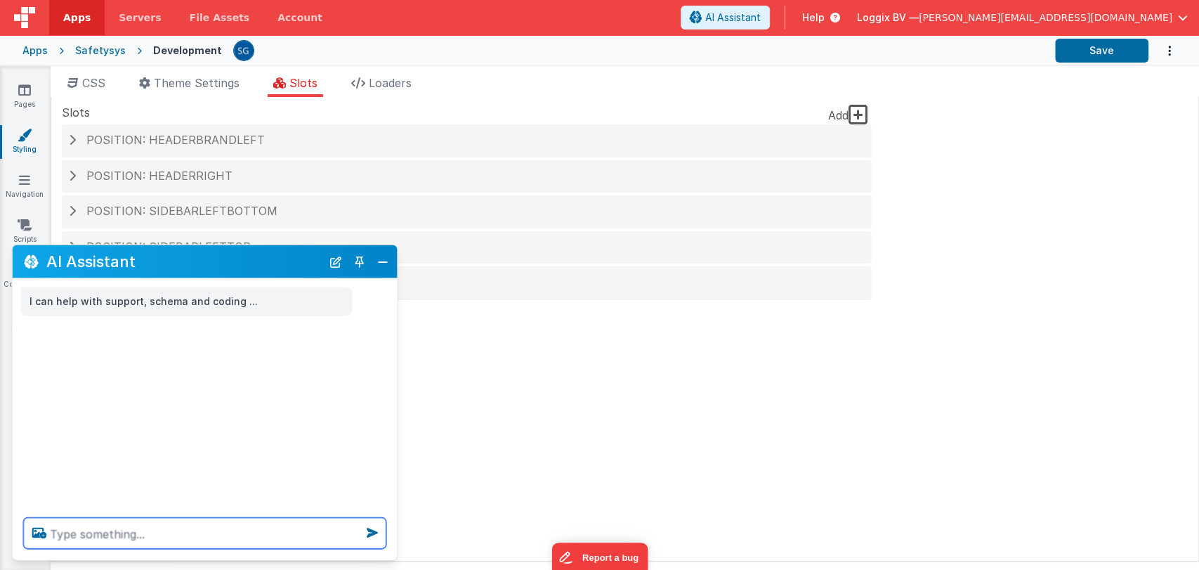
click at [171, 541] on textarea at bounding box center [205, 533] width 363 height 31
type textarea "here what loaders do in the FmBetterForms"
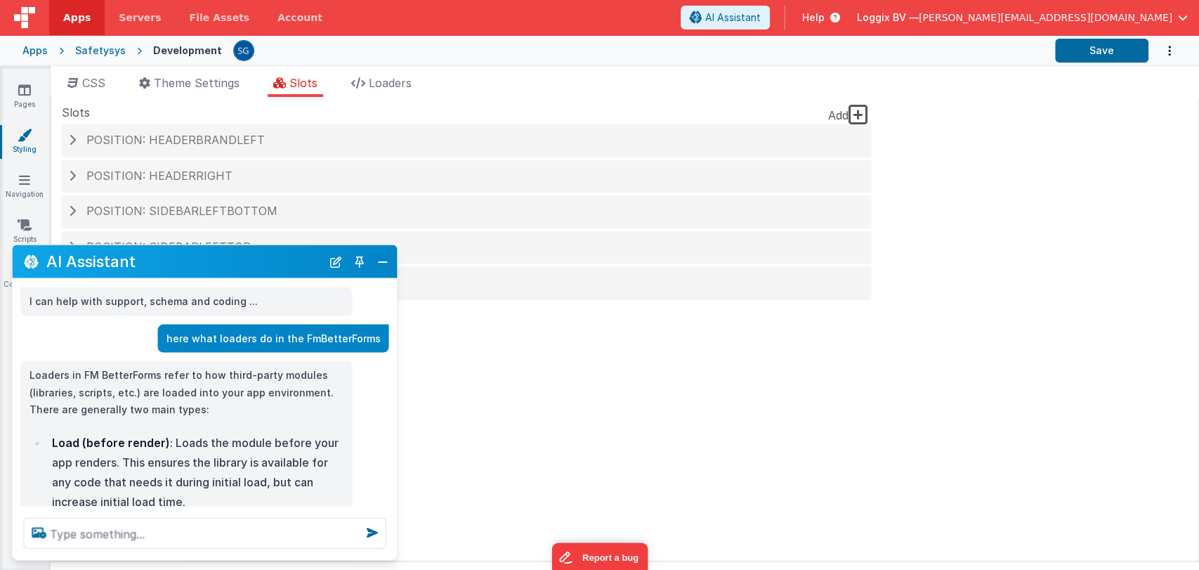
click at [379, 271] on button "Close" at bounding box center [383, 262] width 18 height 20
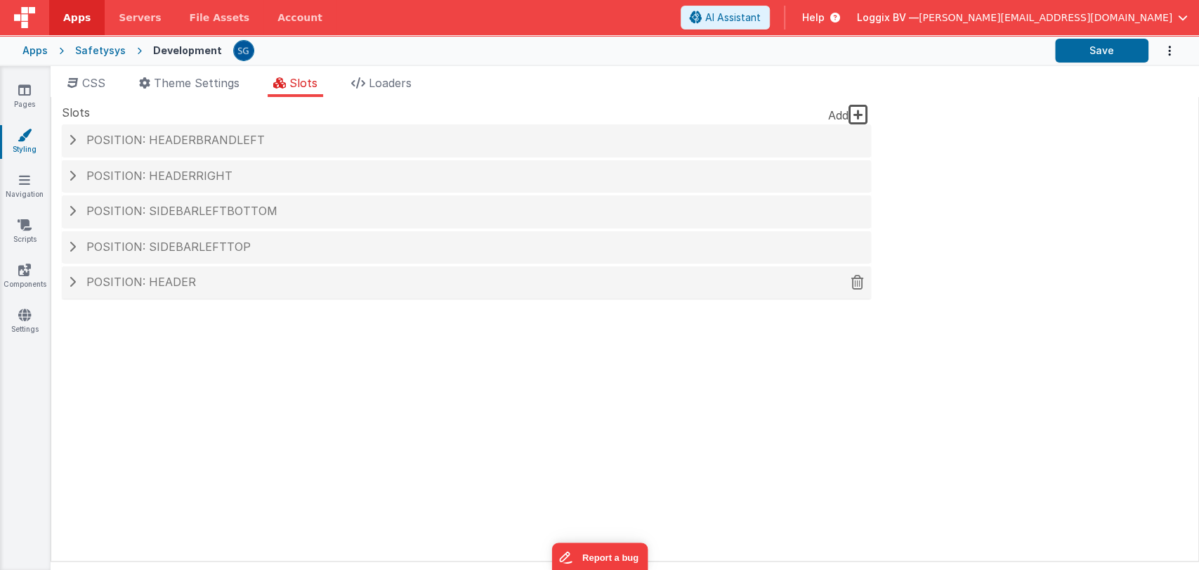
click at [152, 284] on span "Position: header" at bounding box center [141, 282] width 110 height 14
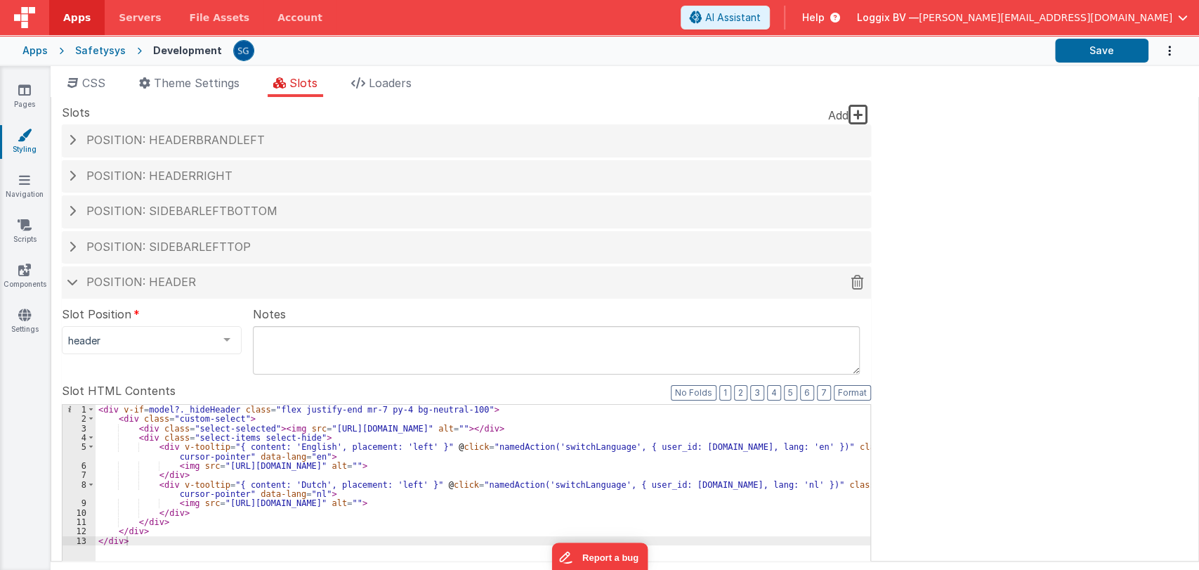
click at [152, 284] on span "Position: header" at bounding box center [141, 282] width 110 height 14
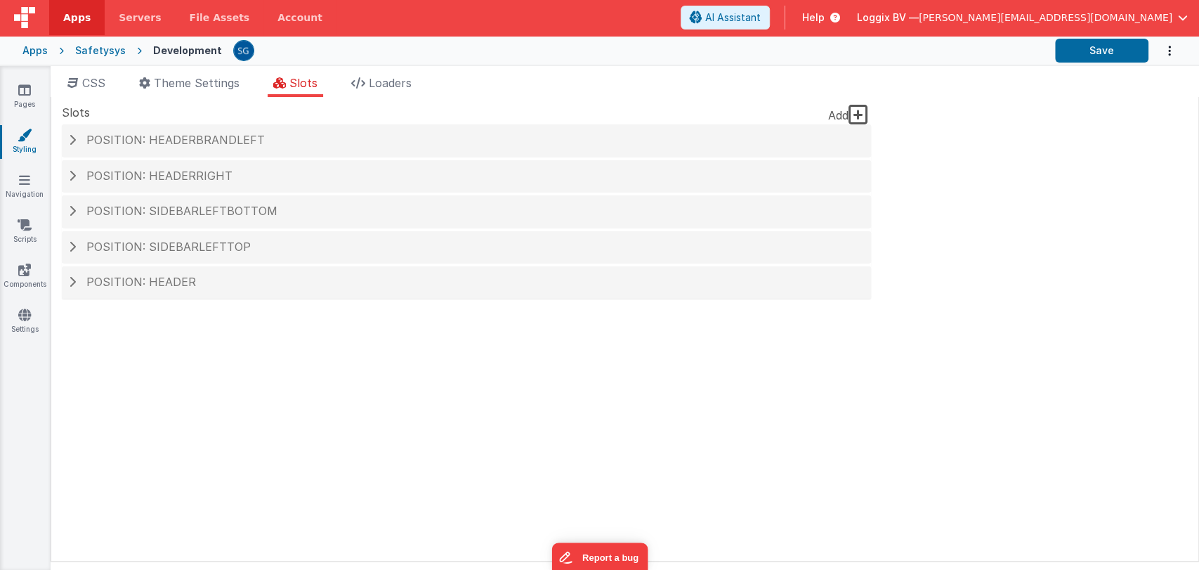
click at [96, 54] on div "Safetysys" at bounding box center [100, 51] width 51 height 14
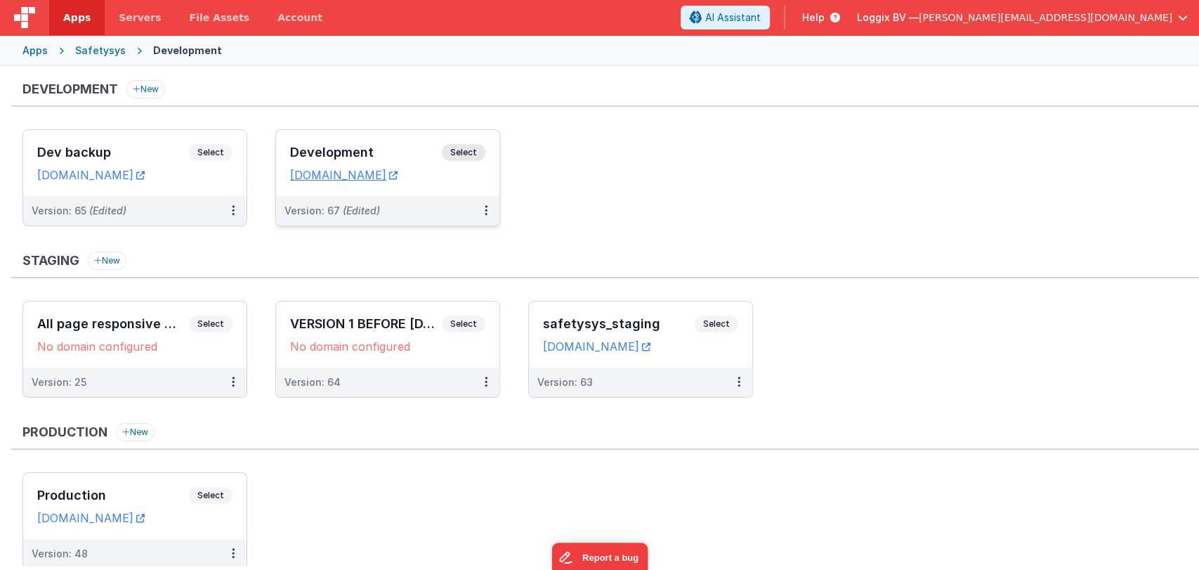
click at [352, 154] on h3 "Development" at bounding box center [366, 152] width 152 height 14
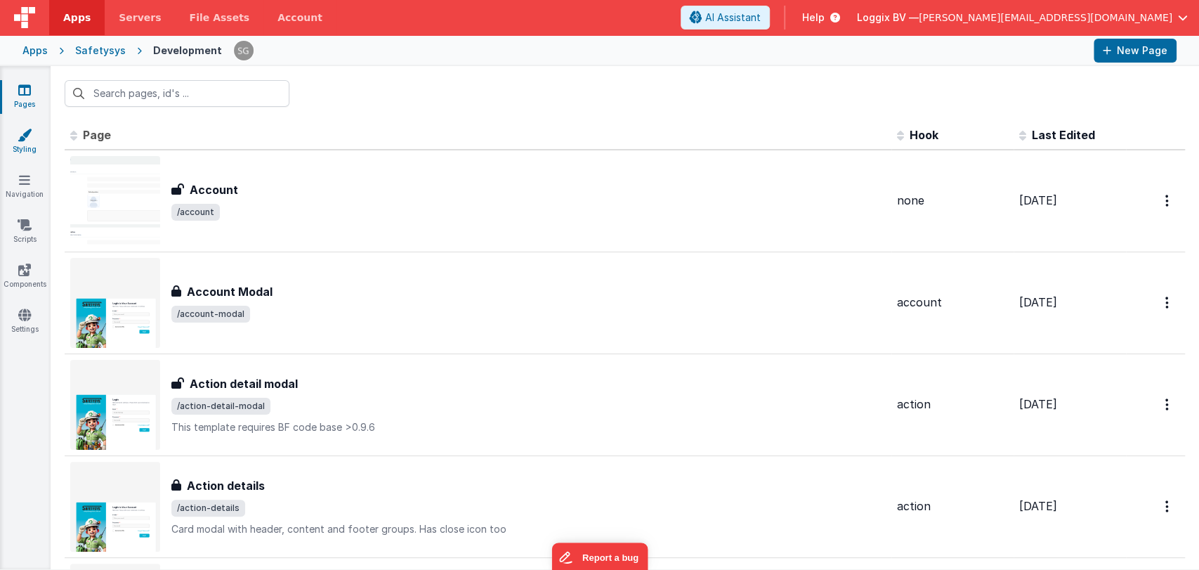
click at [28, 137] on icon at bounding box center [25, 135] width 14 height 14
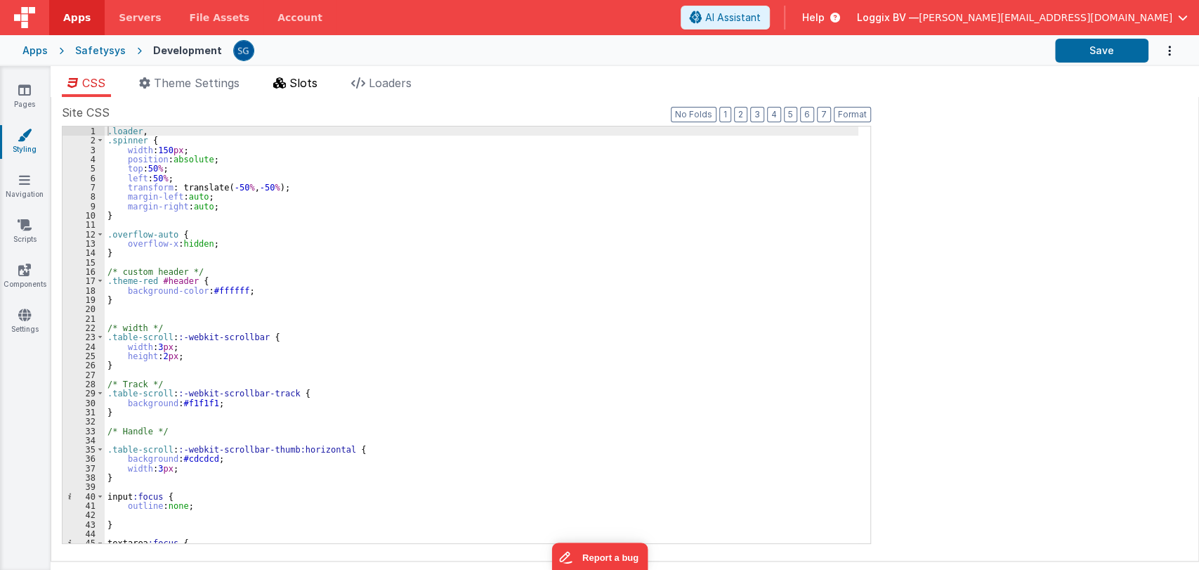
click at [291, 84] on li "Slots" at bounding box center [296, 85] width 56 height 22
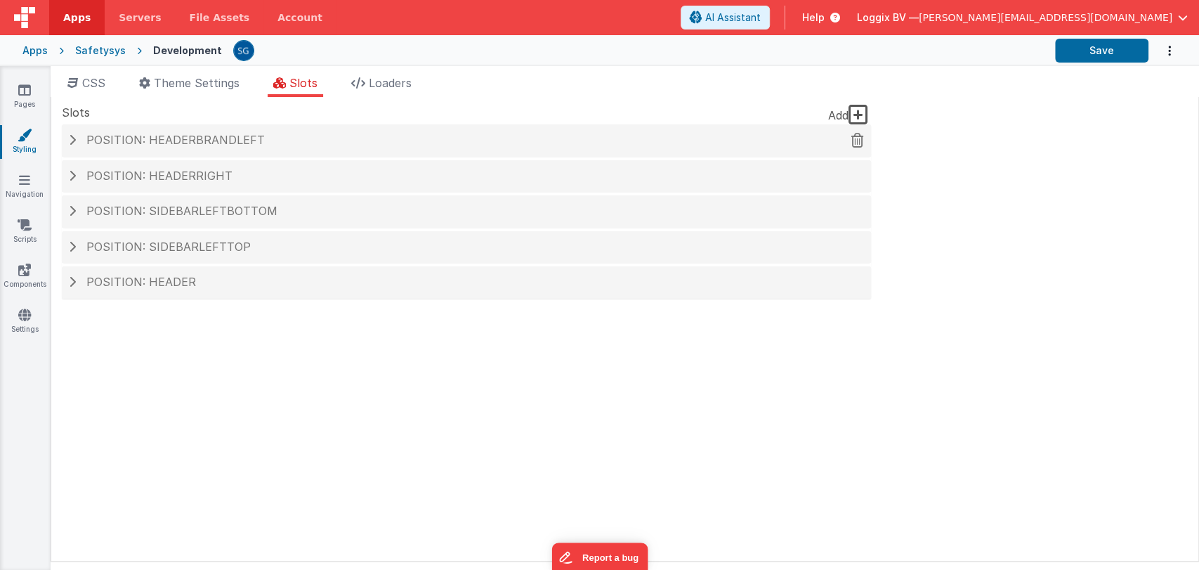
click at [196, 146] on span "Position: headerBrandLeft" at bounding box center [175, 140] width 178 height 14
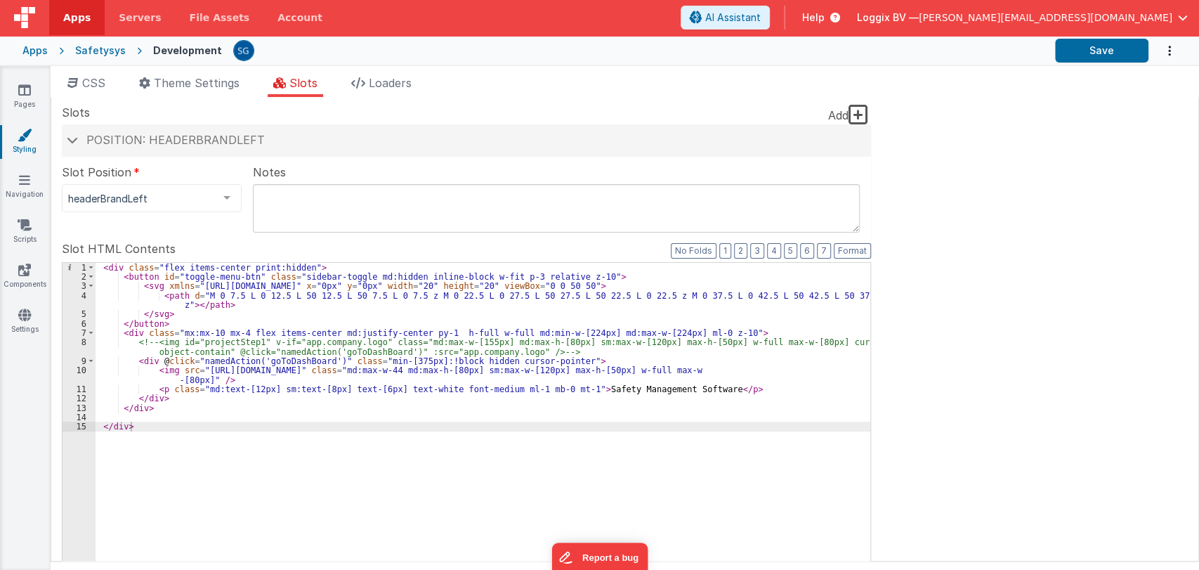
click at [288, 360] on div "< div class = "flex items-center print:hidden" > < button id = "toggle-menu-btn…" at bounding box center [483, 500] width 775 height 474
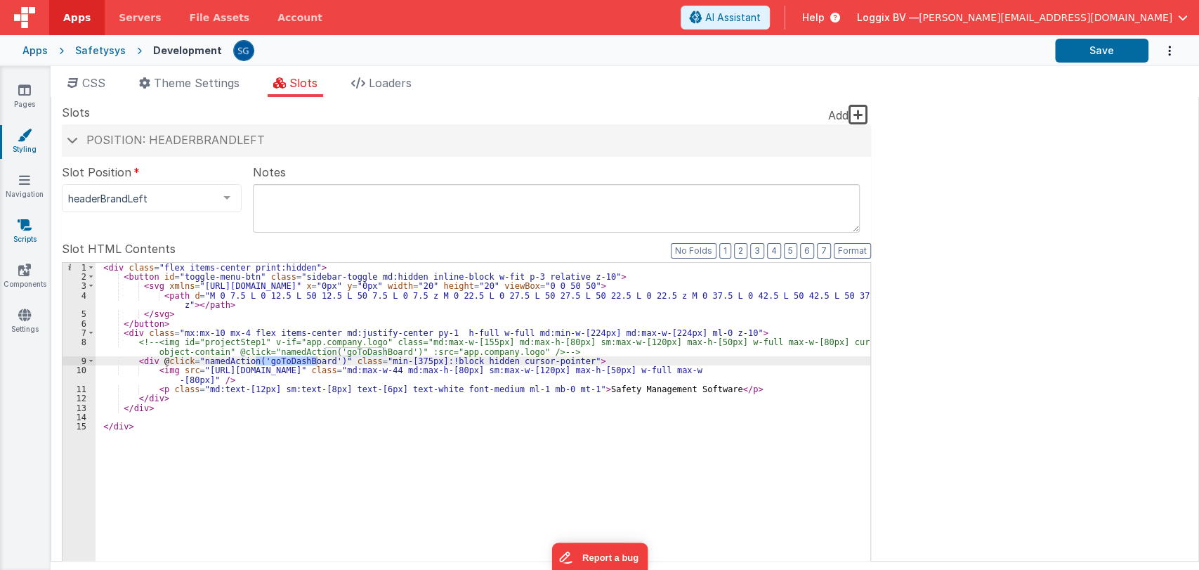
click at [20, 222] on icon at bounding box center [25, 225] width 14 height 14
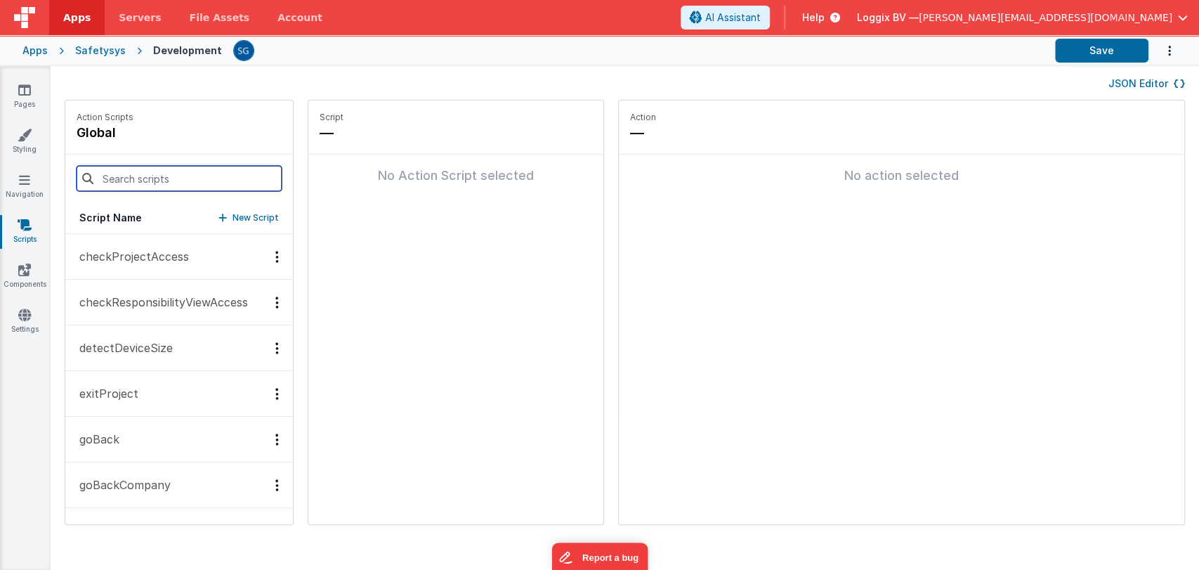
click at [175, 183] on input at bounding box center [179, 178] width 205 height 25
paste input "goToDashBoard"
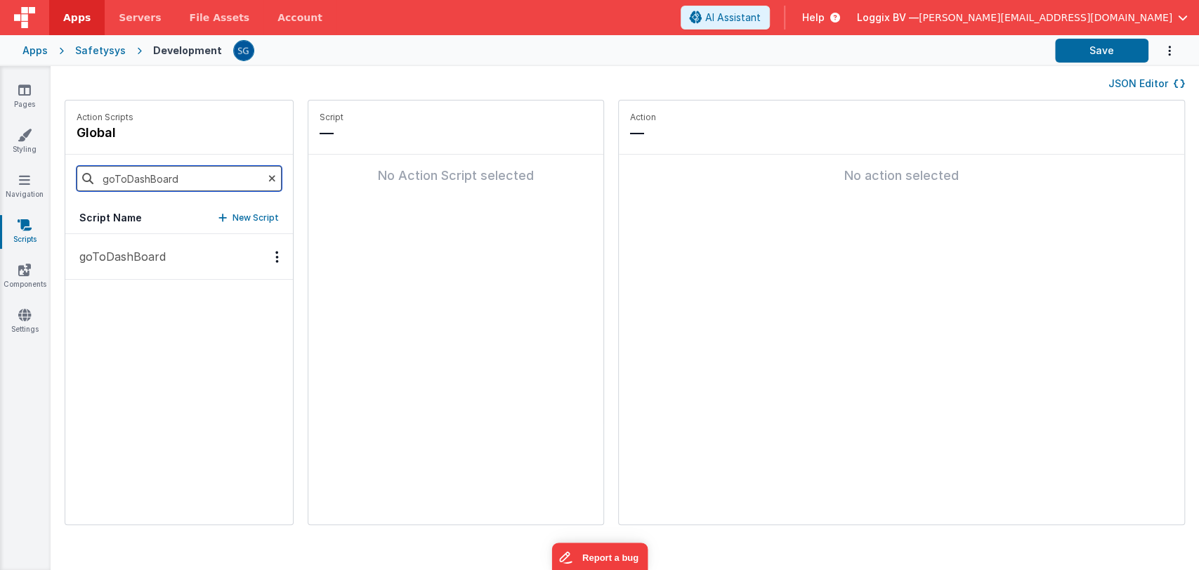
type input "goToDashBoard"
click at [133, 250] on p "goToDashBoard" at bounding box center [118, 256] width 95 height 17
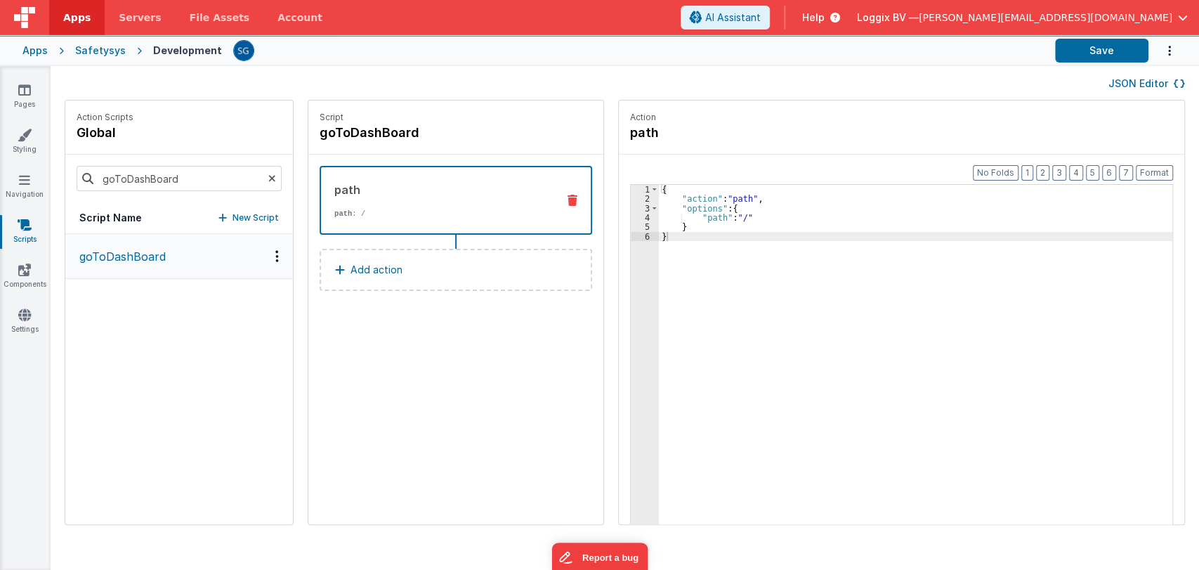
click at [394, 269] on button "Add action" at bounding box center [456, 270] width 273 height 42
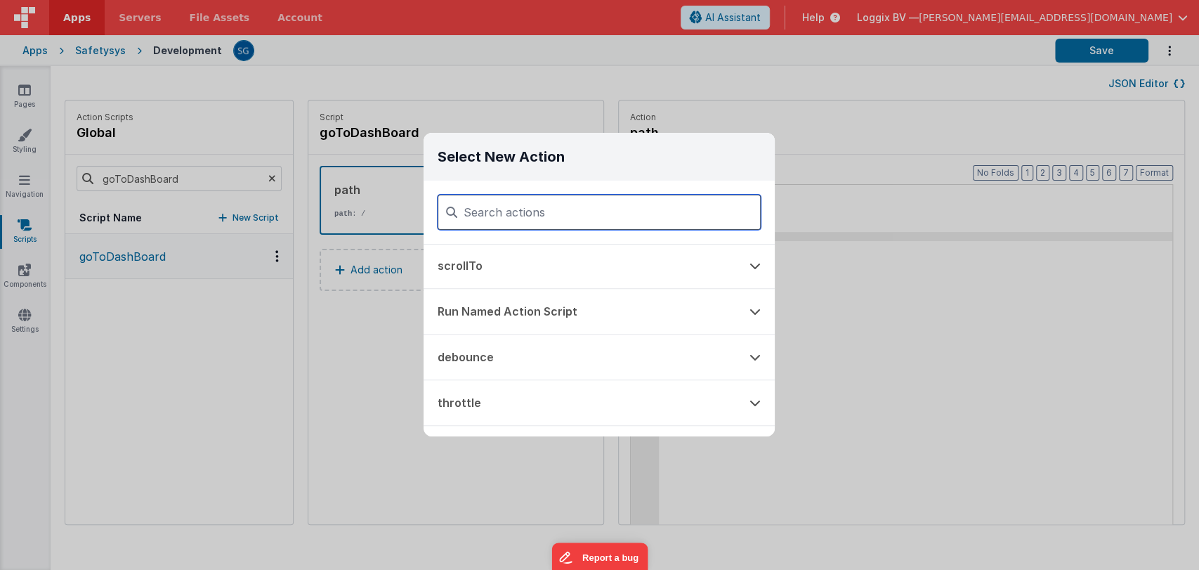
scroll to position [1039, 0]
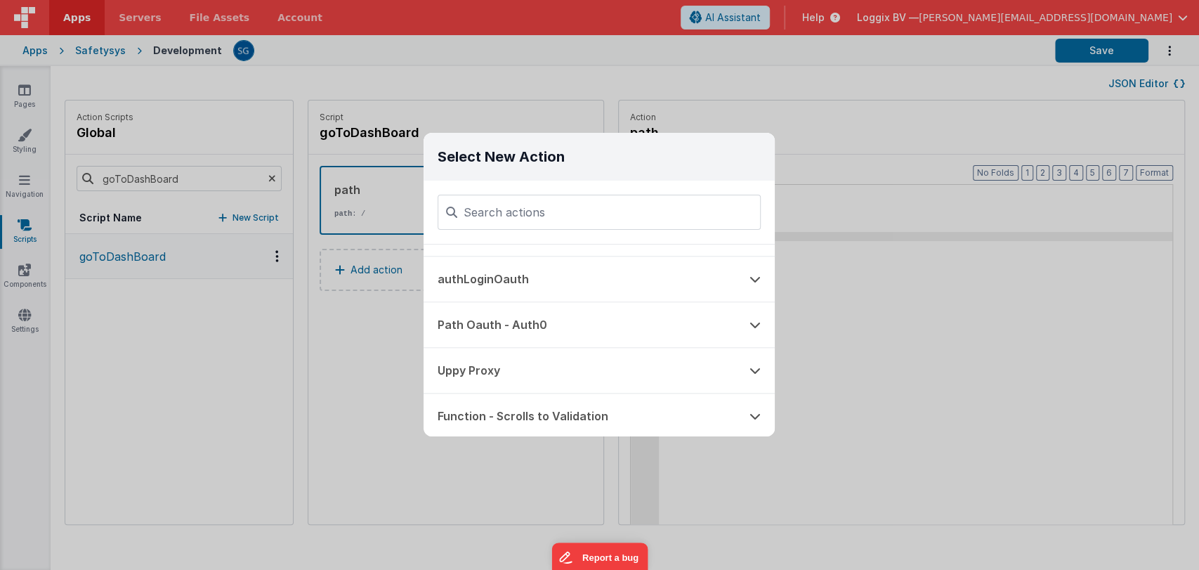
click at [908, 294] on div "Select New Action Function - Runs JavaScript Clipboard - copy model field runUt…" at bounding box center [599, 285] width 1199 height 570
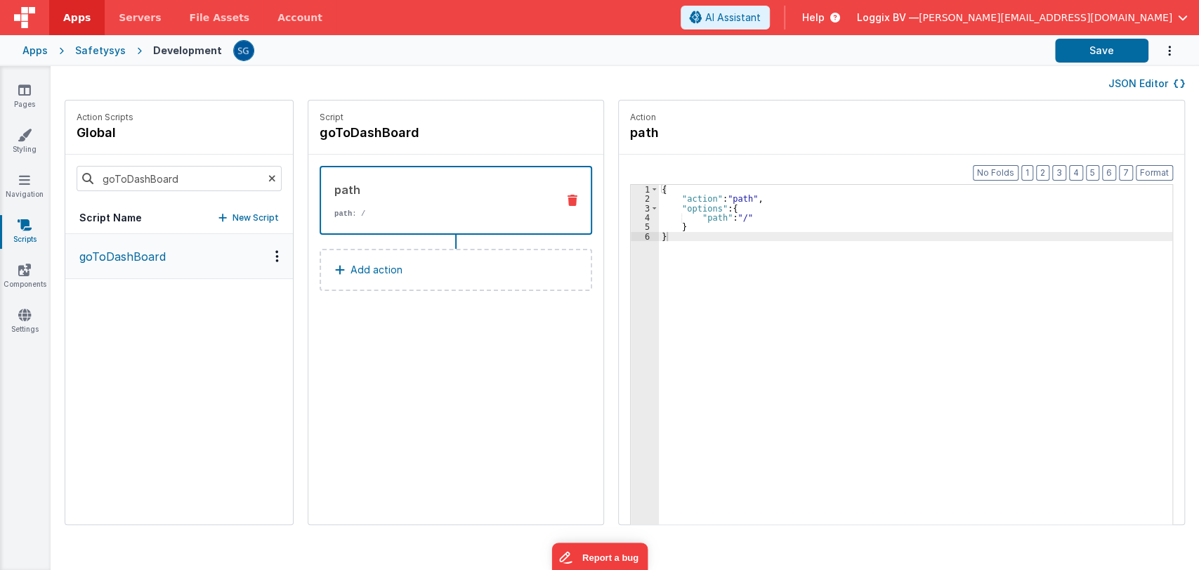
click at [219, 214] on button "New Script" at bounding box center [249, 218] width 60 height 14
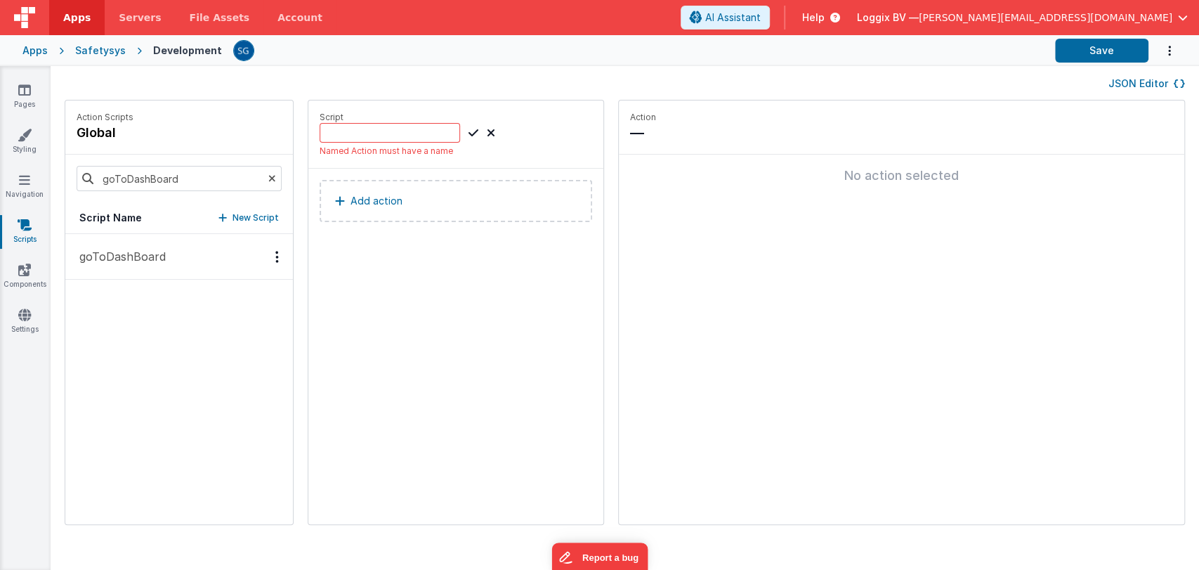
click at [487, 130] on icon at bounding box center [491, 132] width 8 height 17
click at [131, 259] on p "goToDashBoard" at bounding box center [118, 256] width 95 height 17
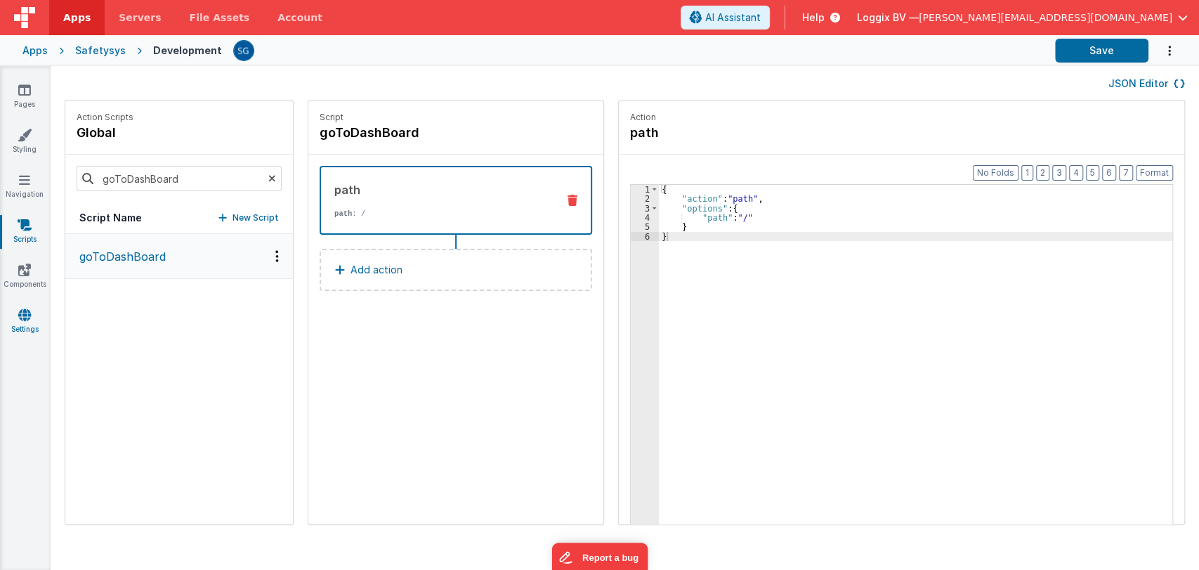
click at [25, 315] on icon at bounding box center [24, 315] width 13 height 14
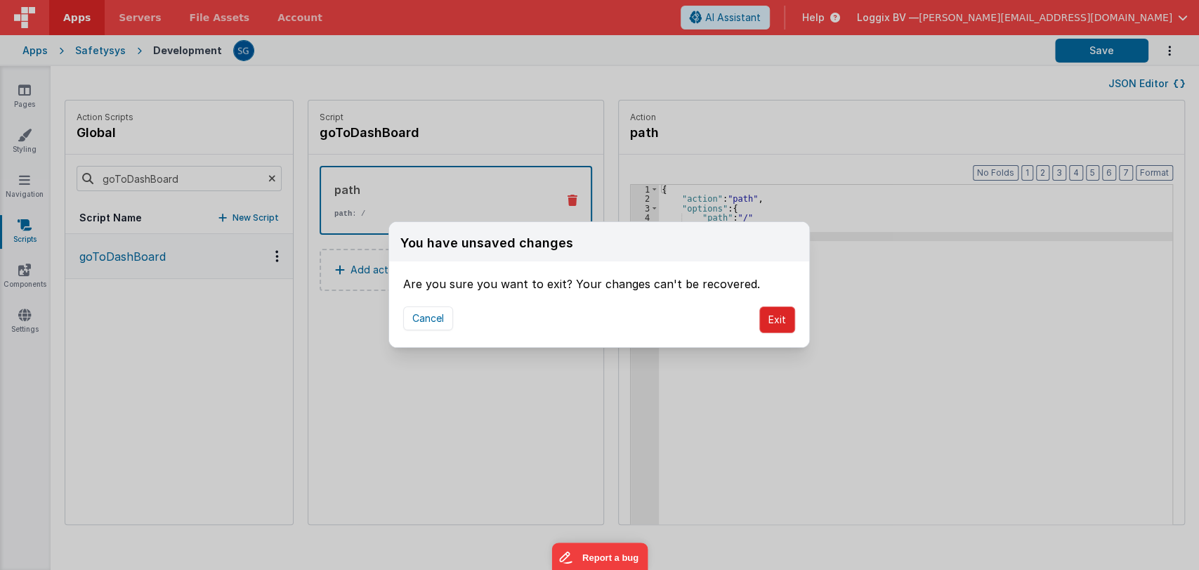
click at [771, 317] on button "Exit" at bounding box center [778, 319] width 36 height 27
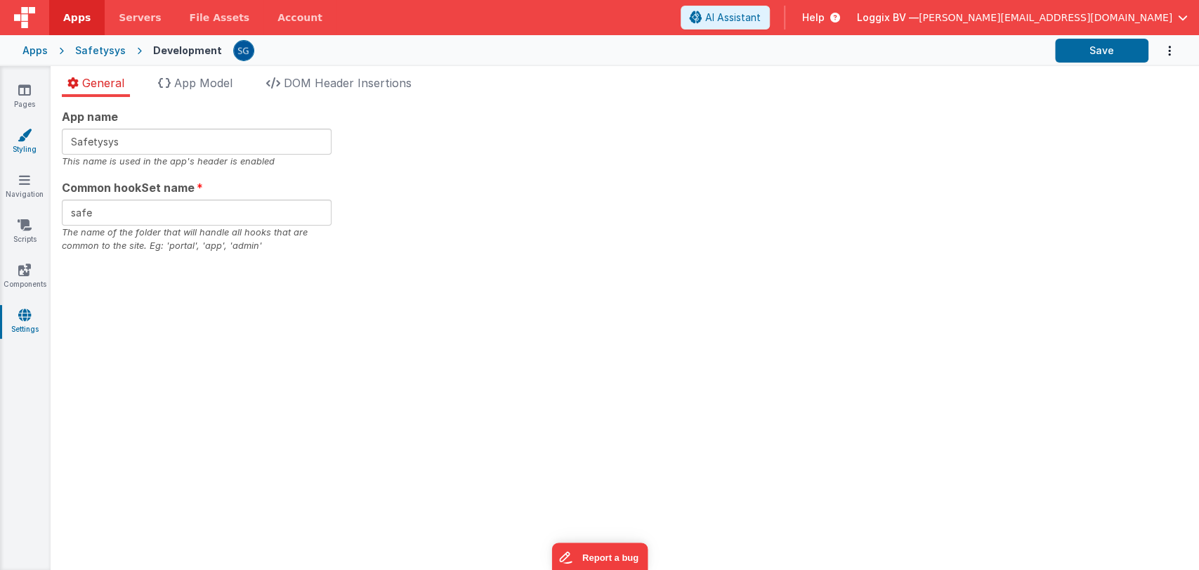
click at [30, 134] on icon at bounding box center [25, 135] width 14 height 14
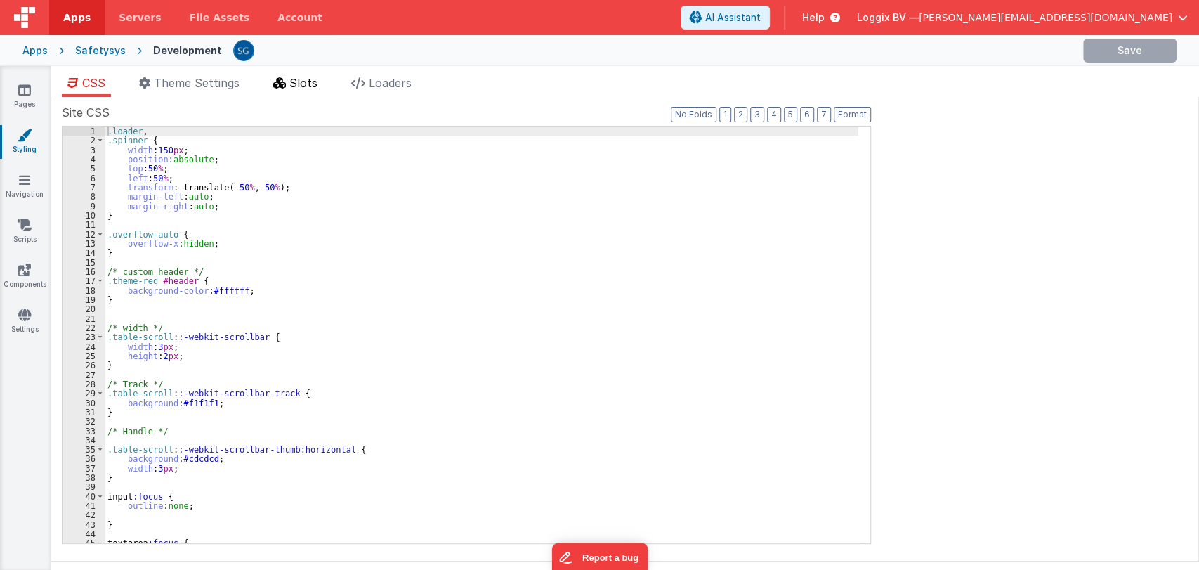
click at [304, 86] on span "Slots" at bounding box center [303, 83] width 28 height 14
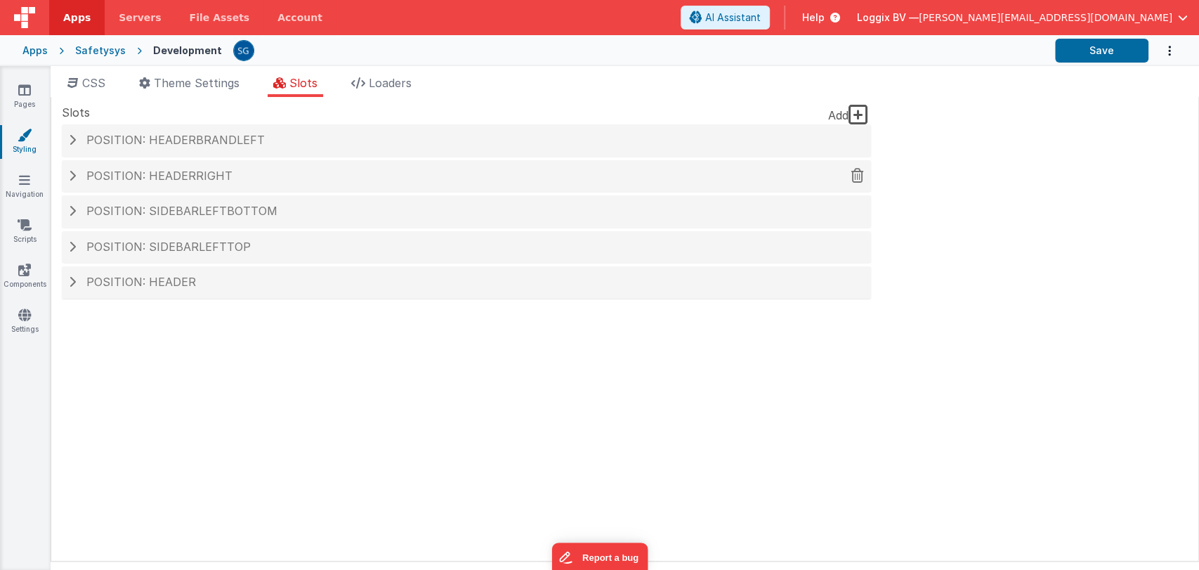
click at [146, 174] on span "Position: headerRight" at bounding box center [159, 176] width 146 height 14
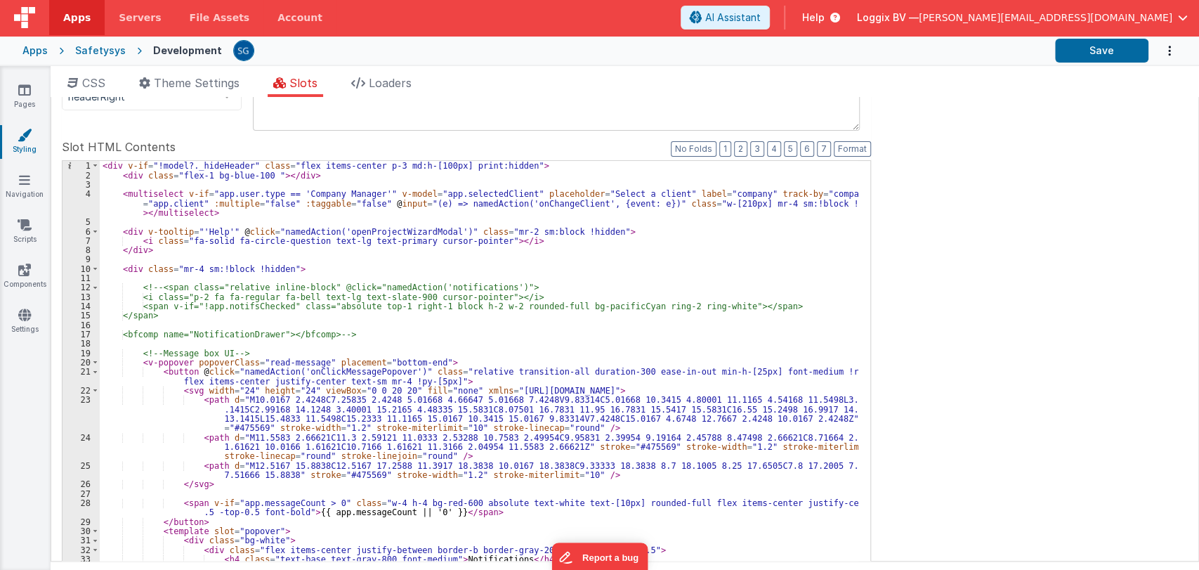
scroll to position [135, 0]
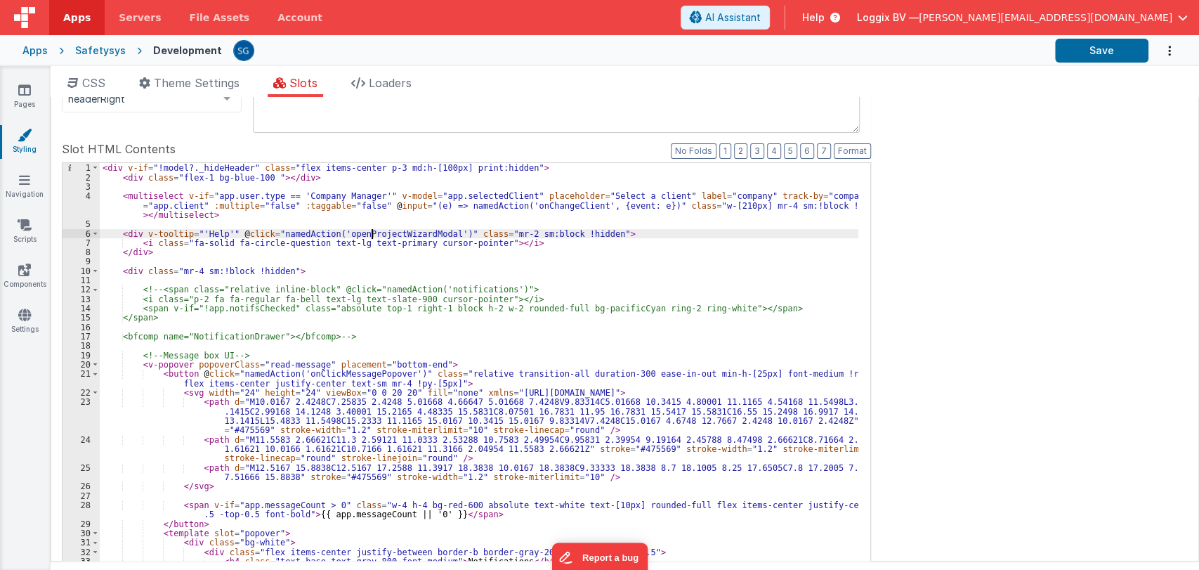
click at [370, 233] on div "< div v-if = "!model?._hideHeader" class = "flex items-center p-3 md:h-[100px] …" at bounding box center [479, 400] width 759 height 474
click at [14, 235] on link "Scripts" at bounding box center [24, 232] width 51 height 28
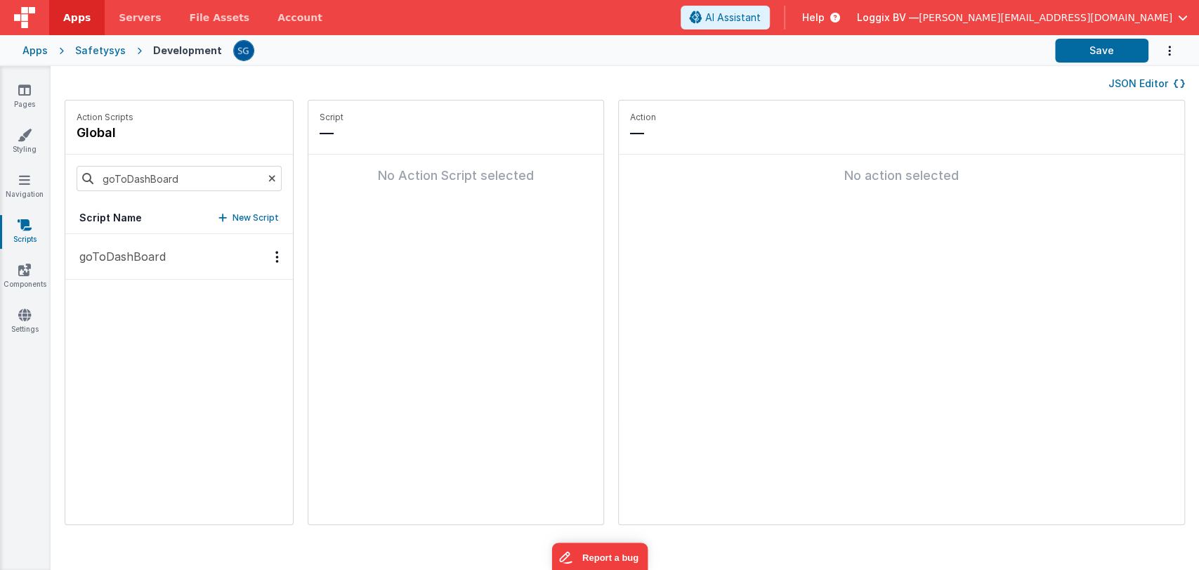
click at [268, 178] on icon at bounding box center [272, 179] width 8 height 48
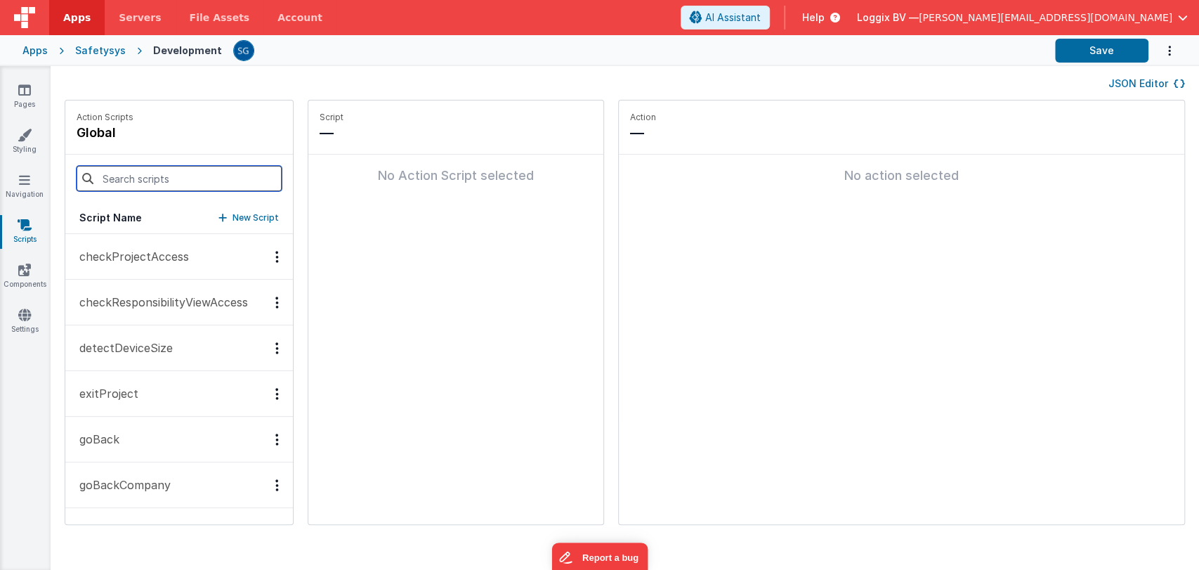
click at [233, 175] on input at bounding box center [179, 178] width 205 height 25
paste input "openProjectWizardModal"
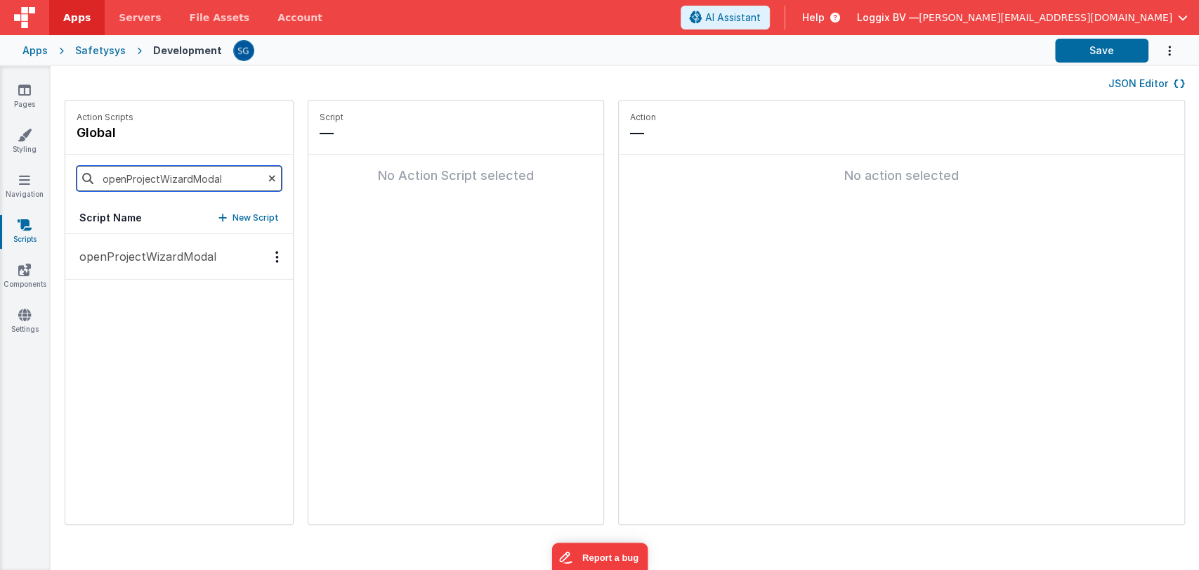
type input "openProjectWizardModal"
click at [174, 266] on button "openProjectWizardModal" at bounding box center [179, 257] width 228 height 46
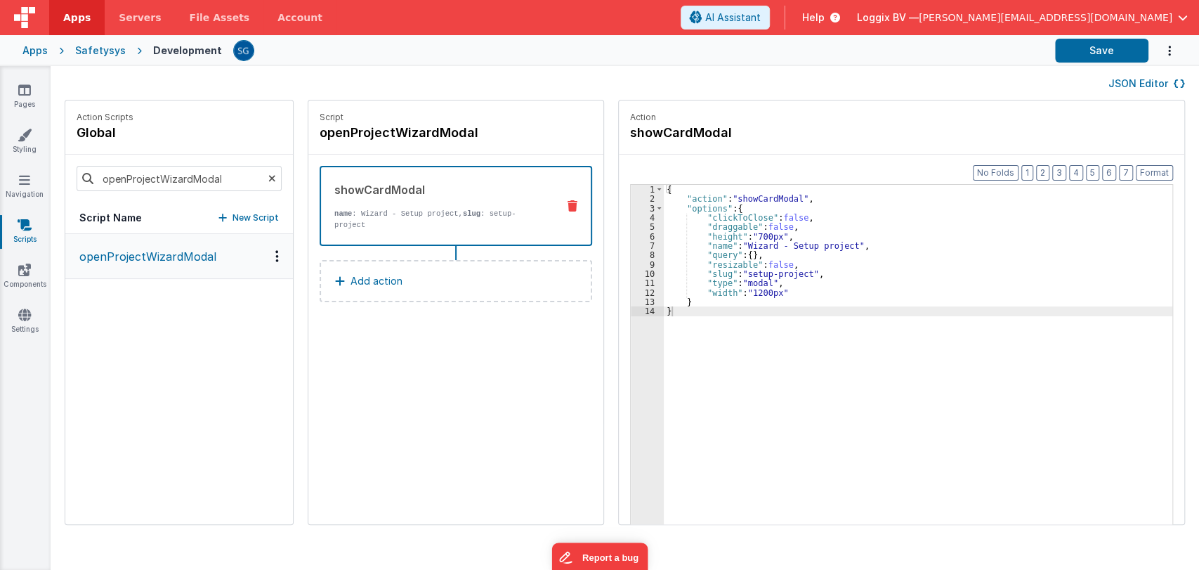
click at [359, 273] on p "Add action" at bounding box center [377, 281] width 52 height 17
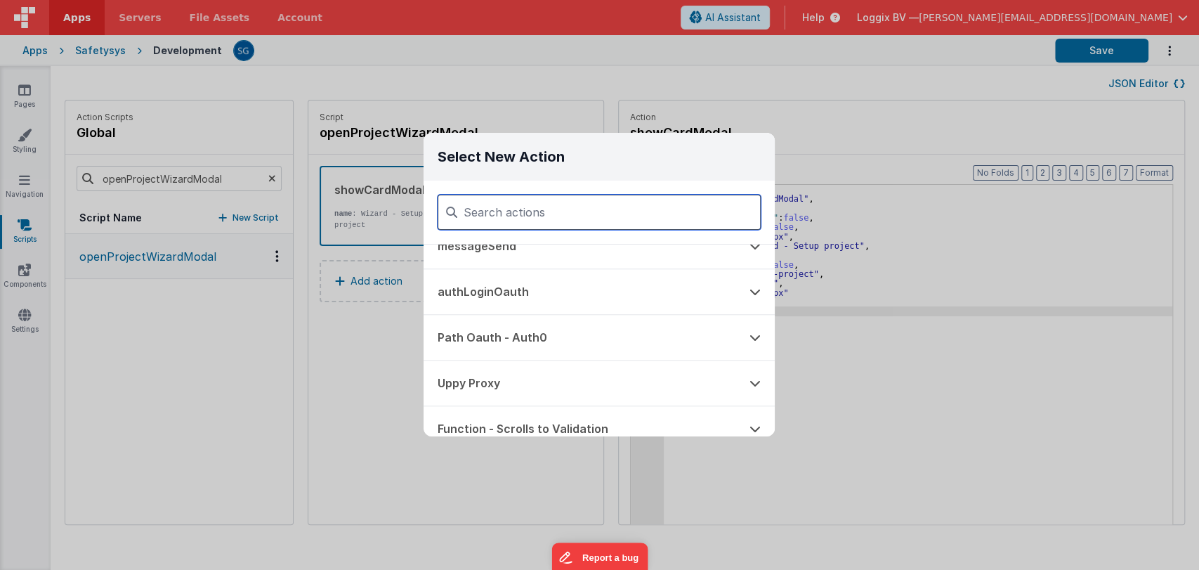
scroll to position [1039, 0]
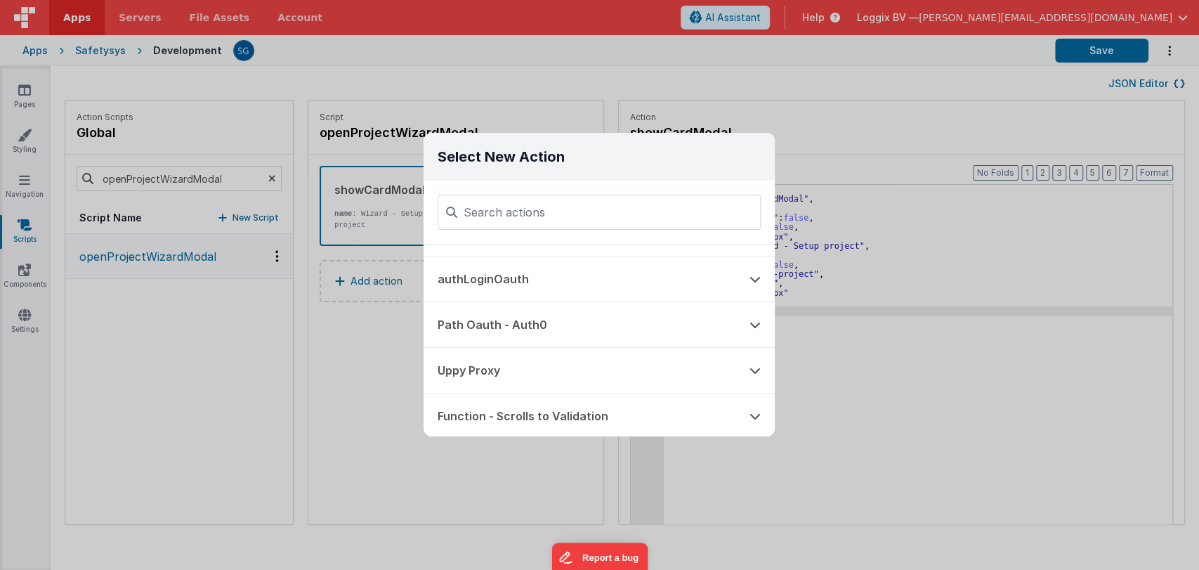
click at [283, 91] on div "Select New Action Function - Runs JavaScript Clipboard - copy model field runUt…" at bounding box center [599, 285] width 1199 height 570
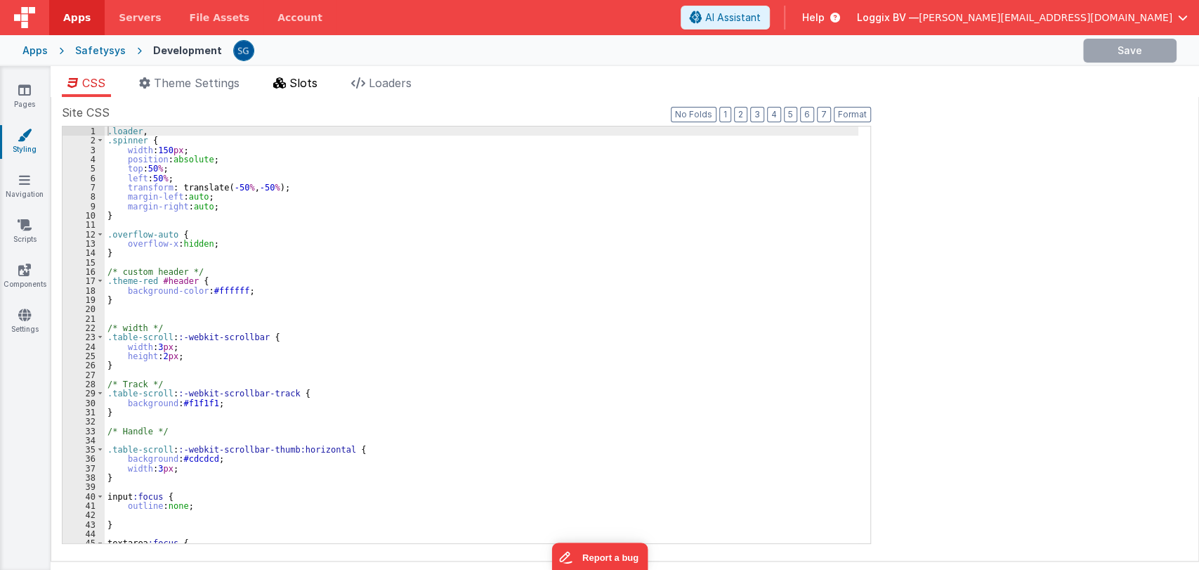
click at [298, 87] on span "Slots" at bounding box center [303, 83] width 28 height 14
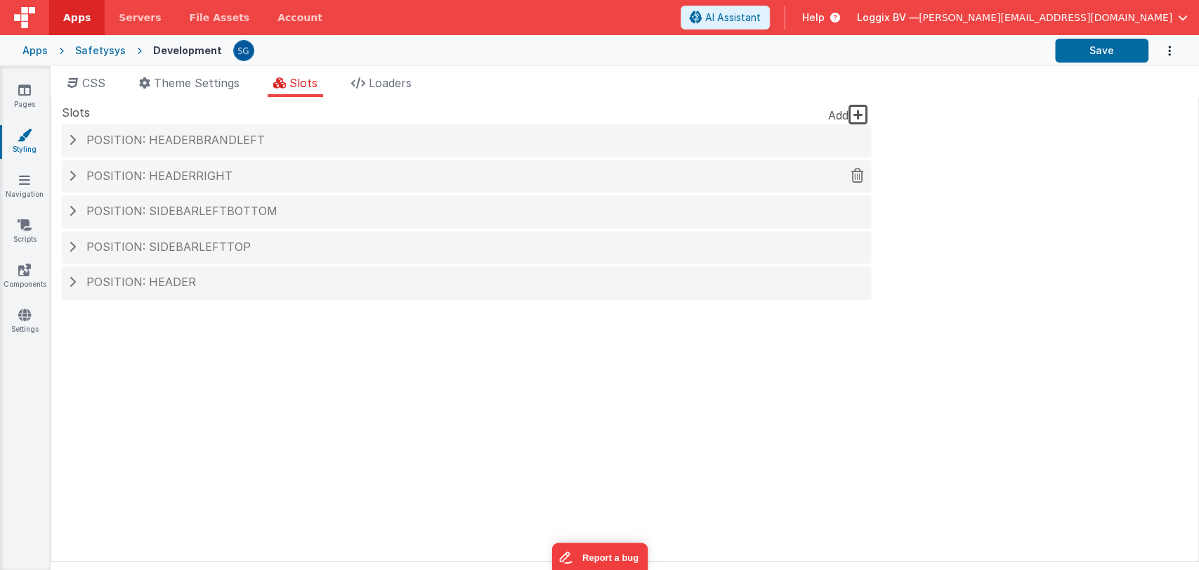
click at [217, 169] on div "Position: headerRight" at bounding box center [466, 176] width 809 height 32
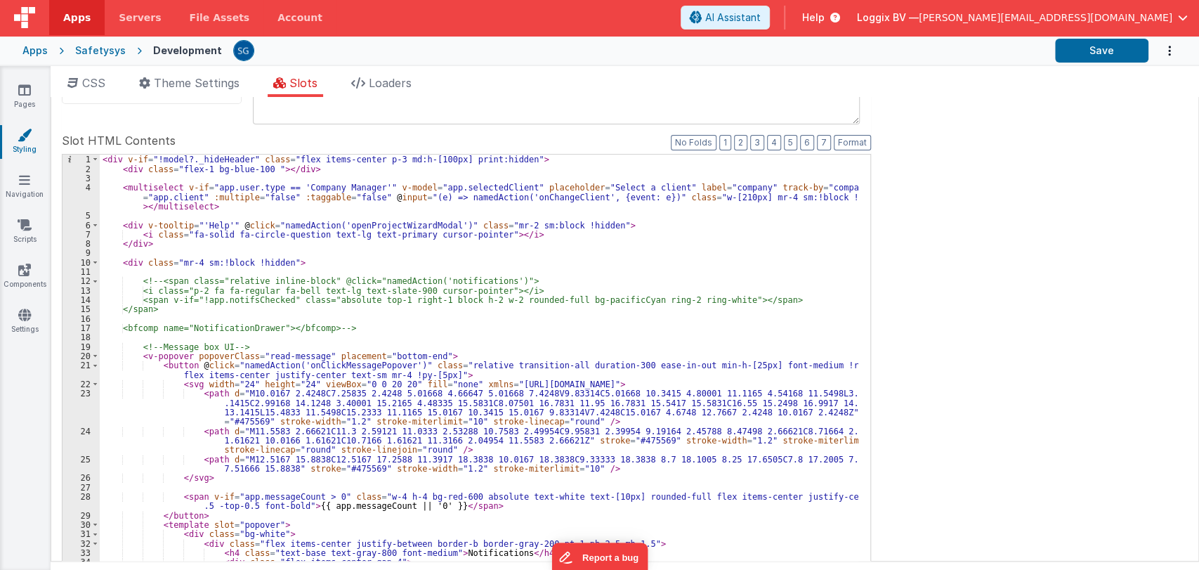
scroll to position [145, 0]
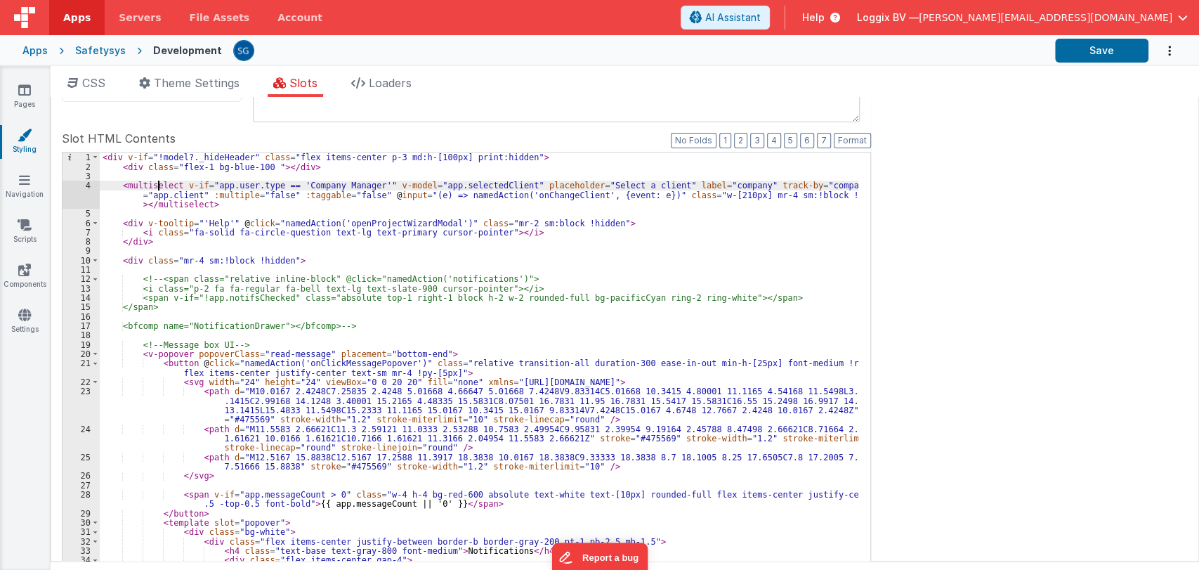
click at [158, 182] on div "< div v-if = "!model?._hideHeader" class = "flex items-center p-3 md:h-[100px] …" at bounding box center [479, 389] width 759 height 474
click at [157, 182] on div "< div v-if = "!model?._hideHeader" class = "flex items-center p-3 md:h-[100px] …" at bounding box center [479, 389] width 759 height 474
click at [22, 312] on icon at bounding box center [24, 315] width 13 height 14
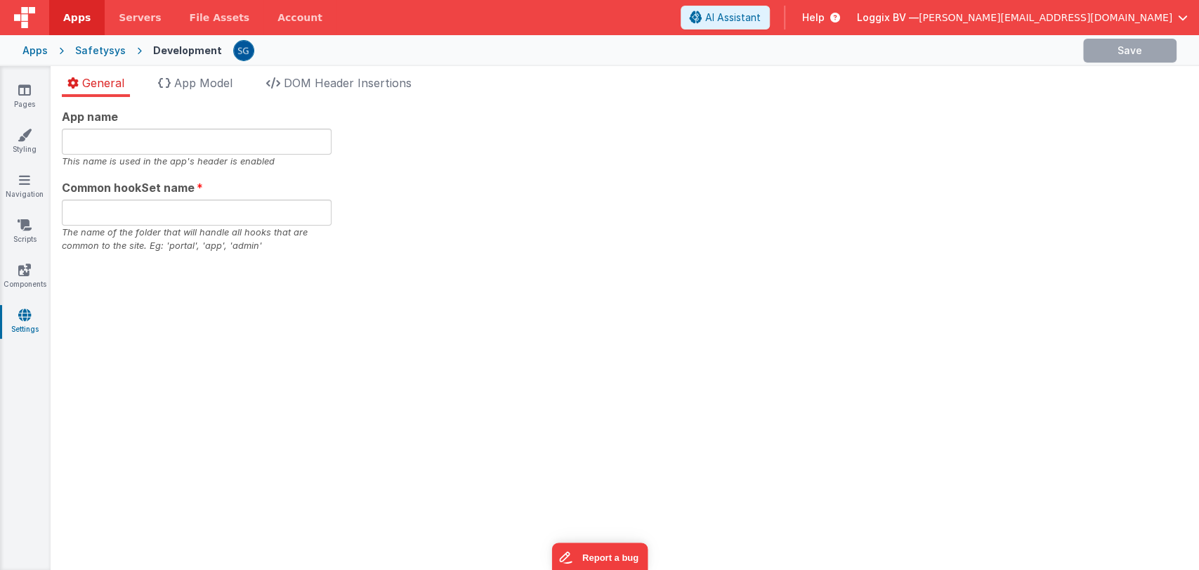
type input "Safetysys"
type input "safe"
click at [229, 76] on span "App Model" at bounding box center [203, 83] width 58 height 14
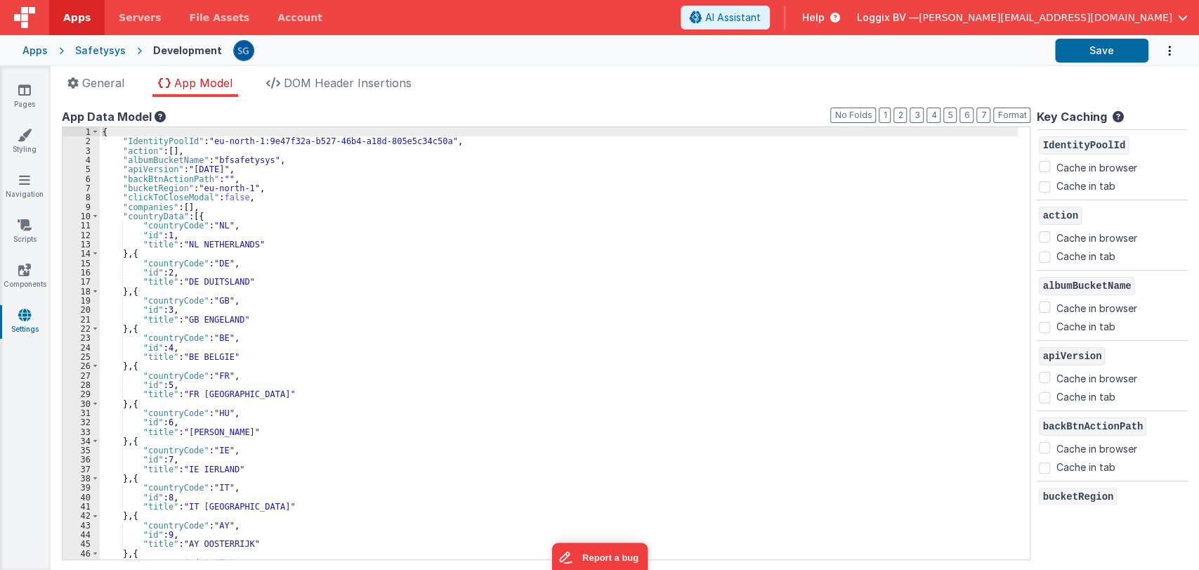
click at [342, 72] on div "General App Model DOM Header Insertions App name Safetysys This name is used in…" at bounding box center [625, 318] width 1149 height 504
click at [339, 83] on span "DOM Header Insertions" at bounding box center [348, 83] width 128 height 14
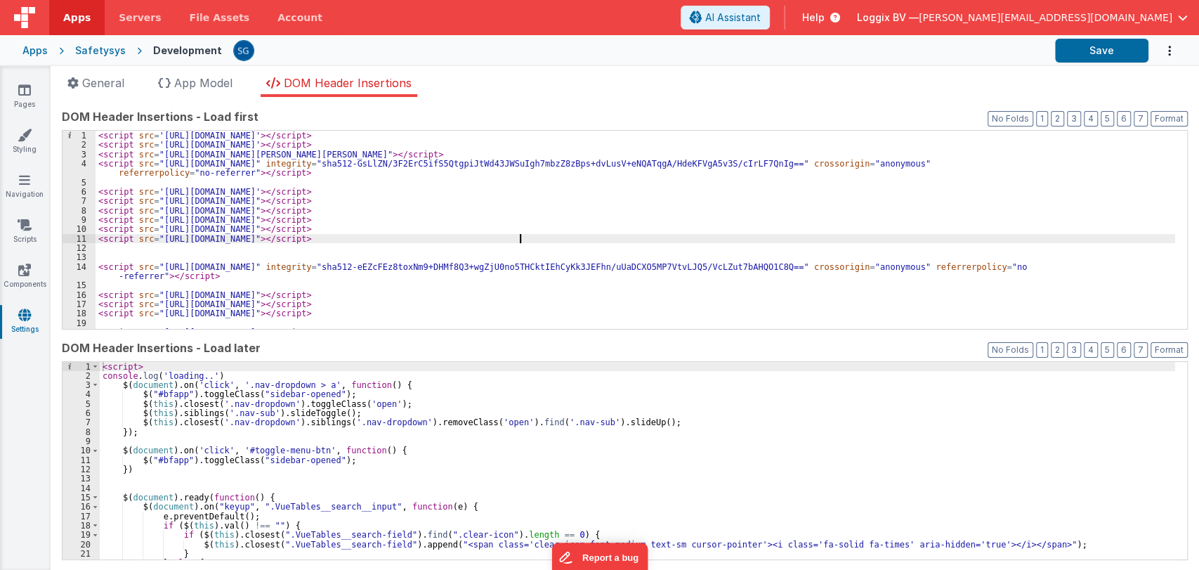
click at [594, 236] on div "< script src = '[URL][DOMAIN_NAME]' > </ script > < script src = '[URL][DOMAIN_…" at bounding box center [636, 239] width 1080 height 217
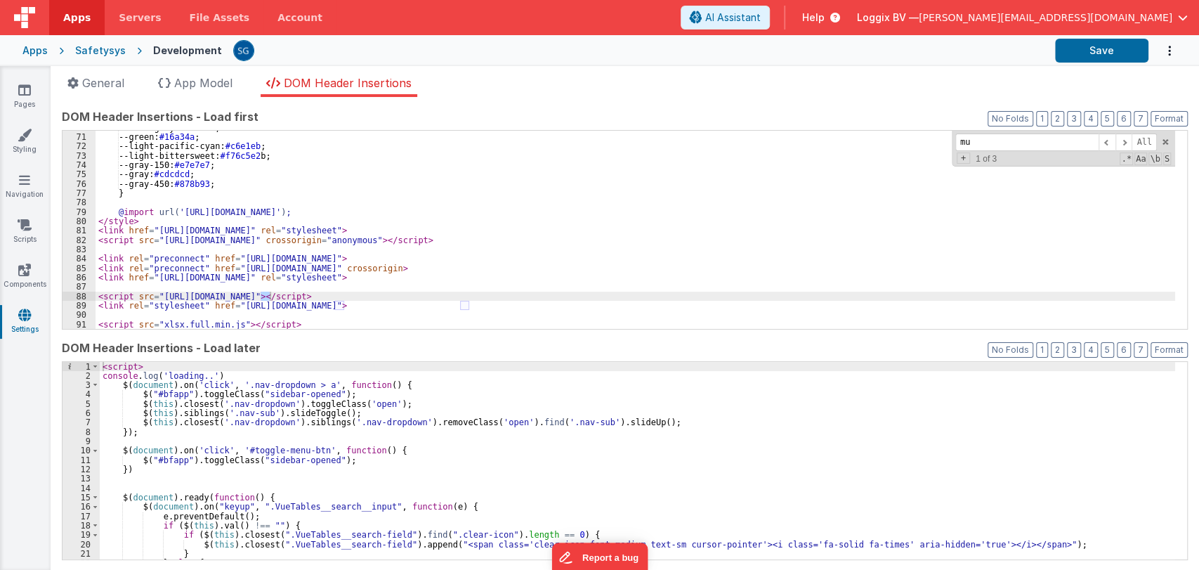
scroll to position [673, 0]
type input "multisele"
click at [1161, 140] on span at bounding box center [1166, 142] width 10 height 10
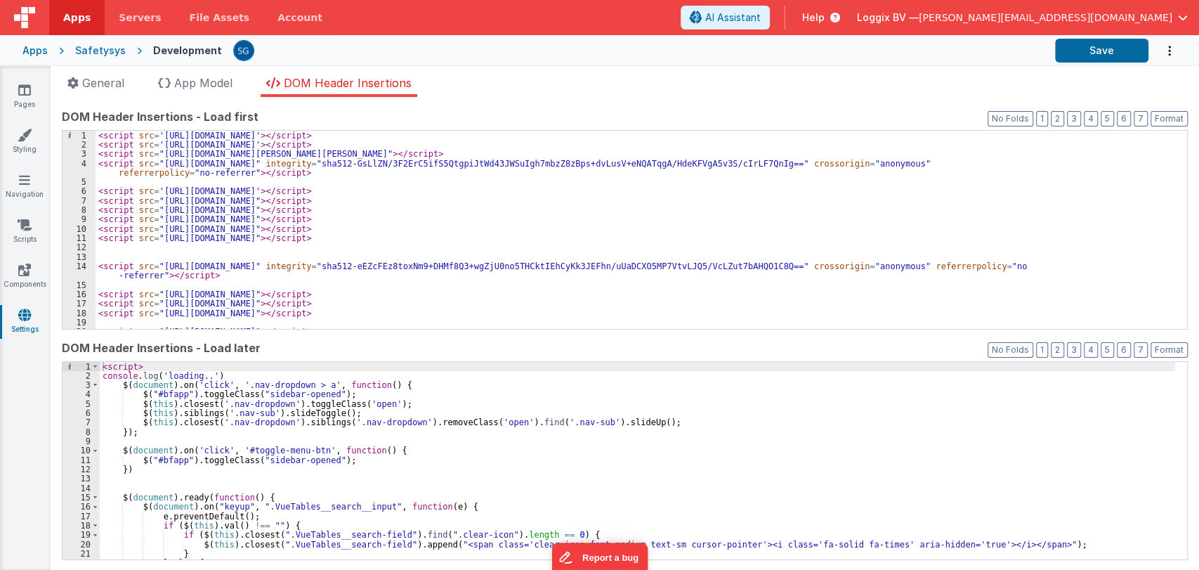
scroll to position [0, 0]
click at [23, 141] on icon at bounding box center [25, 135] width 14 height 14
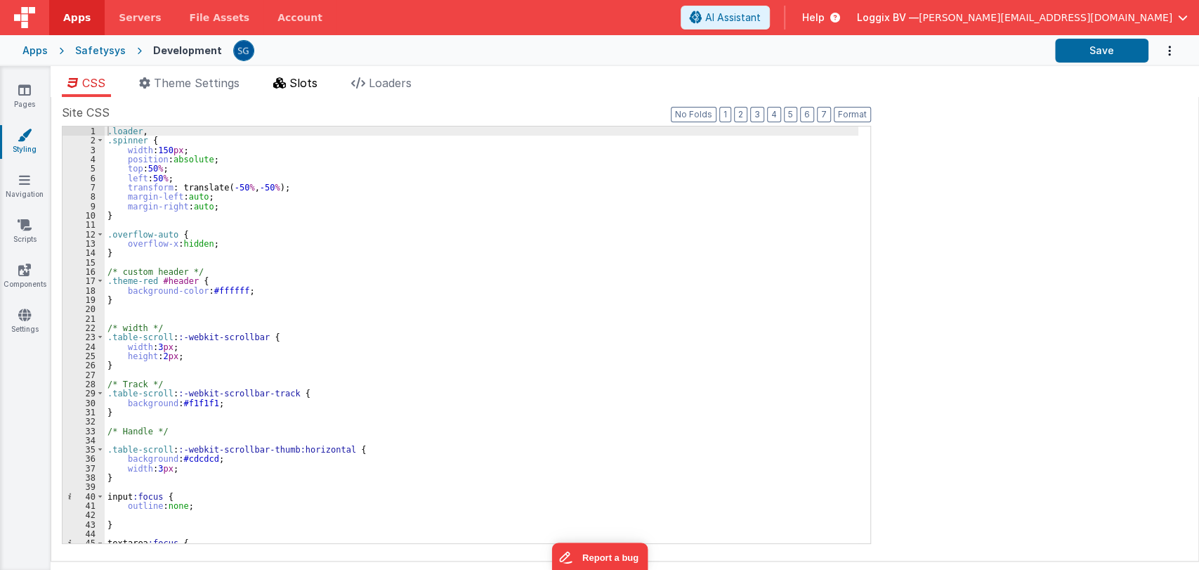
click at [299, 84] on span "Slots" at bounding box center [303, 83] width 28 height 14
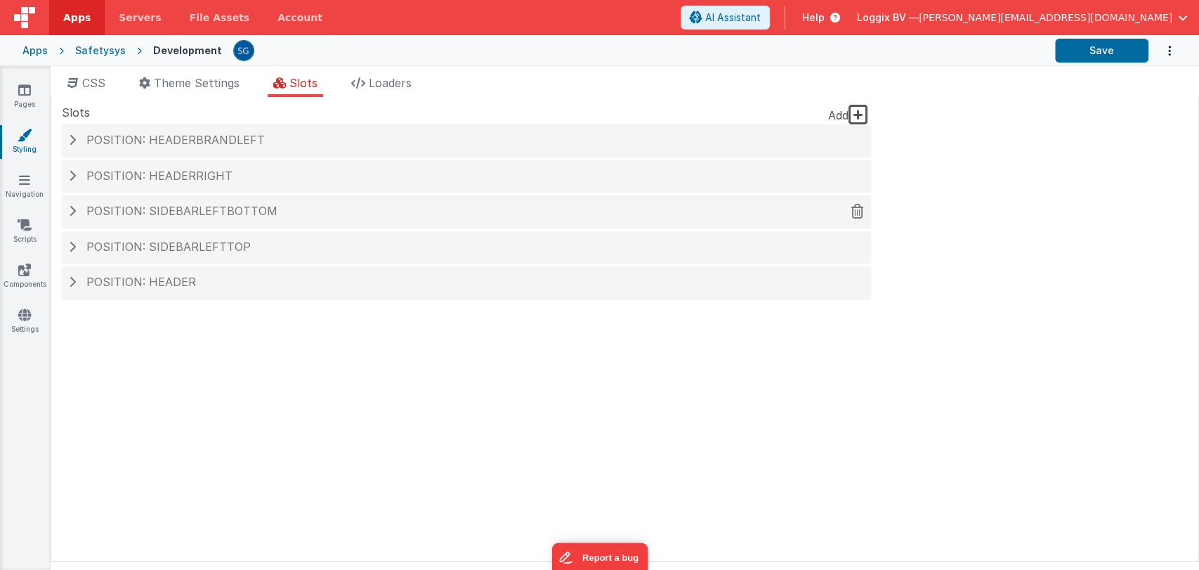
click at [188, 202] on div "Position: sidebarLeftBottom" at bounding box center [466, 211] width 809 height 32
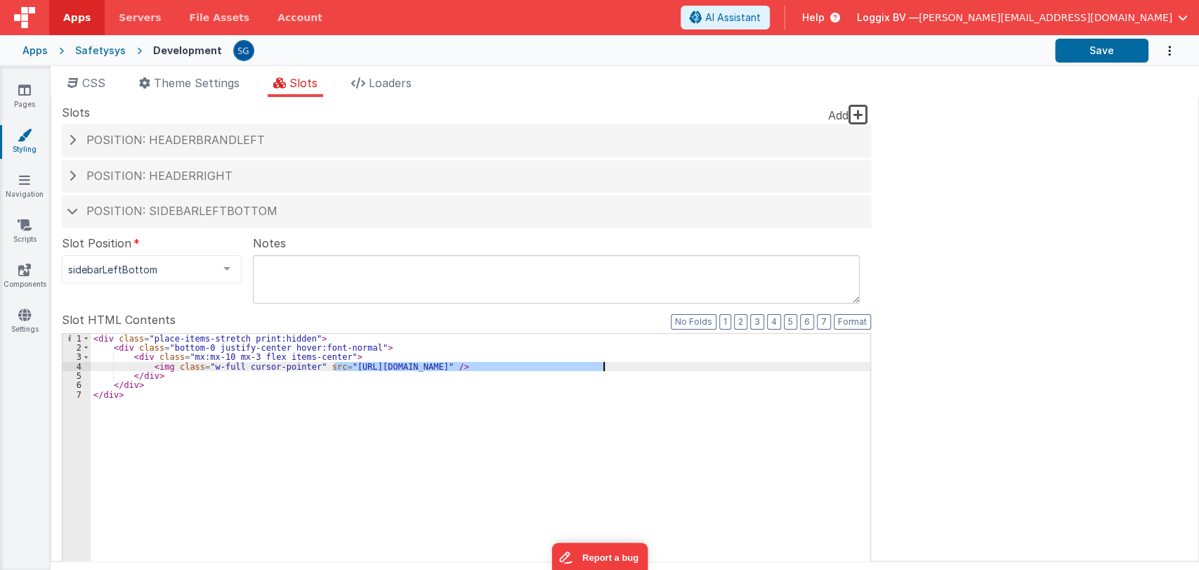
drag, startPoint x: 333, startPoint y: 367, endPoint x: 602, endPoint y: 366, distance: 269.1
click at [602, 366] on div "< div class = "place-items-stretch print:hidden" > < div class = "bottom-0 just…" at bounding box center [481, 571] width 780 height 474
click at [70, 208] on span at bounding box center [72, 210] width 11 height 7
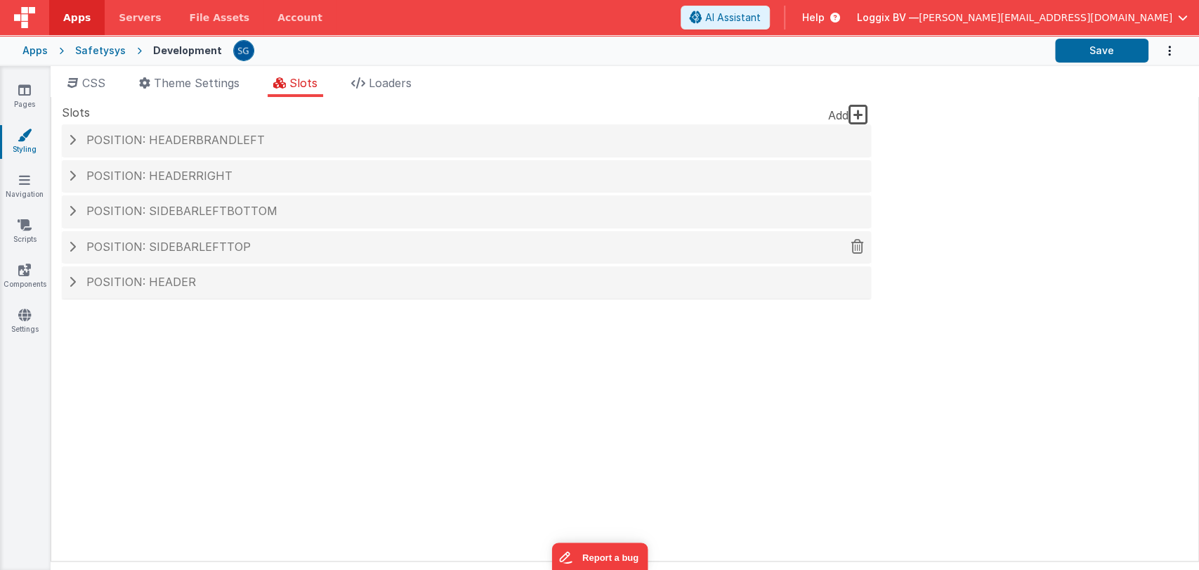
click at [100, 255] on div "Position: sidebarLeftTop" at bounding box center [466, 247] width 809 height 32
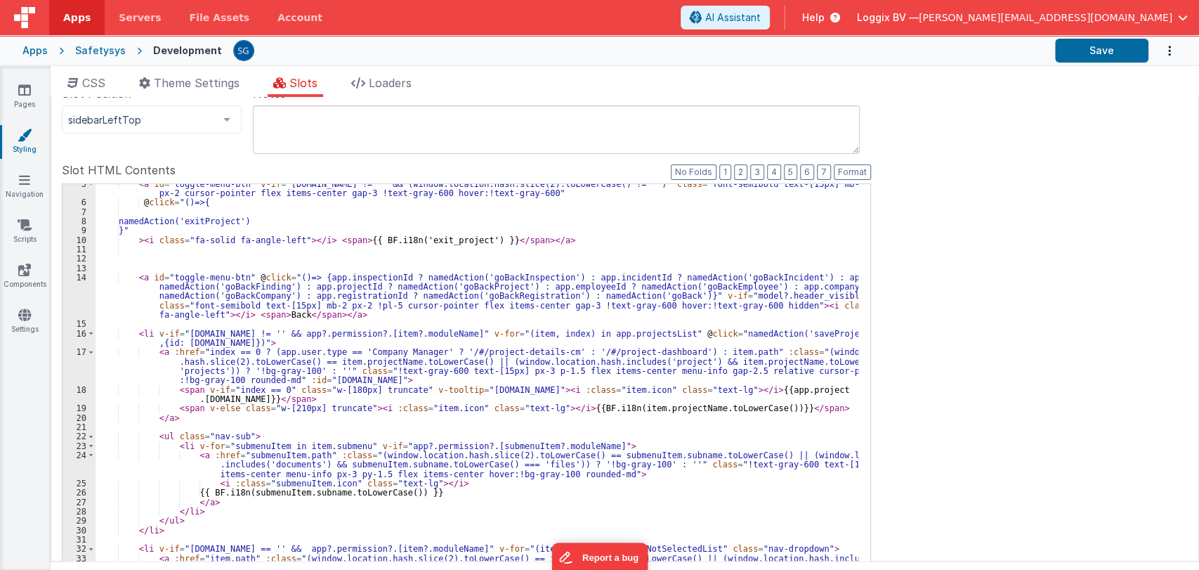
scroll to position [80, 0]
click at [356, 275] on div "< a id = "toggle-menu-btn" v-if = "[DOMAIN_NAME] != '' && (window.location.hash…" at bounding box center [477, 420] width 763 height 483
click at [282, 315] on div "< a id = "toggle-menu-btn" v-if = "[DOMAIN_NAME] != '' && (window.location.hash…" at bounding box center [477, 420] width 763 height 483
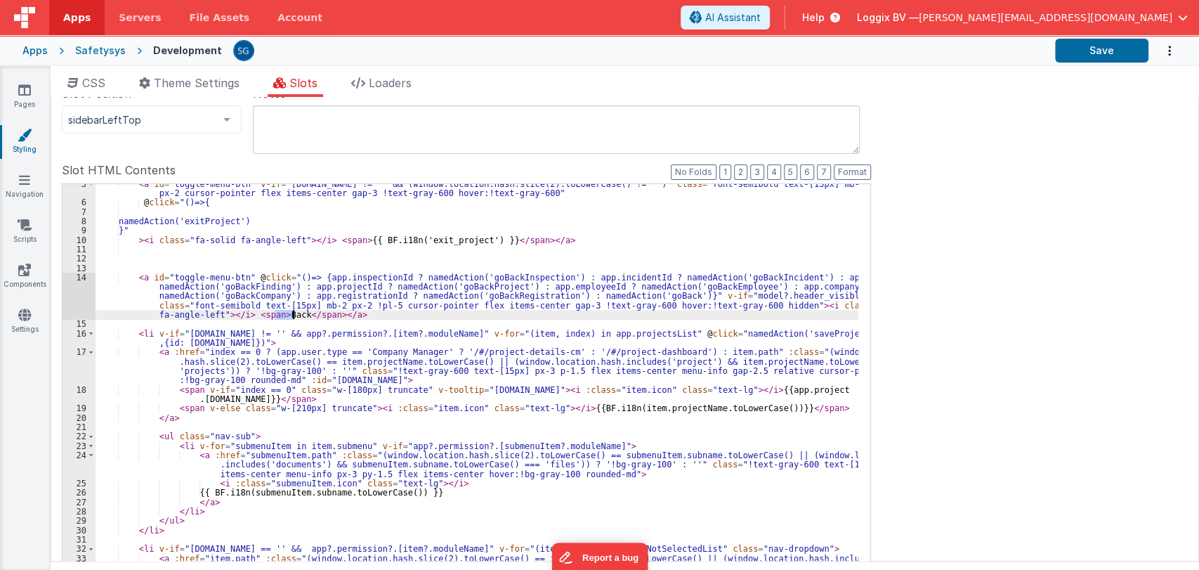
click at [282, 315] on div "< a id = "toggle-menu-btn" v-if = "[DOMAIN_NAME] != '' && (window.location.hash…" at bounding box center [477, 420] width 763 height 483
click at [473, 333] on div "< a id = "toggle-menu-btn" v-if = "[DOMAIN_NAME] != '' && (window.location.hash…" at bounding box center [477, 420] width 763 height 483
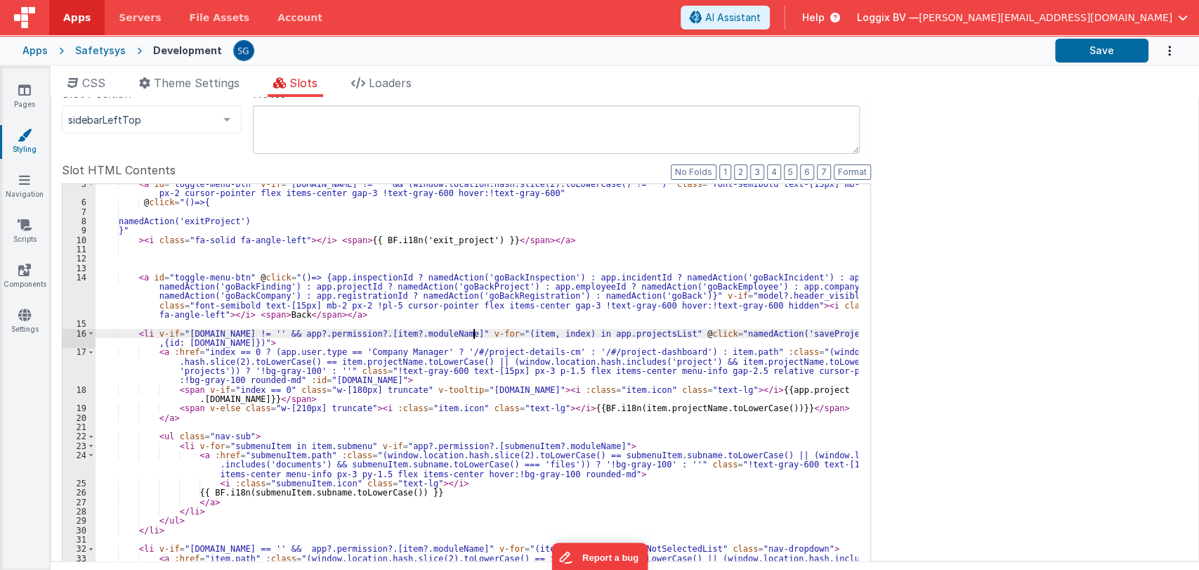
click at [473, 333] on div "< a id = "toggle-menu-btn" v-if = "[DOMAIN_NAME] != '' && (window.location.hash…" at bounding box center [477, 420] width 763 height 483
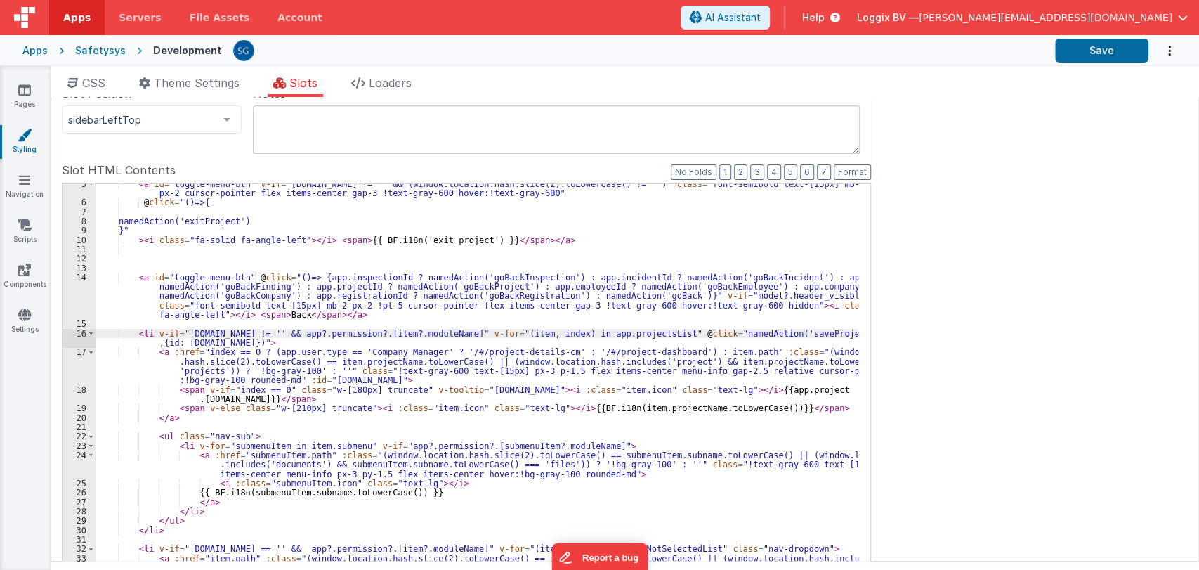
click at [473, 333] on div "< a id = "toggle-menu-btn" v-if = "[DOMAIN_NAME] != '' && (window.location.hash…" at bounding box center [477, 420] width 763 height 483
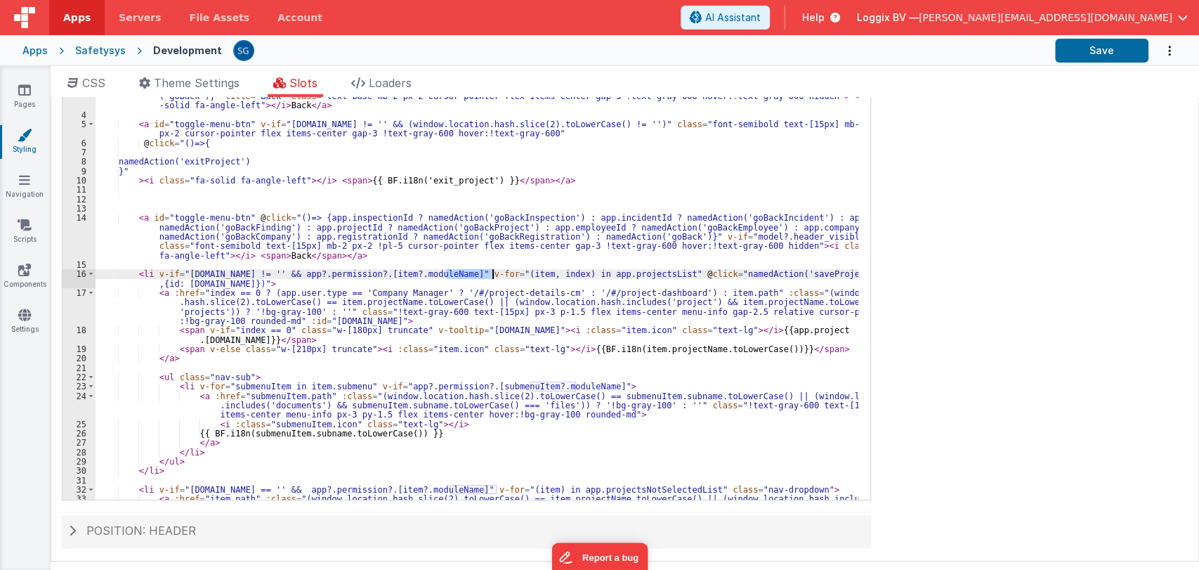
scroll to position [0, 0]
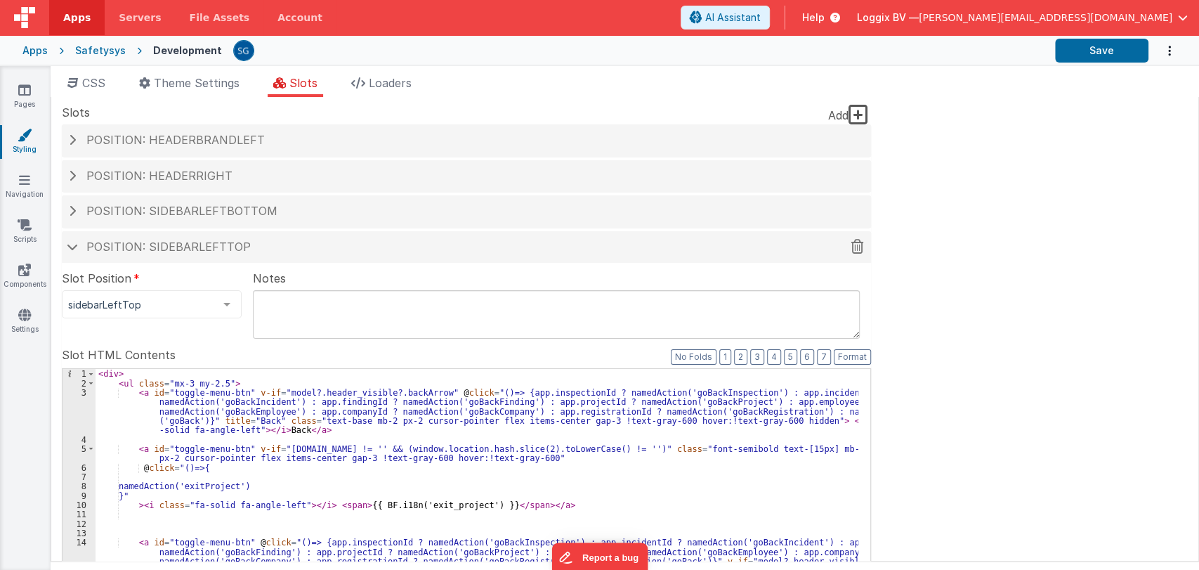
click at [171, 249] on span "Position: sidebarLeftTop" at bounding box center [168, 247] width 164 height 14
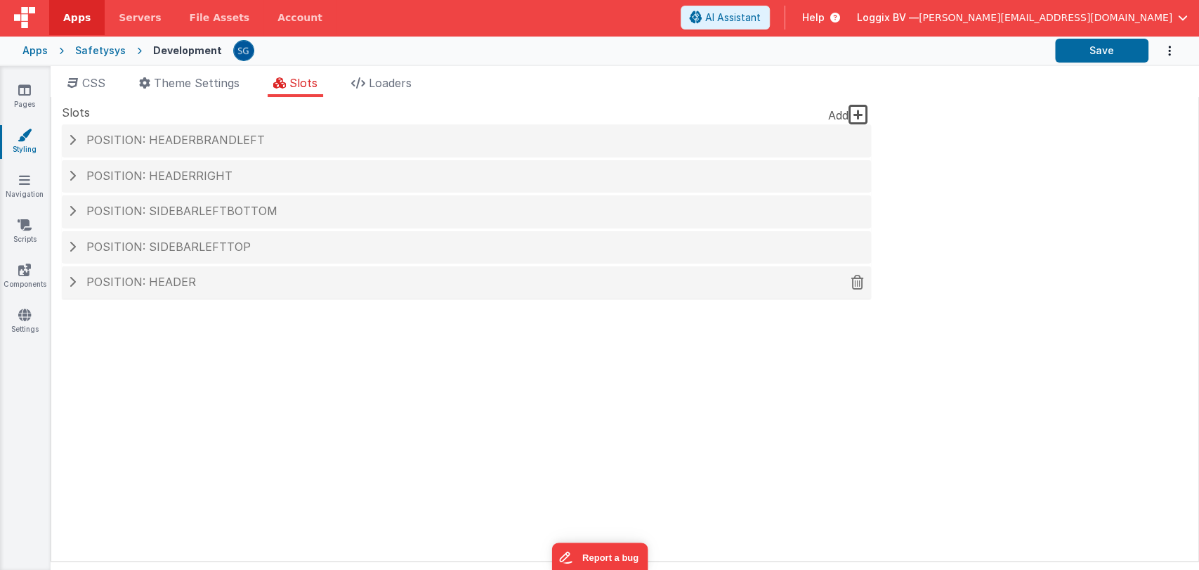
click at [168, 278] on span "Position: header" at bounding box center [141, 282] width 110 height 14
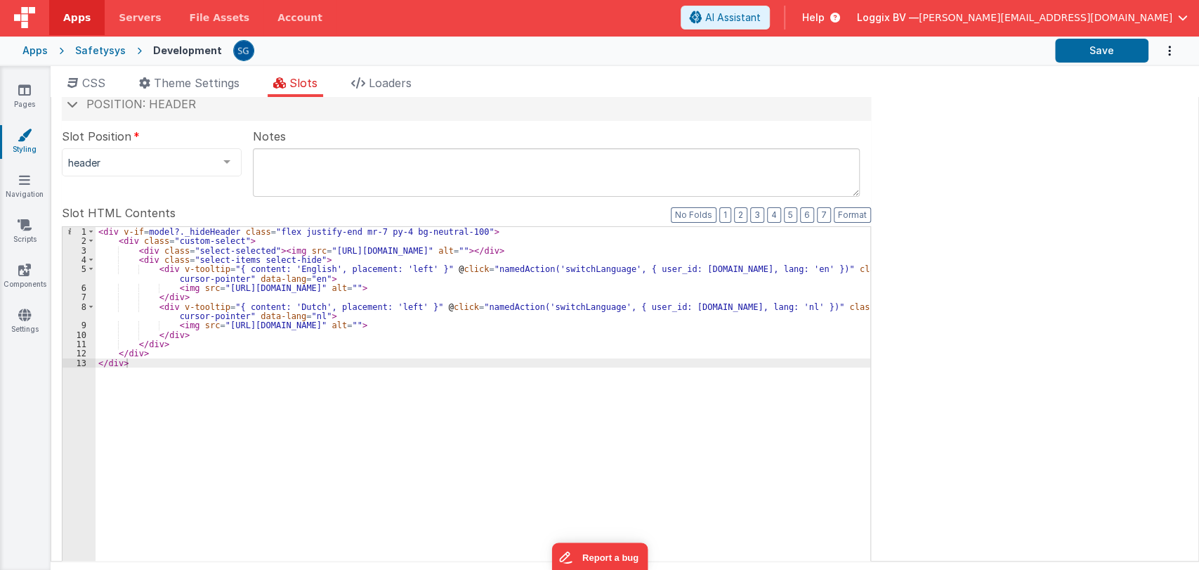
scroll to position [116, 0]
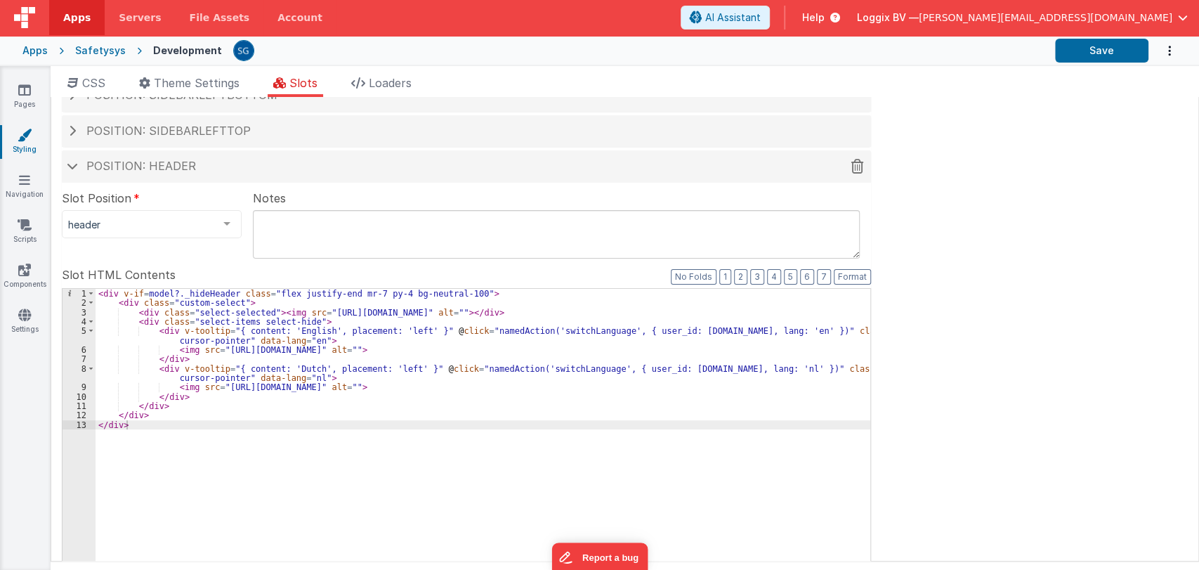
click at [133, 157] on div "Position: header" at bounding box center [466, 166] width 809 height 32
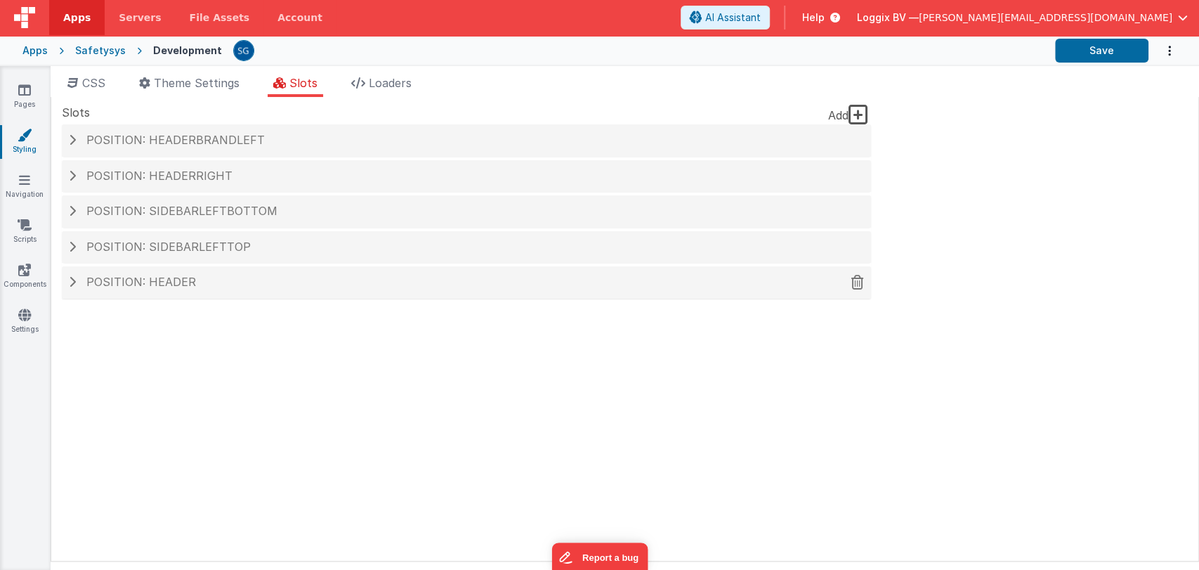
scroll to position [0, 0]
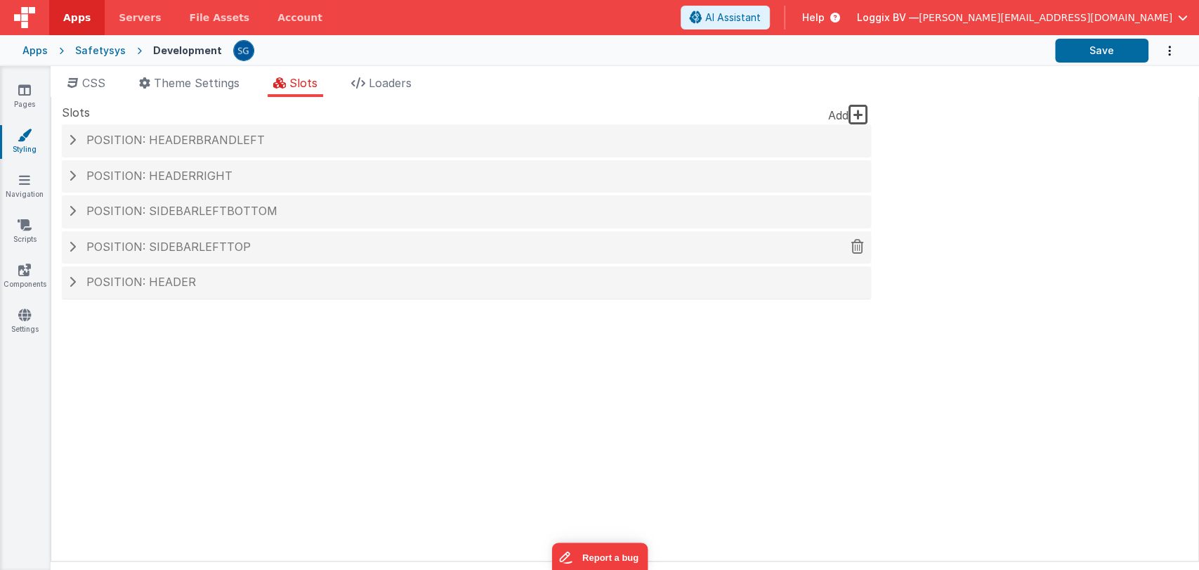
click at [252, 244] on h4 "Position: sidebarLeftTop" at bounding box center [466, 247] width 795 height 13
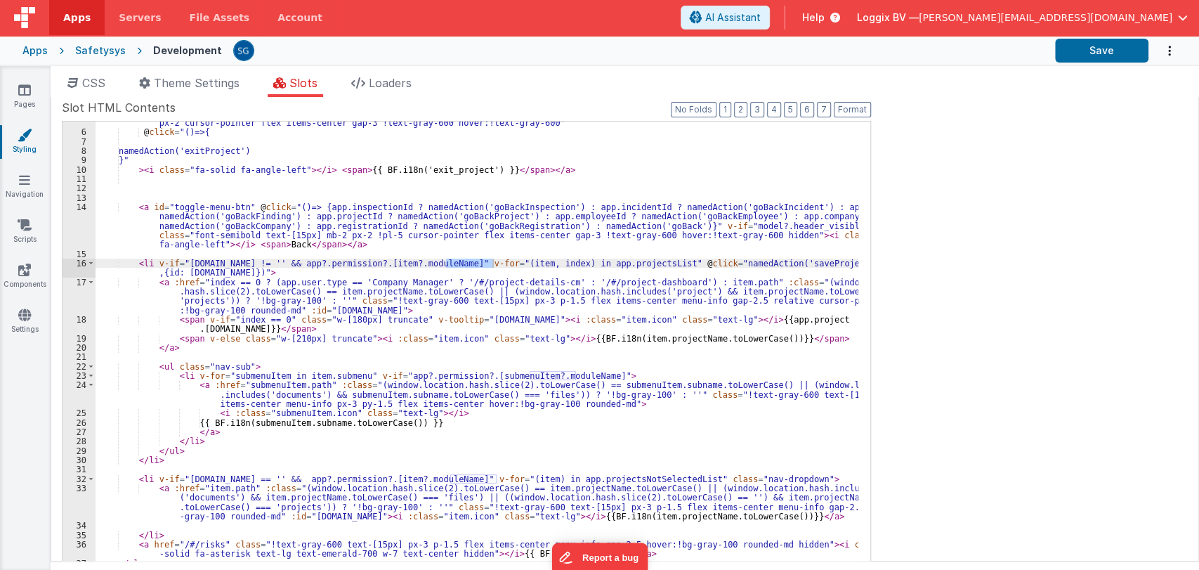
scroll to position [249, 0]
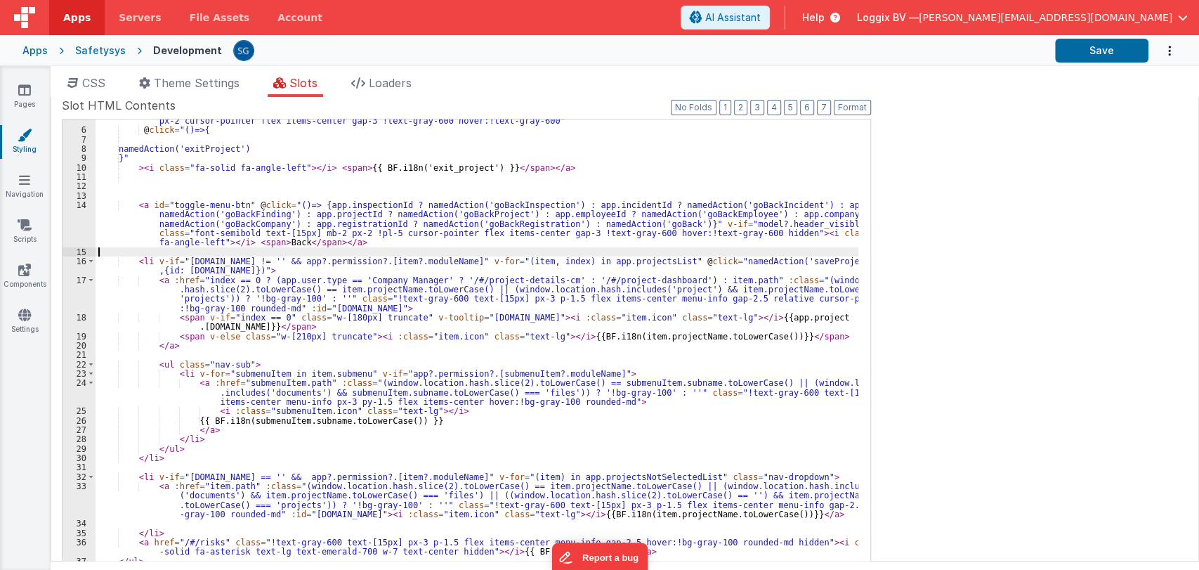
click at [520, 254] on div "< a id = "toggle-menu-btn" v-if = "[DOMAIN_NAME] != '' && (window.location.hash…" at bounding box center [477, 348] width 763 height 483
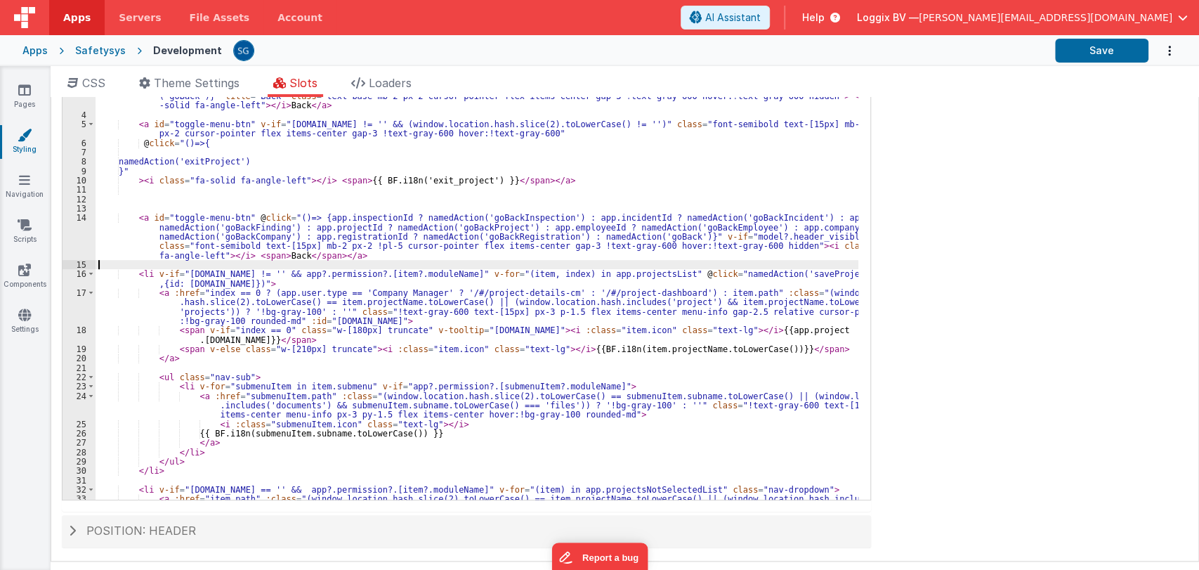
scroll to position [0, 0]
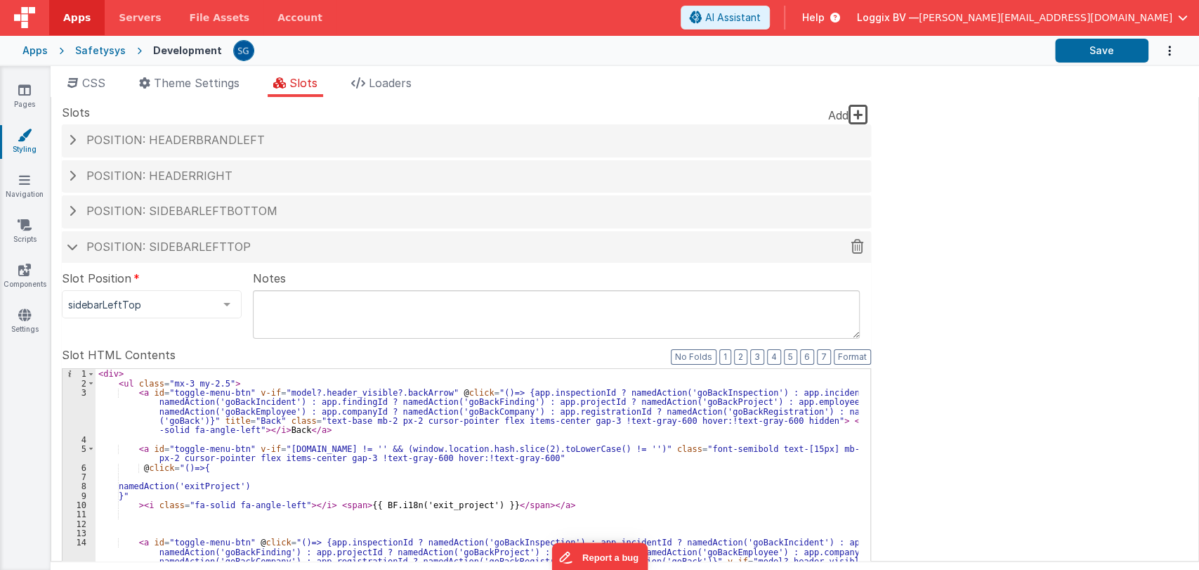
click at [69, 243] on h4 "Position: sidebarLeftTop" at bounding box center [466, 247] width 795 height 13
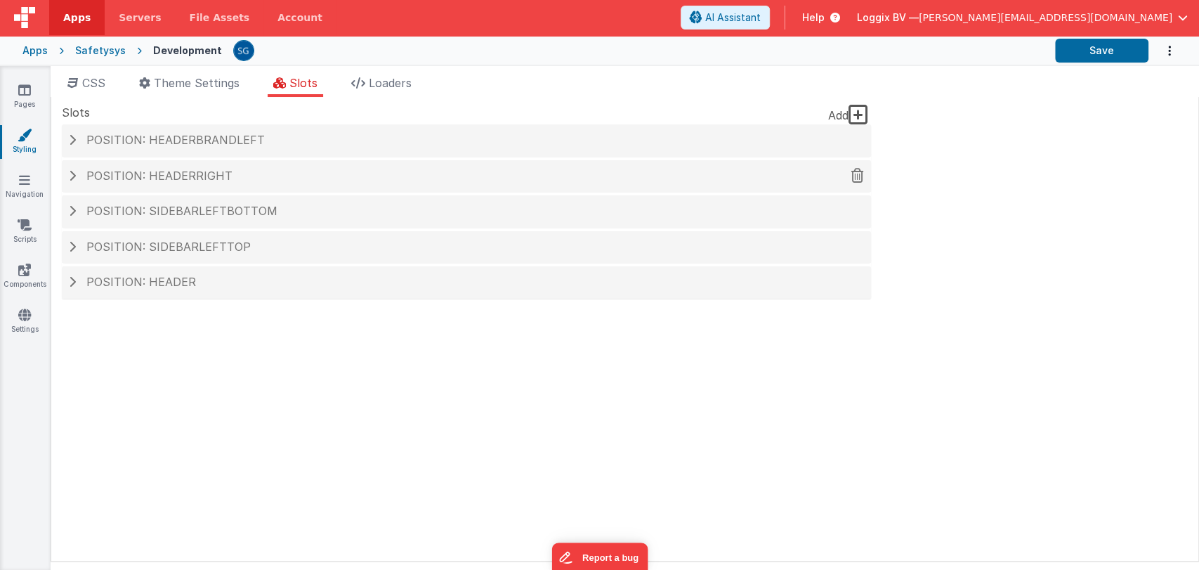
click at [93, 175] on span "Position: headerRight" at bounding box center [159, 176] width 146 height 14
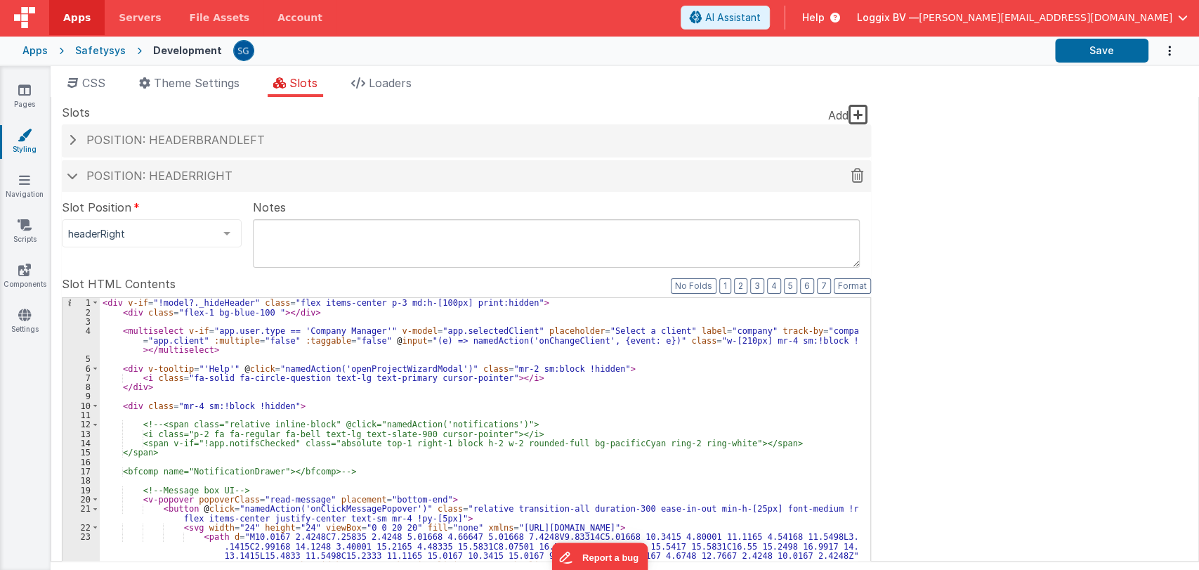
click at [93, 175] on span "Position: headerRight" at bounding box center [159, 176] width 146 height 14
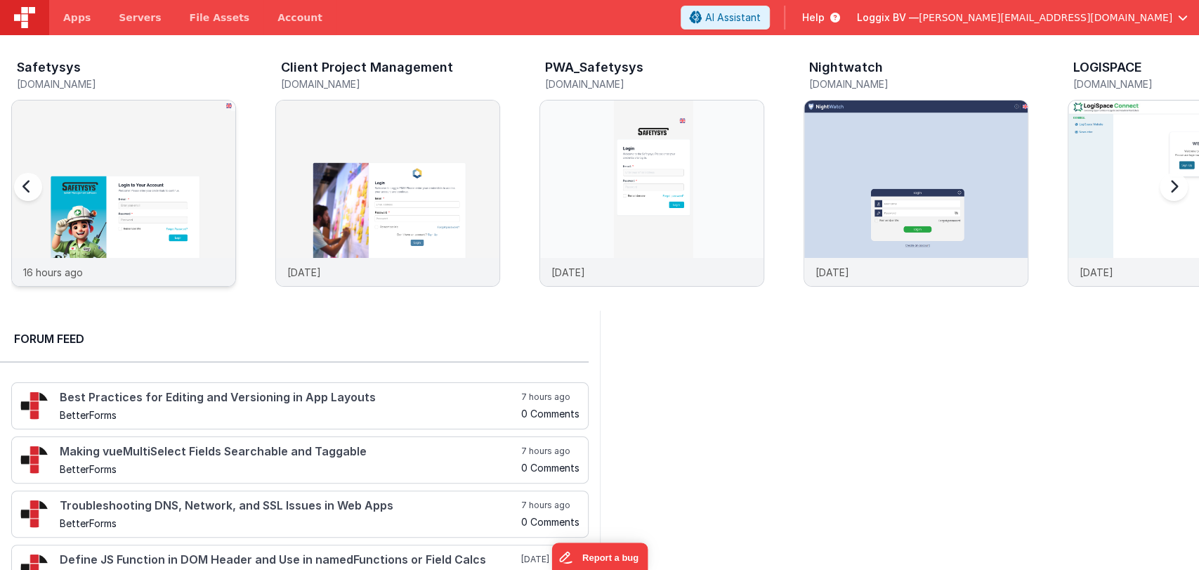
click at [171, 161] on img at bounding box center [123, 211] width 223 height 223
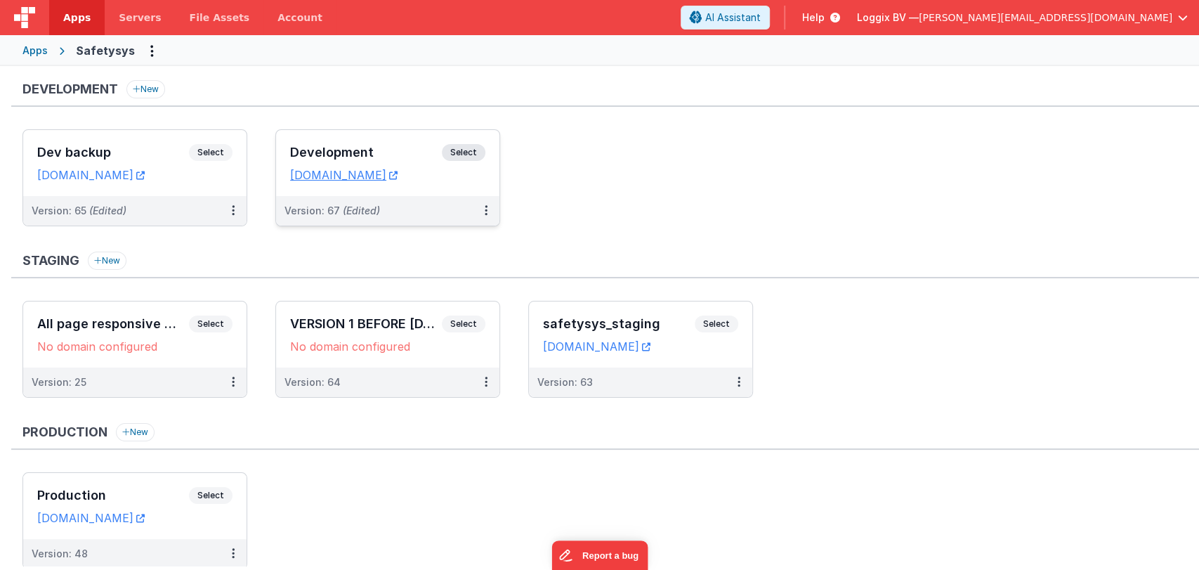
click at [314, 151] on h3 "Development" at bounding box center [366, 152] width 152 height 14
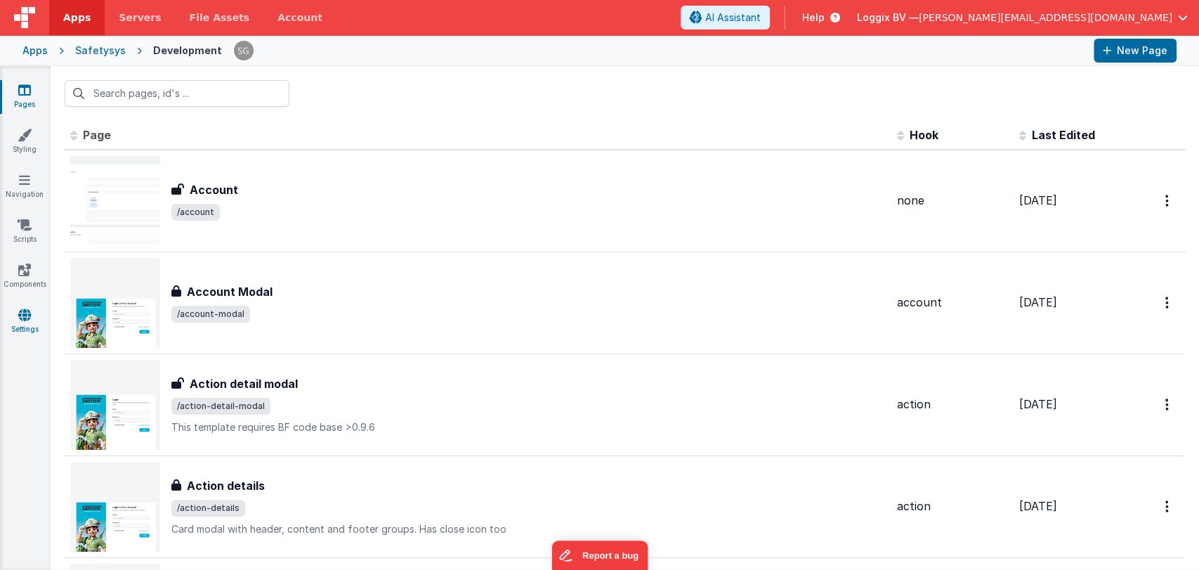
click at [26, 322] on link "Settings" at bounding box center [24, 322] width 51 height 28
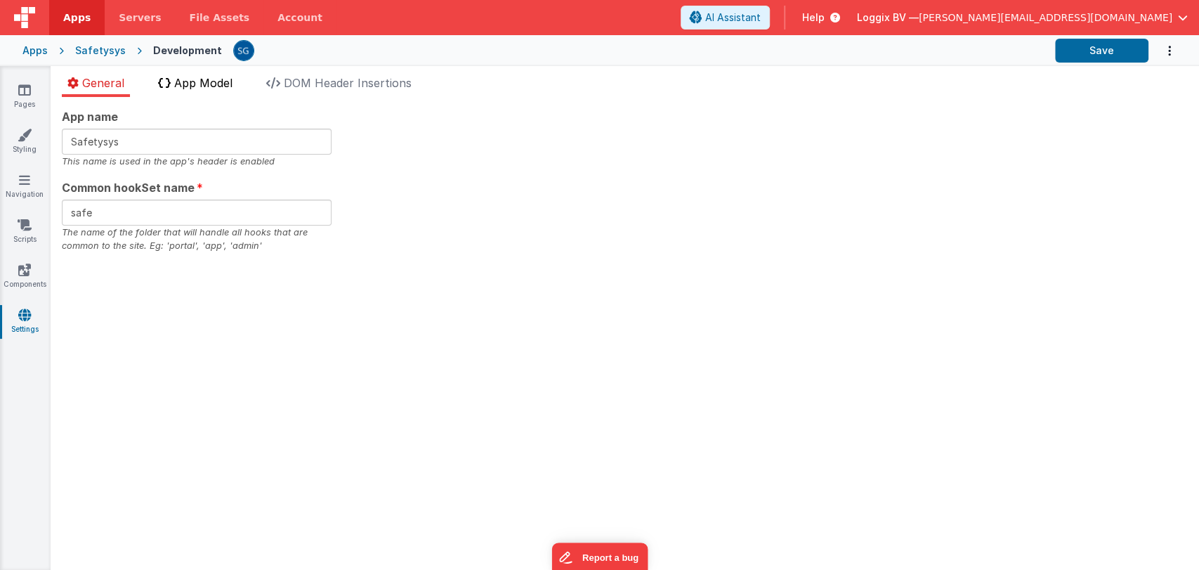
click at [200, 89] on li "App Model" at bounding box center [195, 85] width 86 height 22
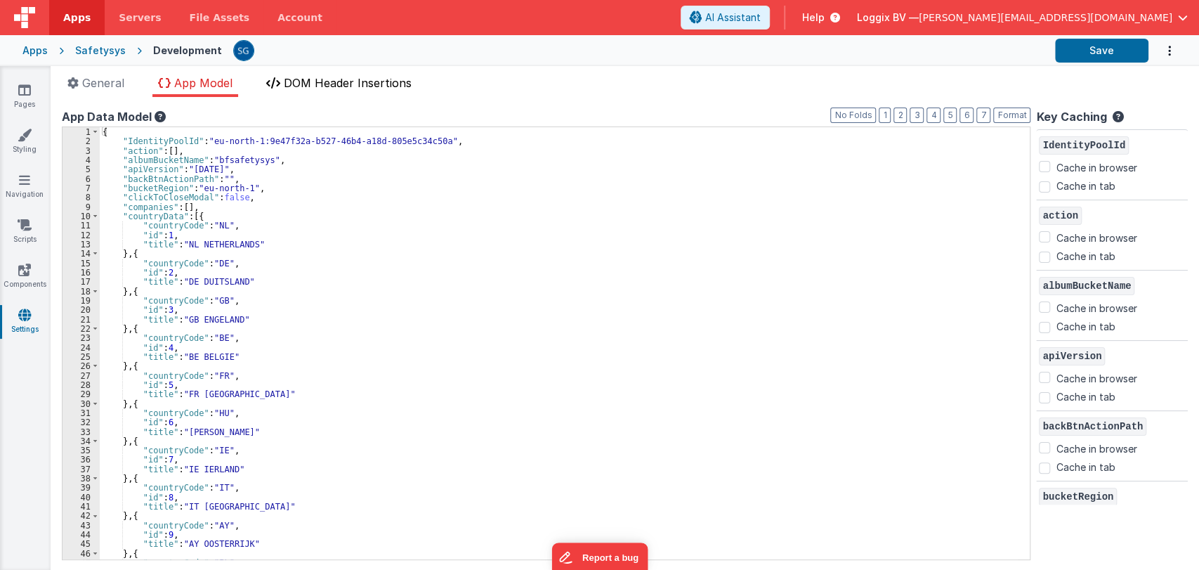
click at [334, 82] on span "DOM Header Insertions" at bounding box center [348, 83] width 128 height 14
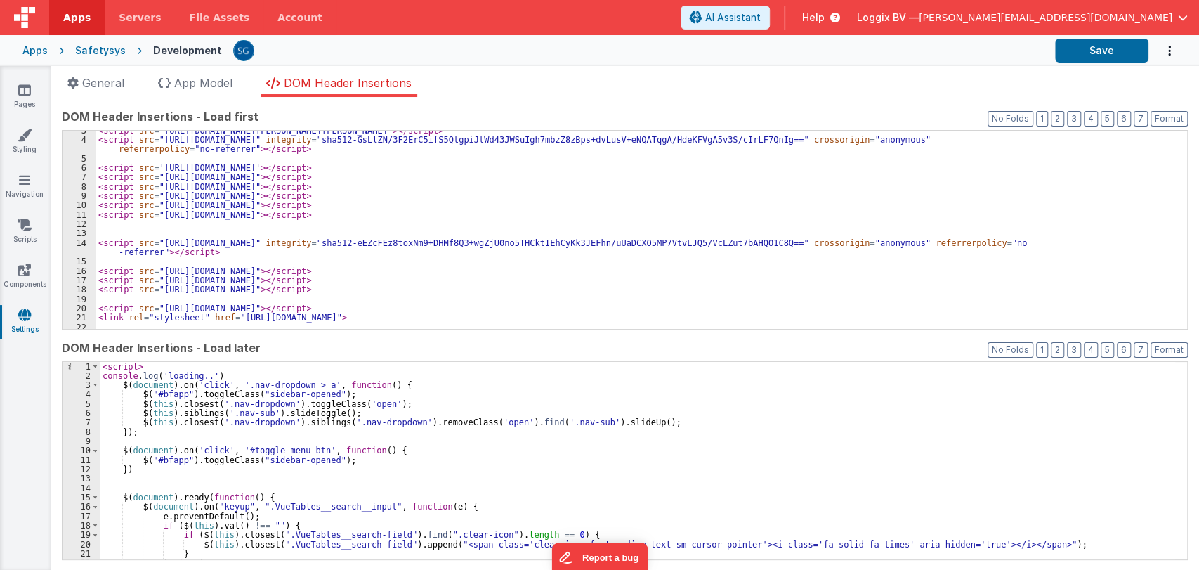
scroll to position [58, 0]
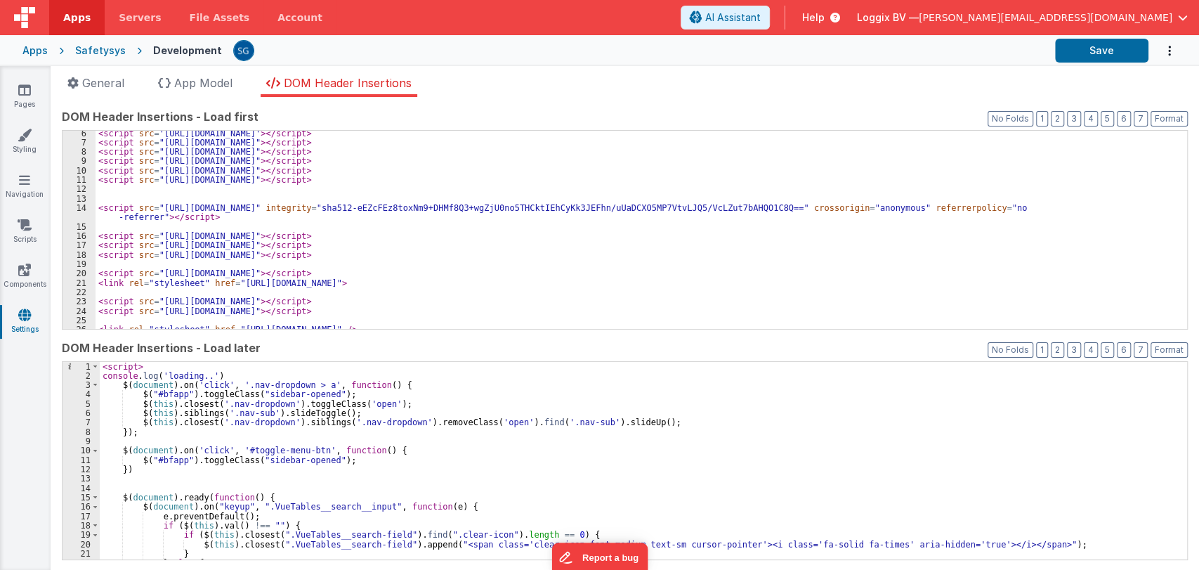
click at [67, 18] on span "Apps" at bounding box center [76, 18] width 27 height 14
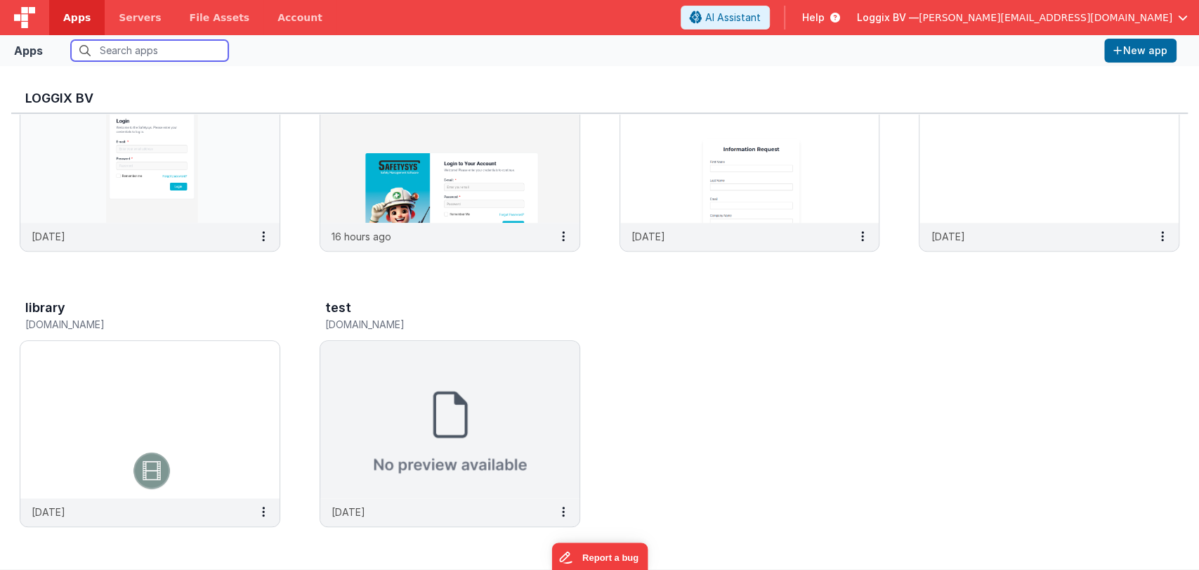
scroll to position [665, 0]
click at [402, 437] on img at bounding box center [449, 418] width 259 height 157
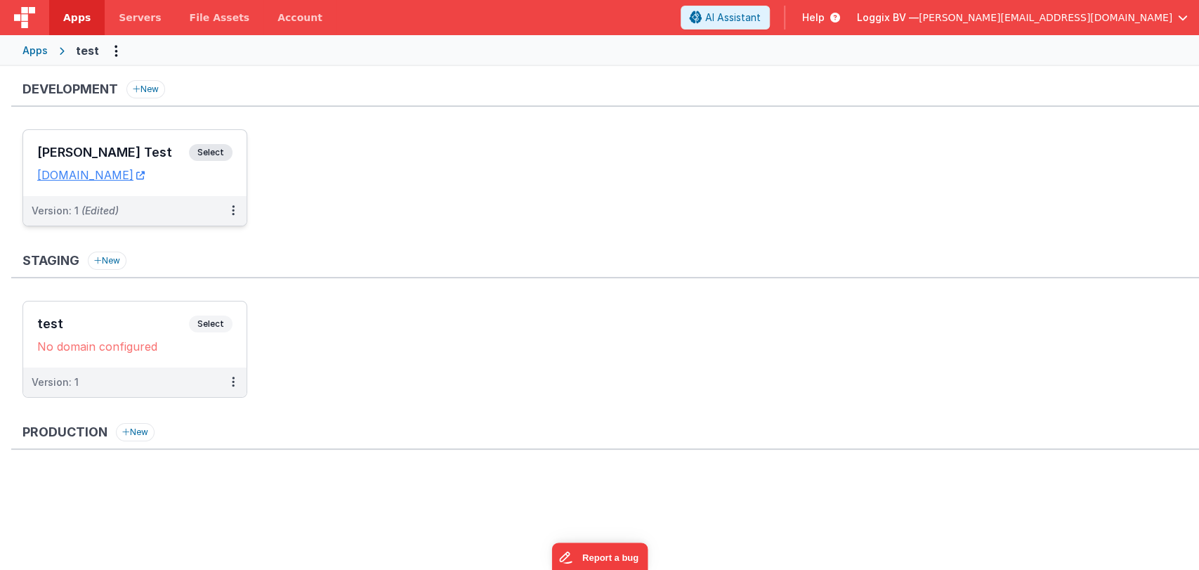
click at [102, 151] on h3 "Satyam Test" at bounding box center [113, 152] width 152 height 14
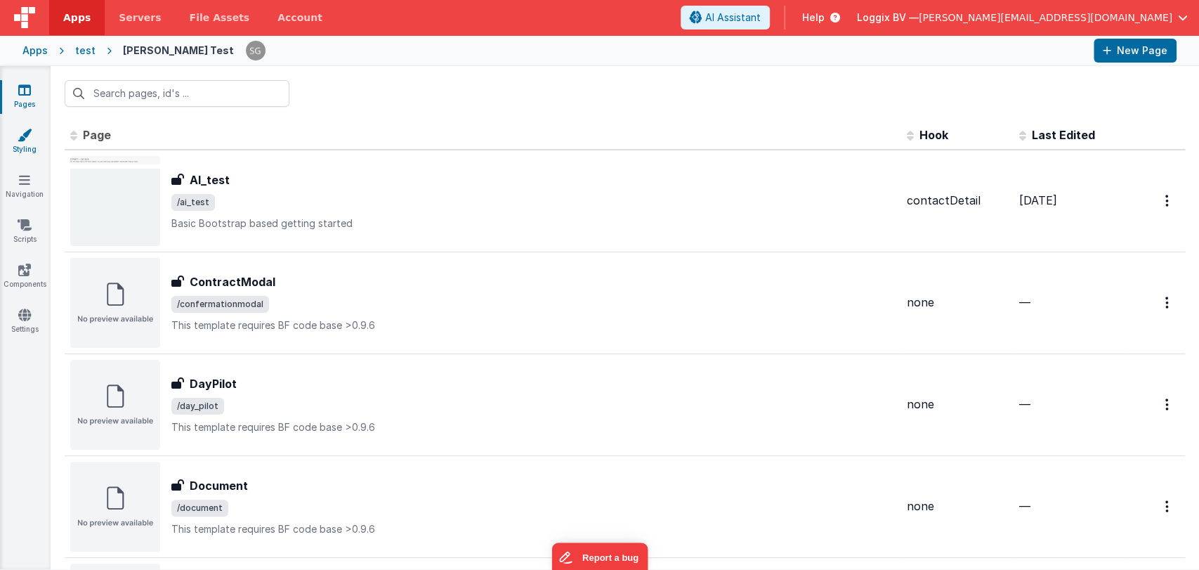
click at [22, 136] on icon at bounding box center [25, 135] width 14 height 14
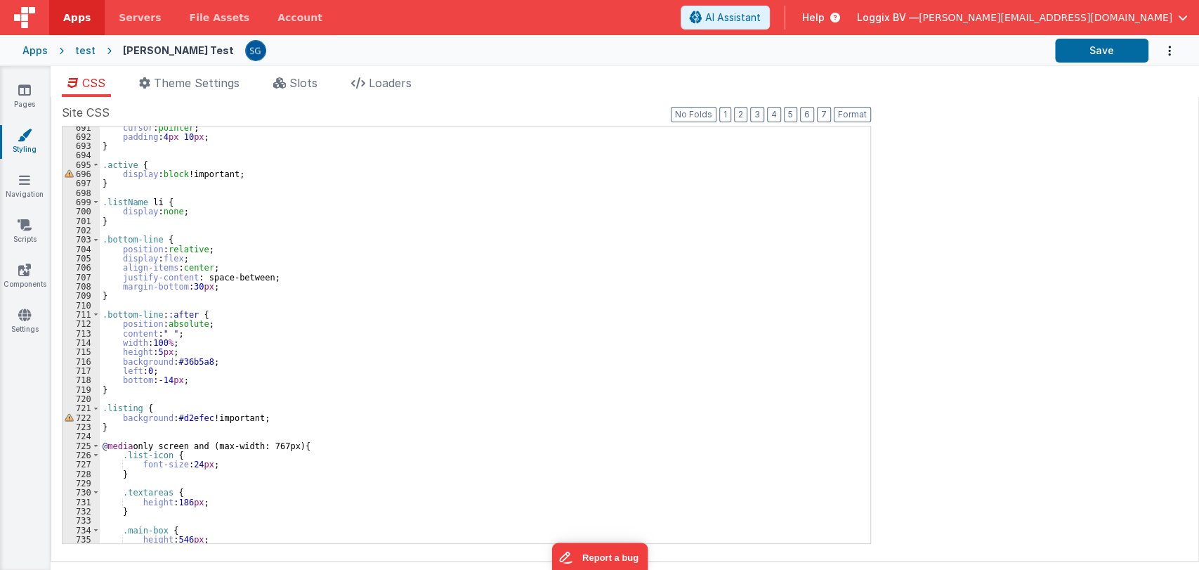
scroll to position [6712, 0]
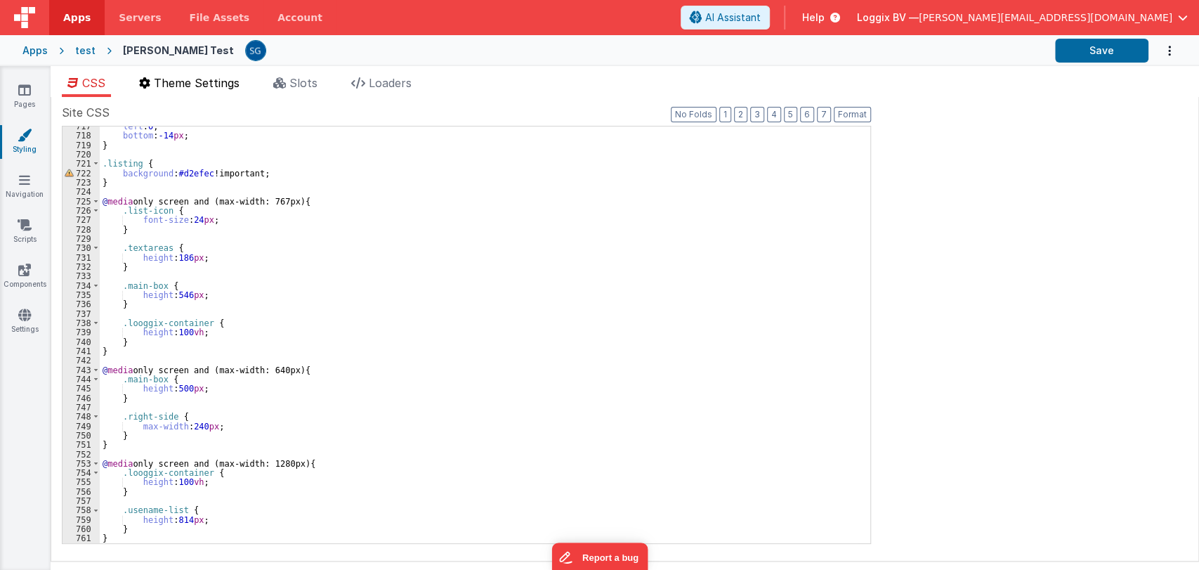
click at [202, 78] on span "Theme Settings" at bounding box center [197, 83] width 86 height 14
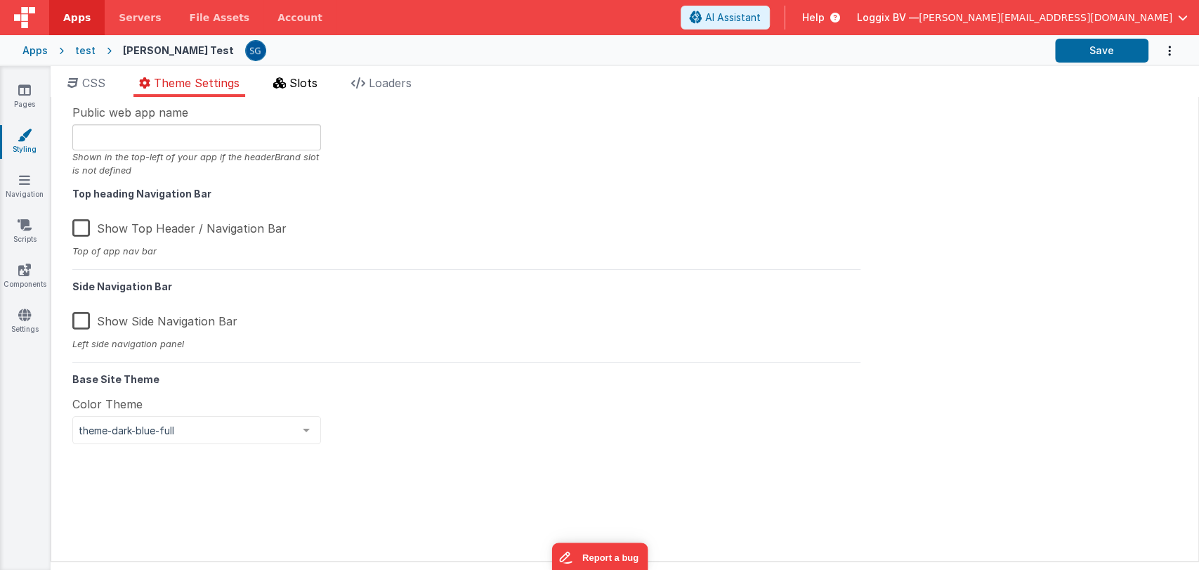
click at [292, 79] on span "Slots" at bounding box center [303, 83] width 28 height 14
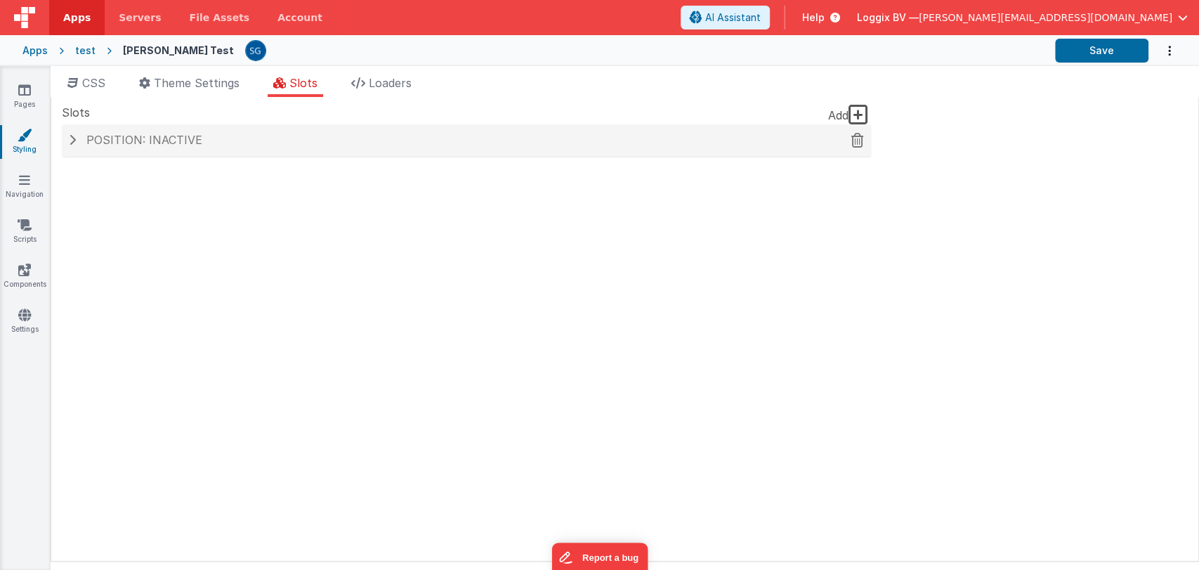
click at [174, 145] on span "Position: inactive" at bounding box center [144, 140] width 116 height 14
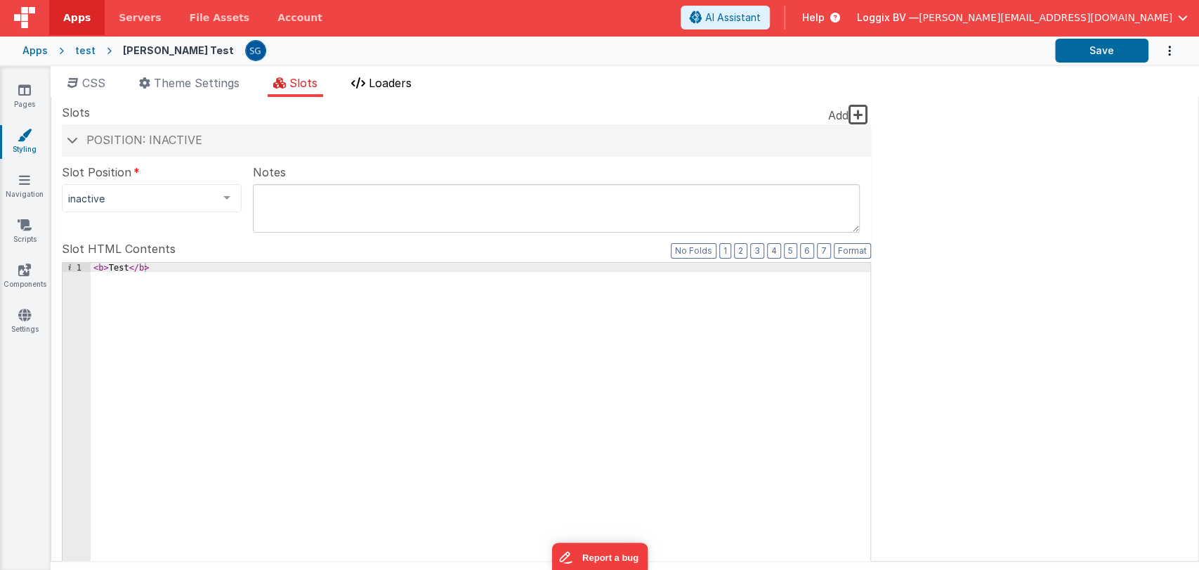
click at [396, 76] on span "Loaders" at bounding box center [390, 83] width 43 height 14
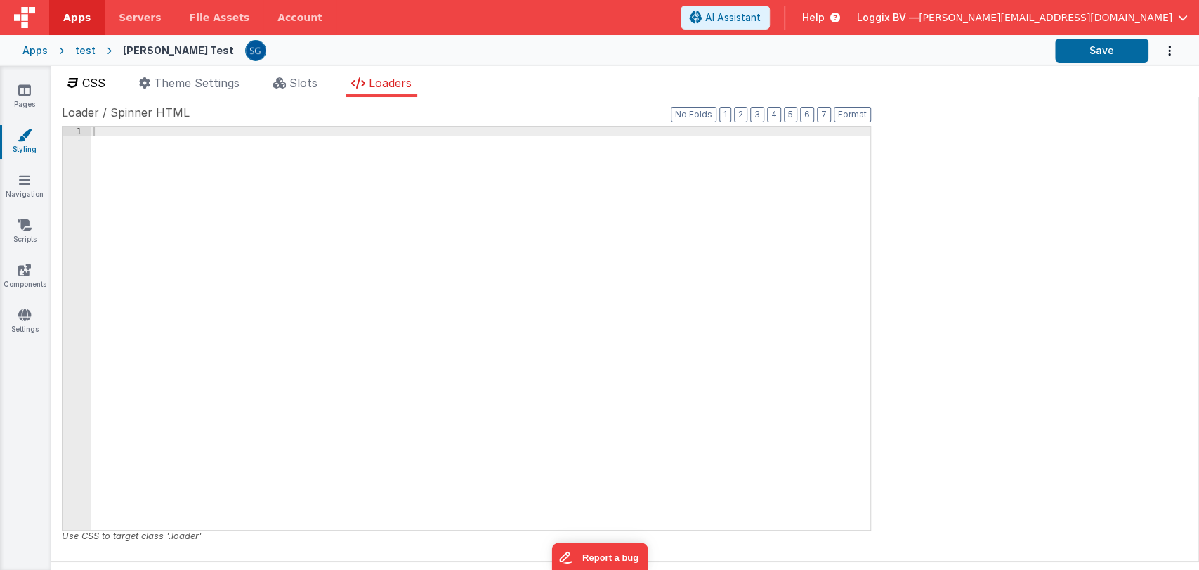
click at [78, 84] on icon at bounding box center [72, 82] width 11 height 11
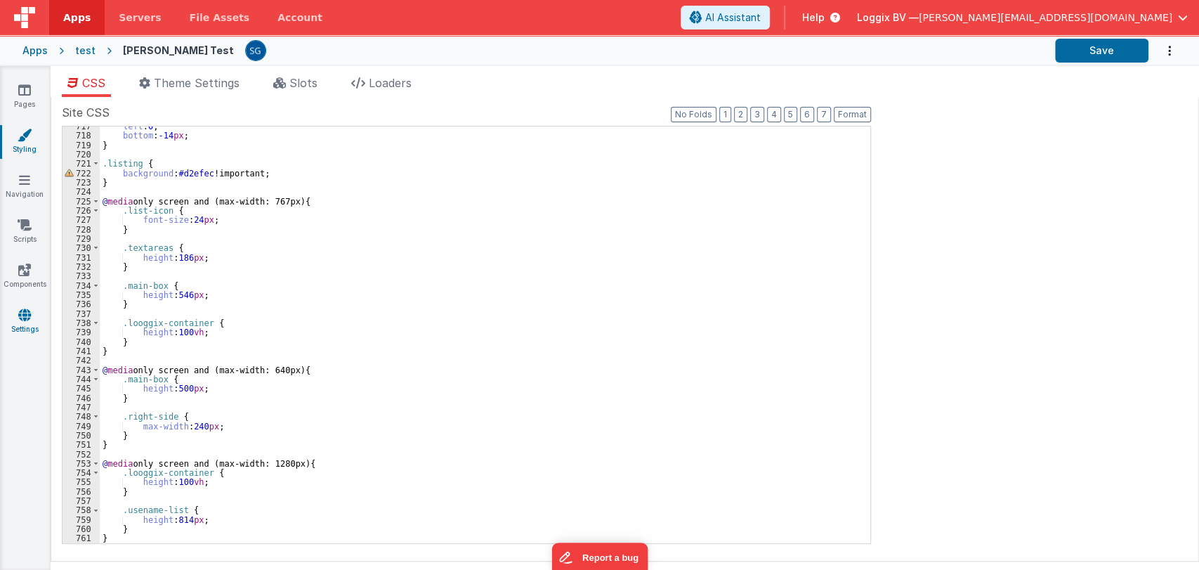
click at [25, 319] on icon at bounding box center [24, 315] width 13 height 14
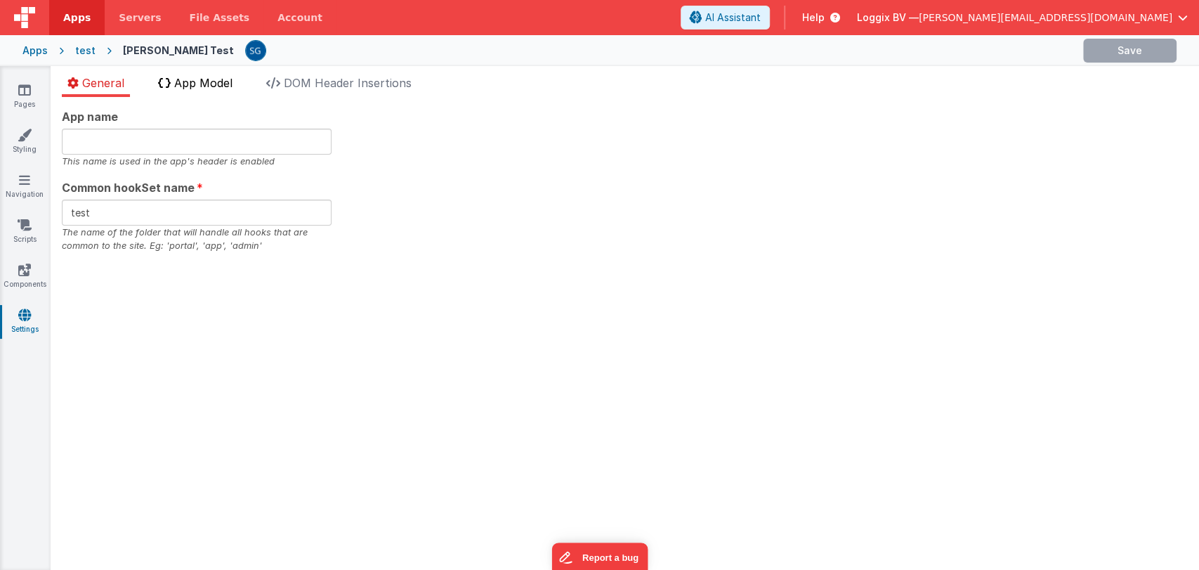
click at [211, 84] on span "App Model" at bounding box center [203, 83] width 58 height 14
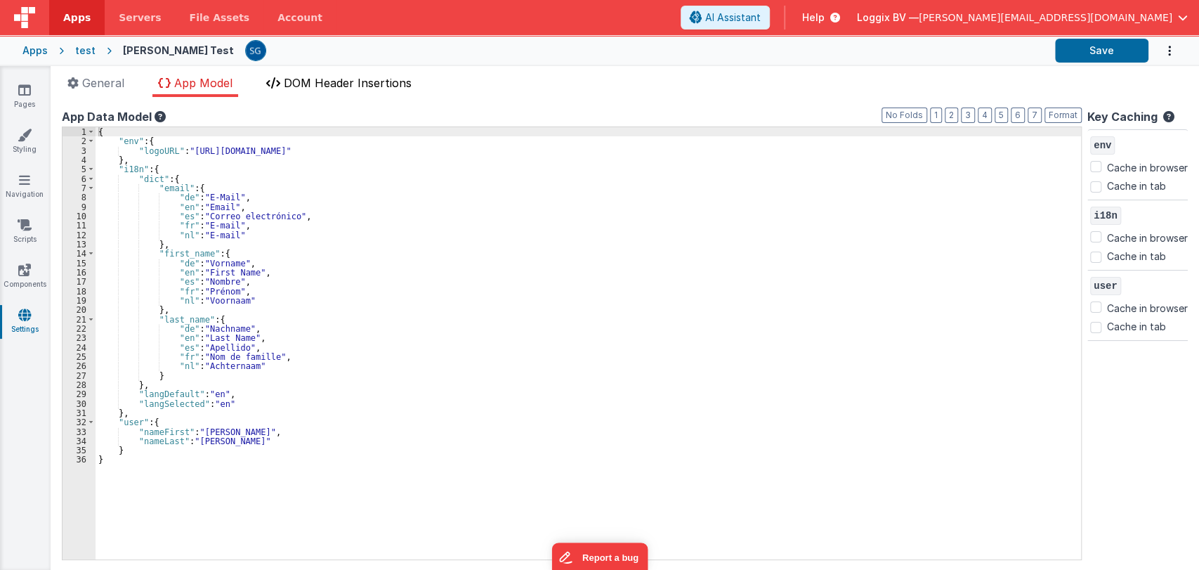
click at [336, 90] on li "DOM Header Insertions" at bounding box center [339, 85] width 157 height 22
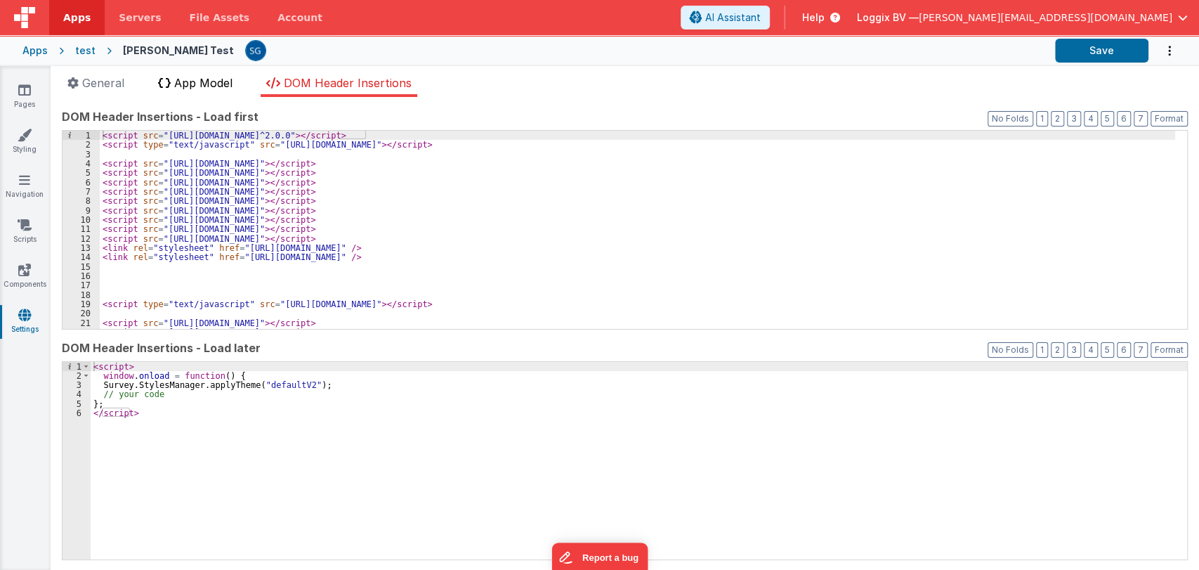
click at [221, 85] on span "App Model" at bounding box center [203, 83] width 58 height 14
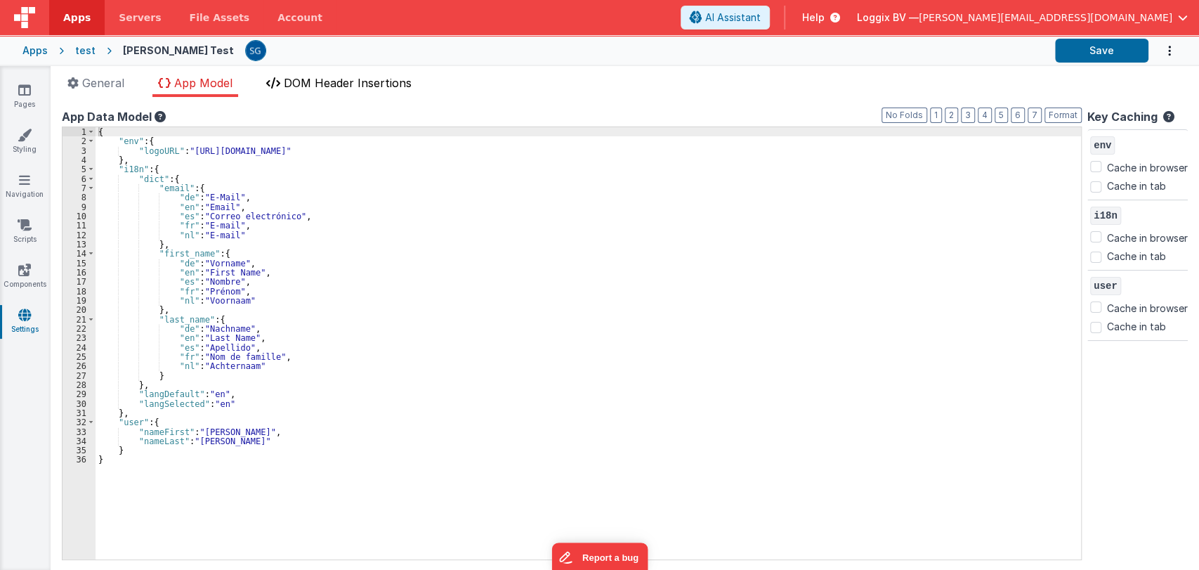
click at [332, 80] on span "DOM Header Insertions" at bounding box center [348, 83] width 128 height 14
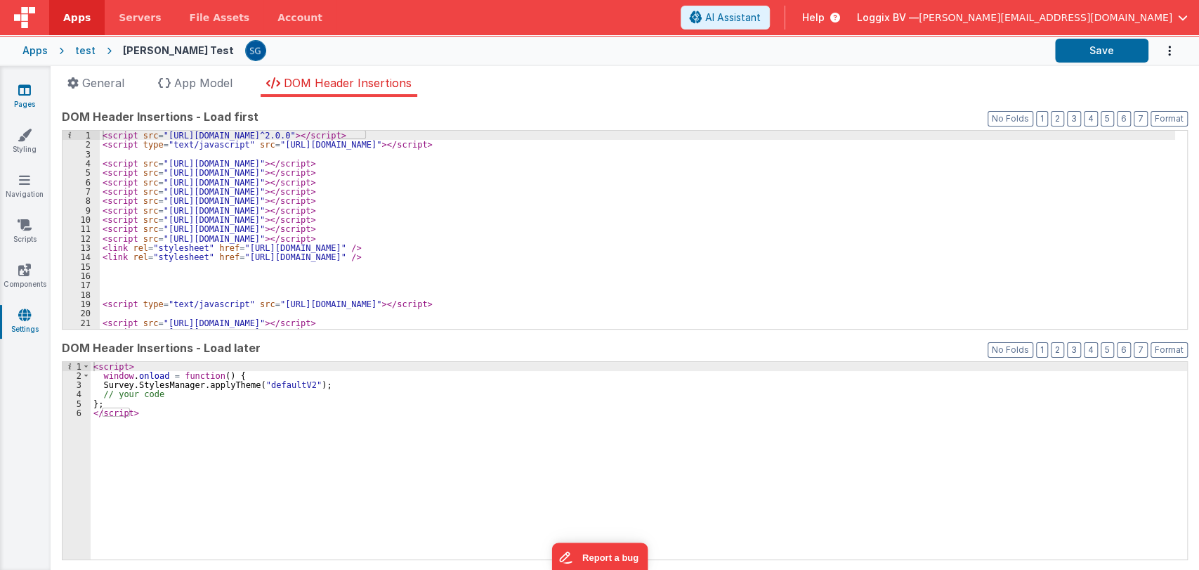
click at [28, 91] on icon at bounding box center [24, 90] width 13 height 14
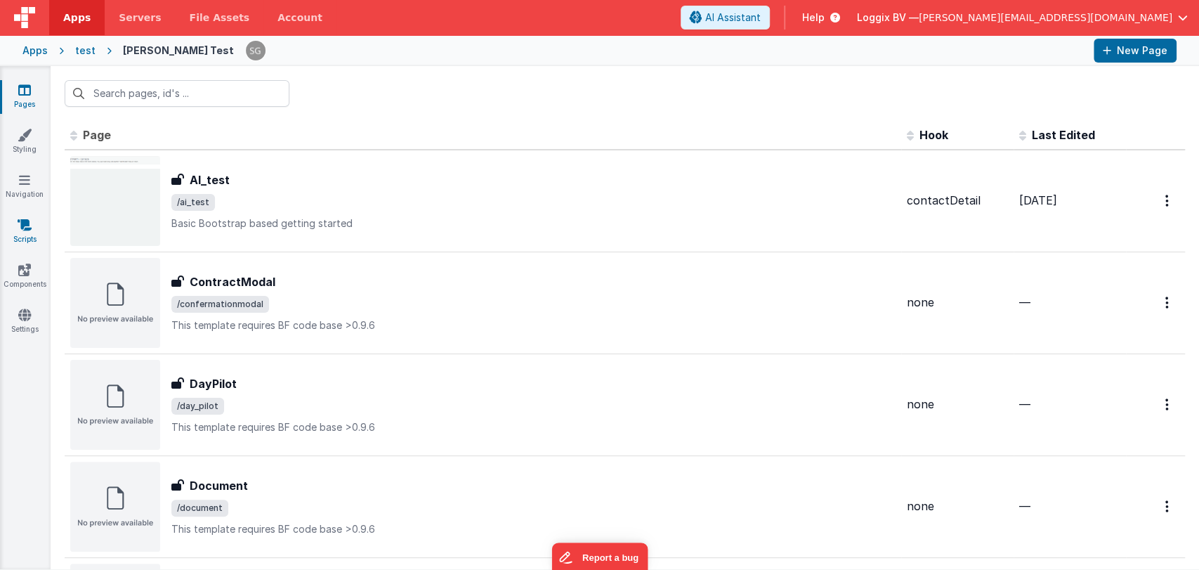
click at [18, 227] on icon at bounding box center [25, 225] width 14 height 14
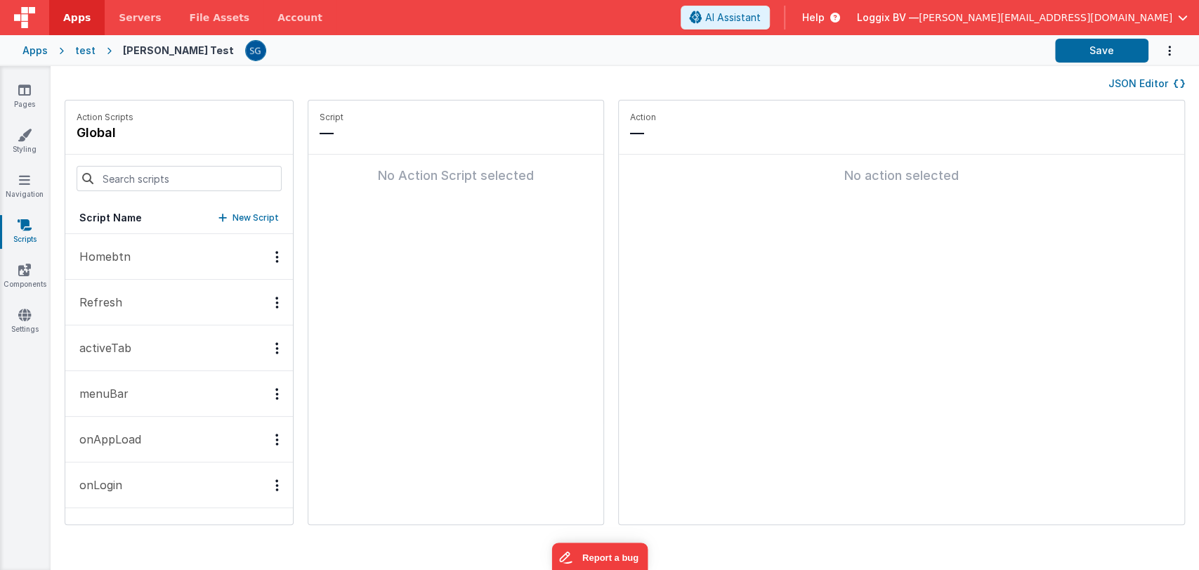
click at [118, 265] on button "Homebtn" at bounding box center [179, 257] width 228 height 46
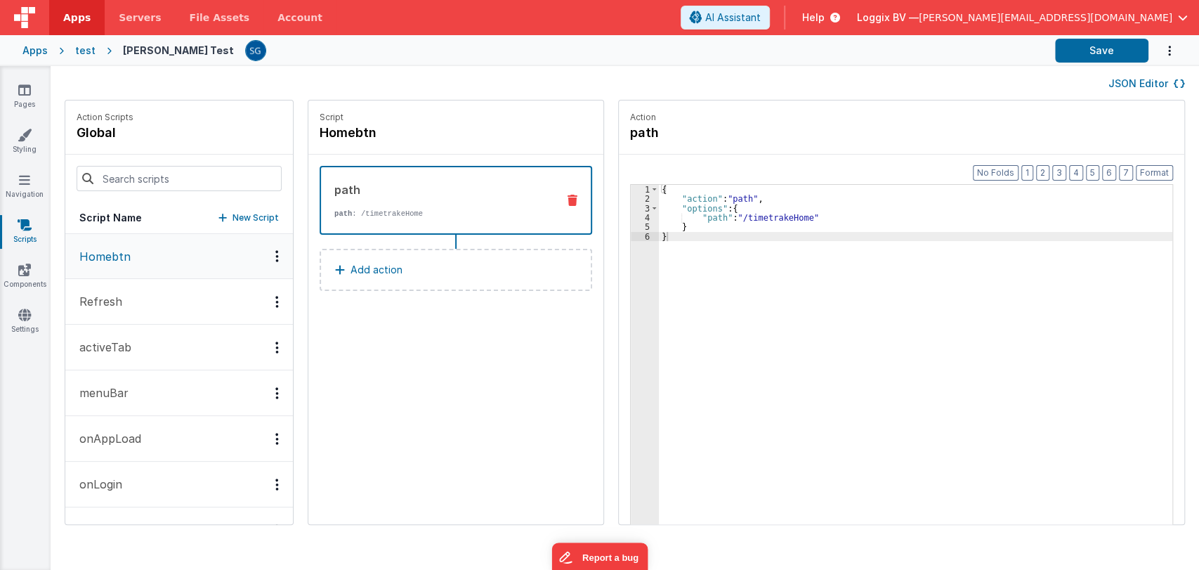
click at [103, 305] on p "Refresh" at bounding box center [96, 301] width 51 height 17
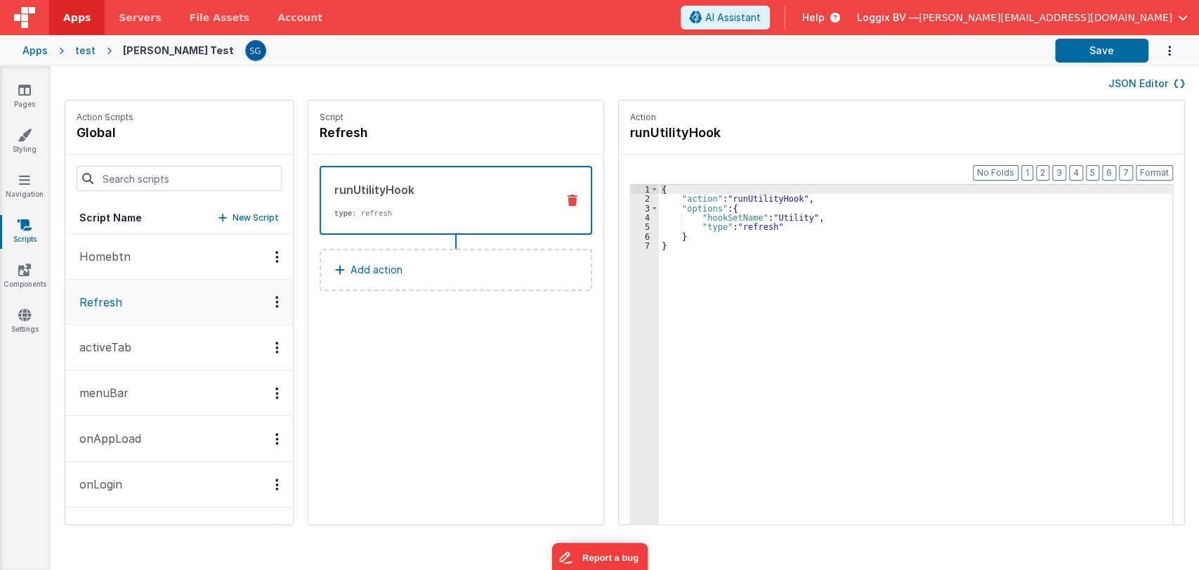
click at [121, 344] on p "activeTab" at bounding box center [101, 347] width 60 height 17
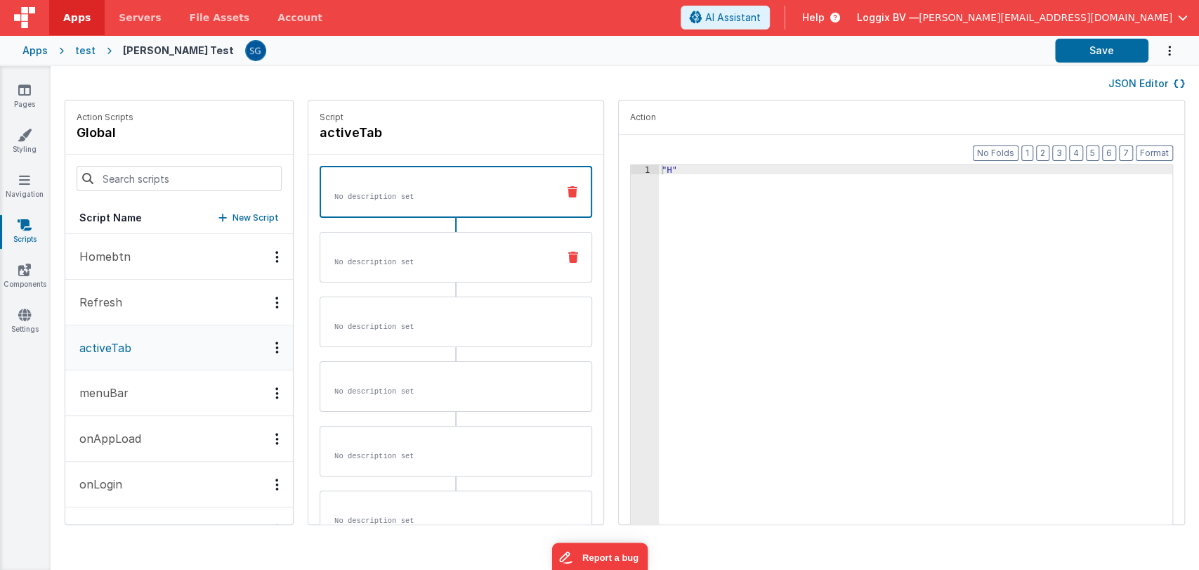
click at [405, 247] on div "No description set" at bounding box center [433, 257] width 226 height 21
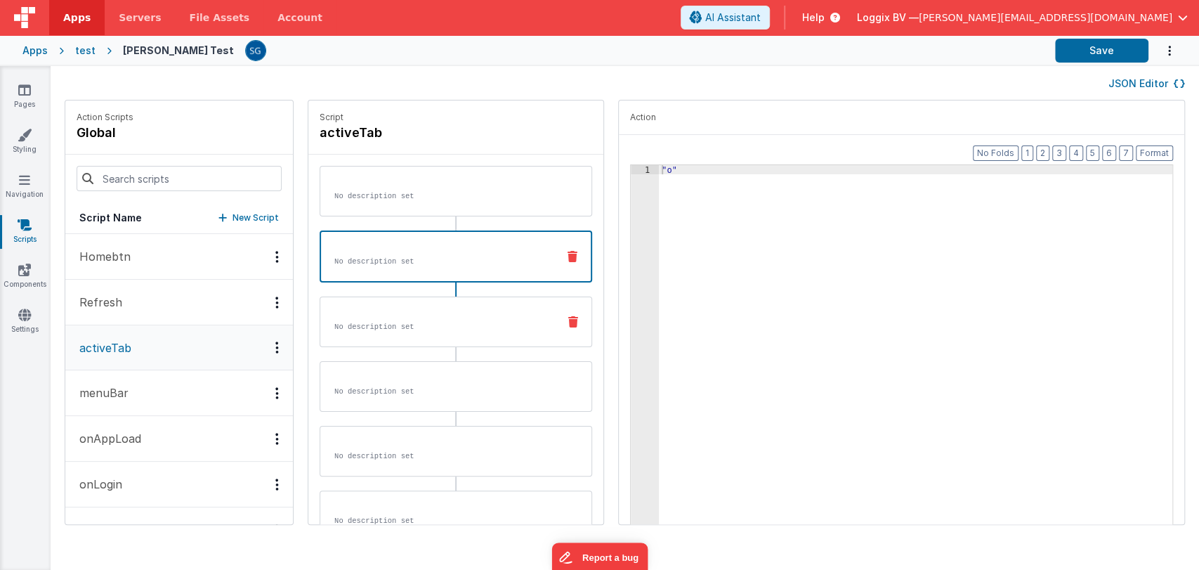
click at [389, 297] on div "No description set" at bounding box center [456, 322] width 273 height 51
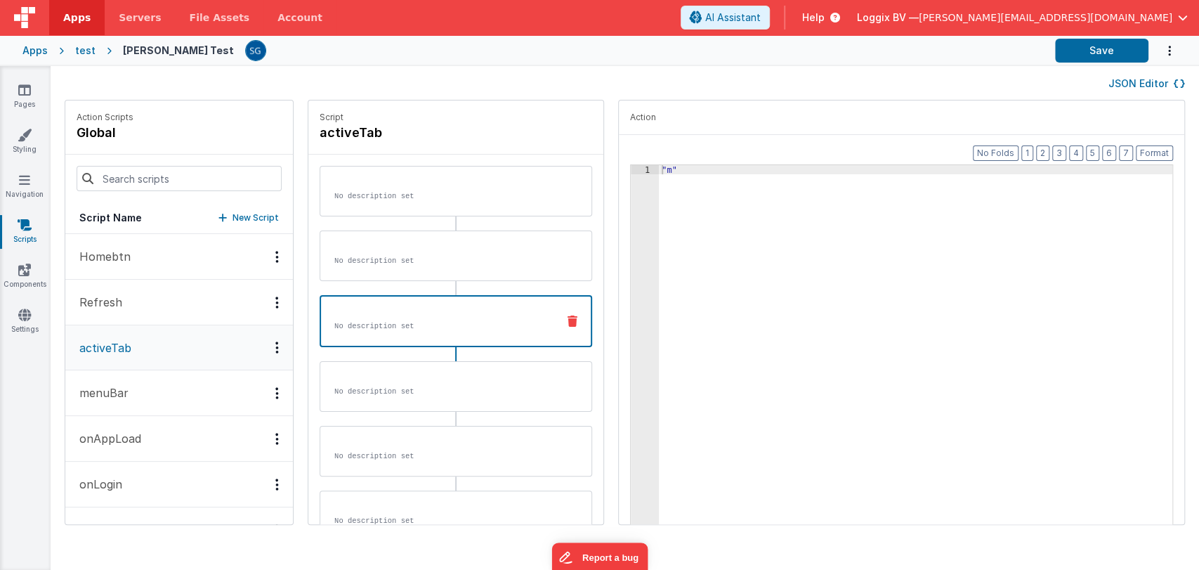
click at [395, 356] on div "No description set No description set No description set No description set No …" at bounding box center [456, 386] width 273 height 440
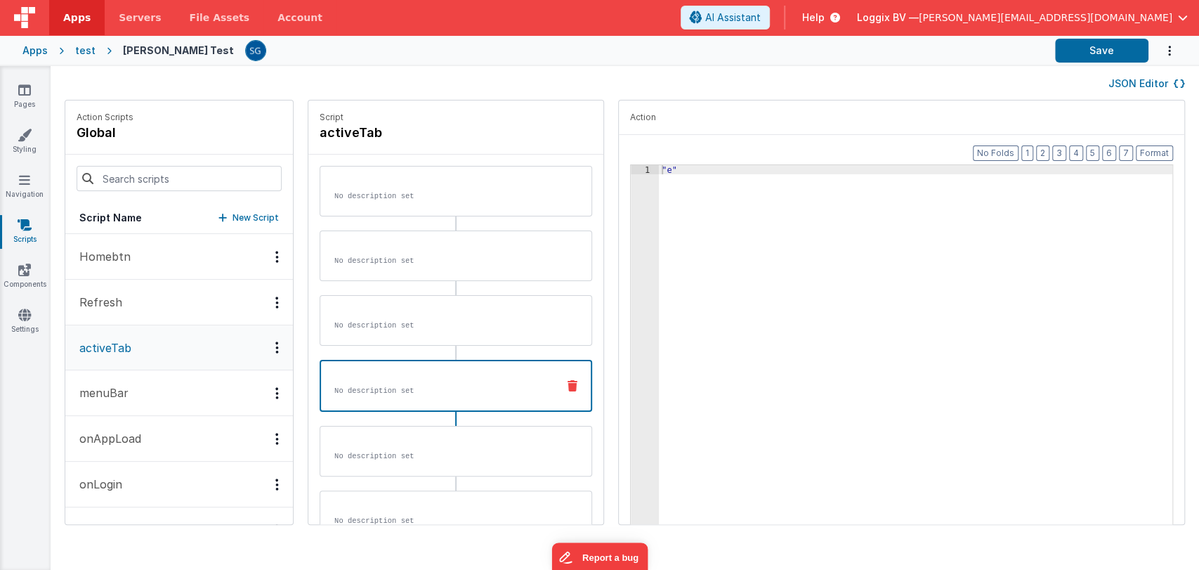
click at [395, 382] on div "No description set" at bounding box center [433, 385] width 225 height 21
click at [367, 445] on div "No description set" at bounding box center [433, 451] width 226 height 21
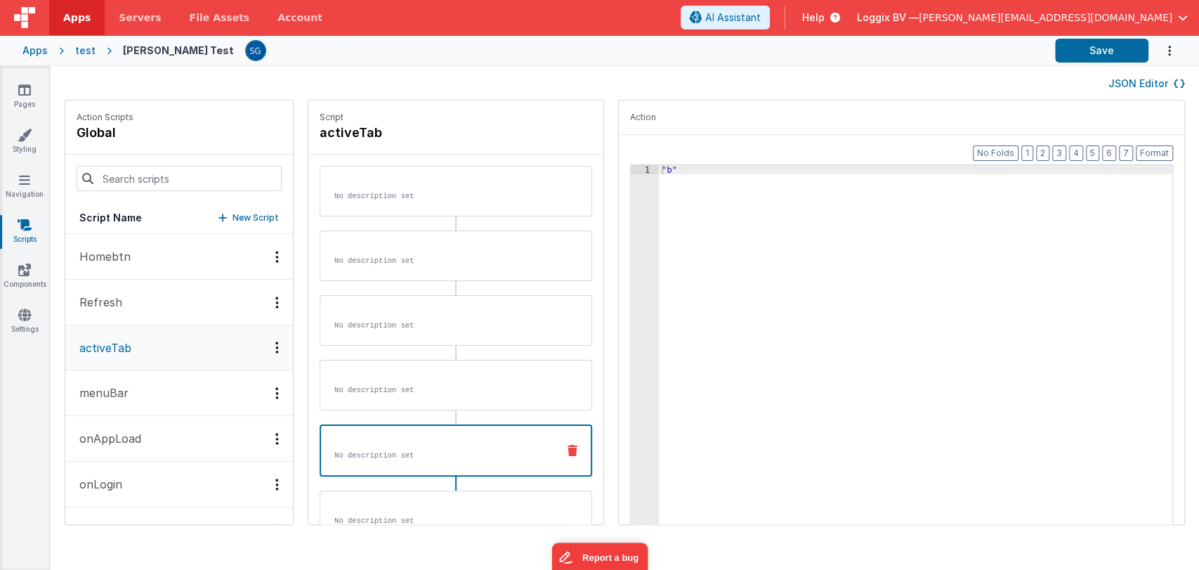
click at [117, 389] on p "menuBar" at bounding box center [100, 392] width 58 height 17
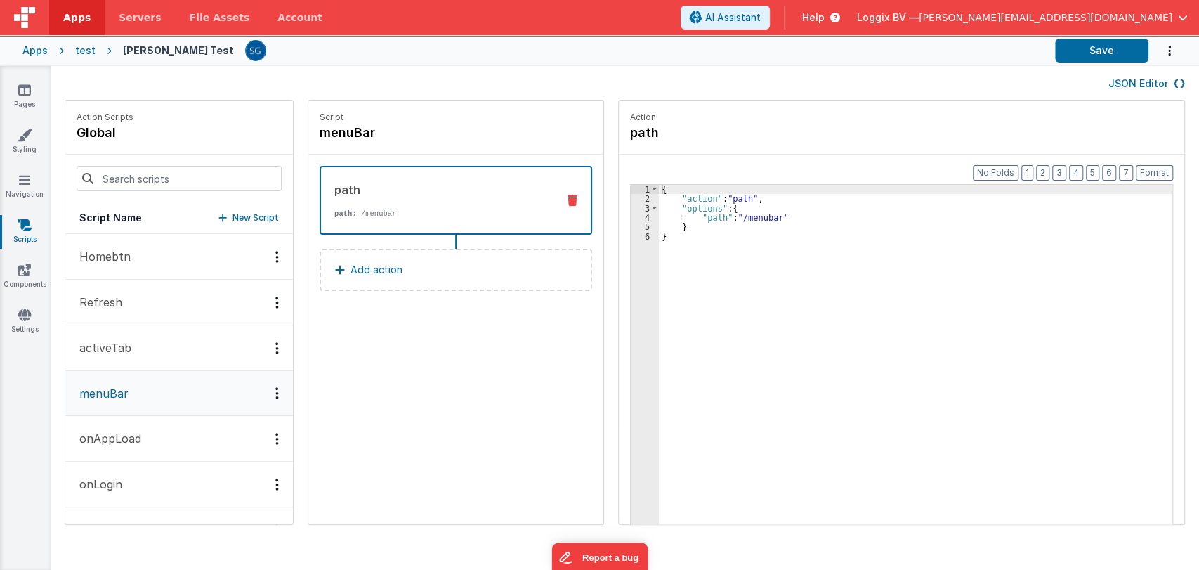
click at [119, 458] on button "onAppLoad" at bounding box center [179, 439] width 228 height 46
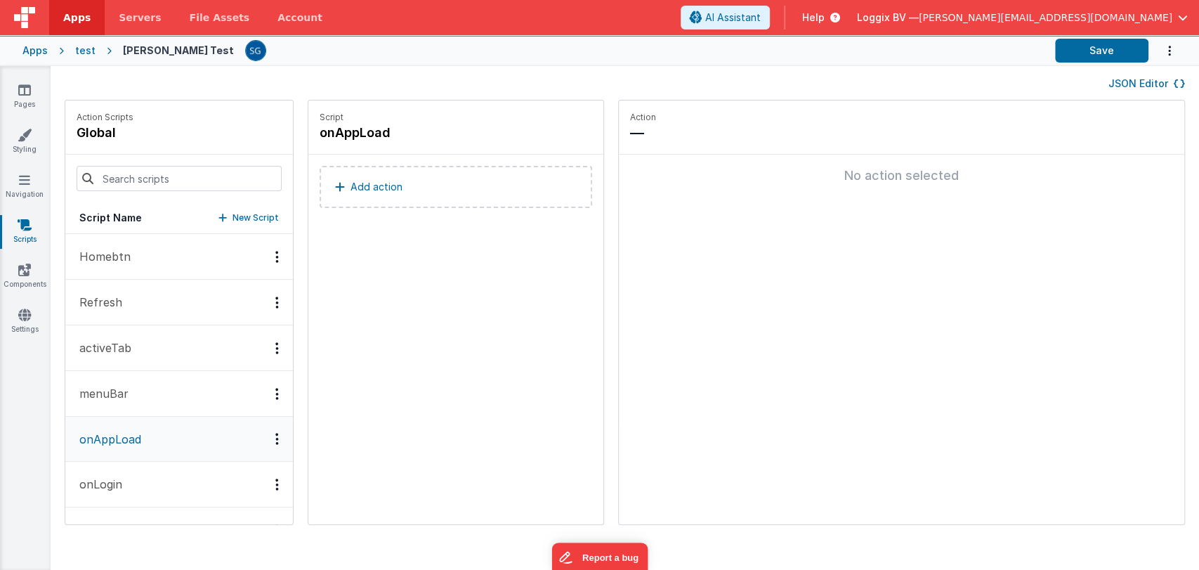
click at [119, 466] on button "onLogin" at bounding box center [179, 485] width 228 height 46
click at [16, 105] on link "Pages" at bounding box center [24, 97] width 51 height 28
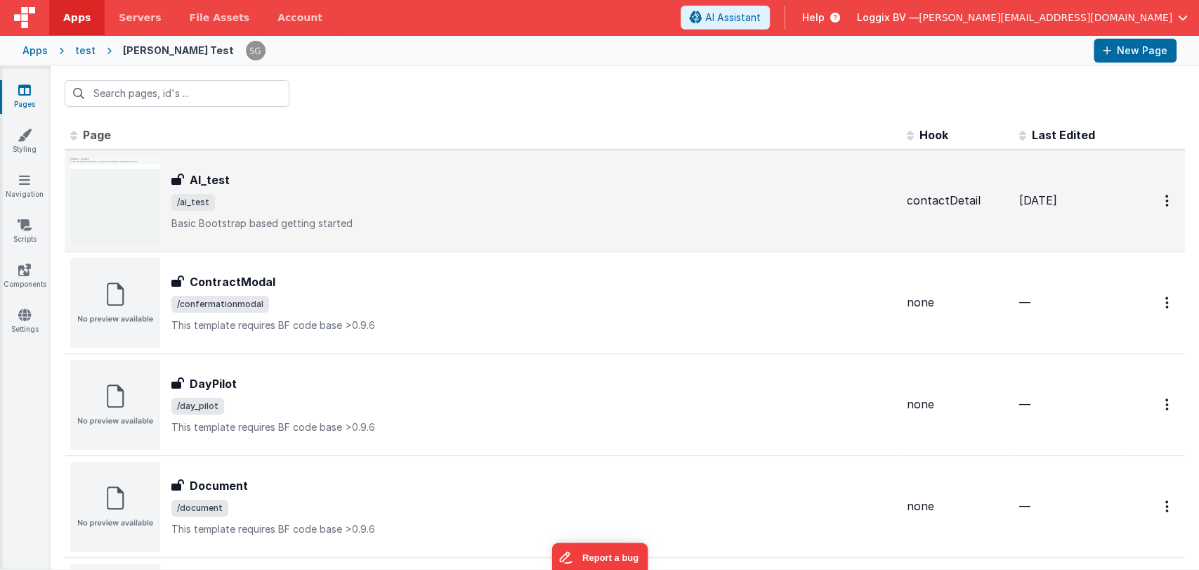
click at [224, 157] on div "AI_test AI_test /ai_test Basic Bootstrap based getting started" at bounding box center [483, 201] width 826 height 90
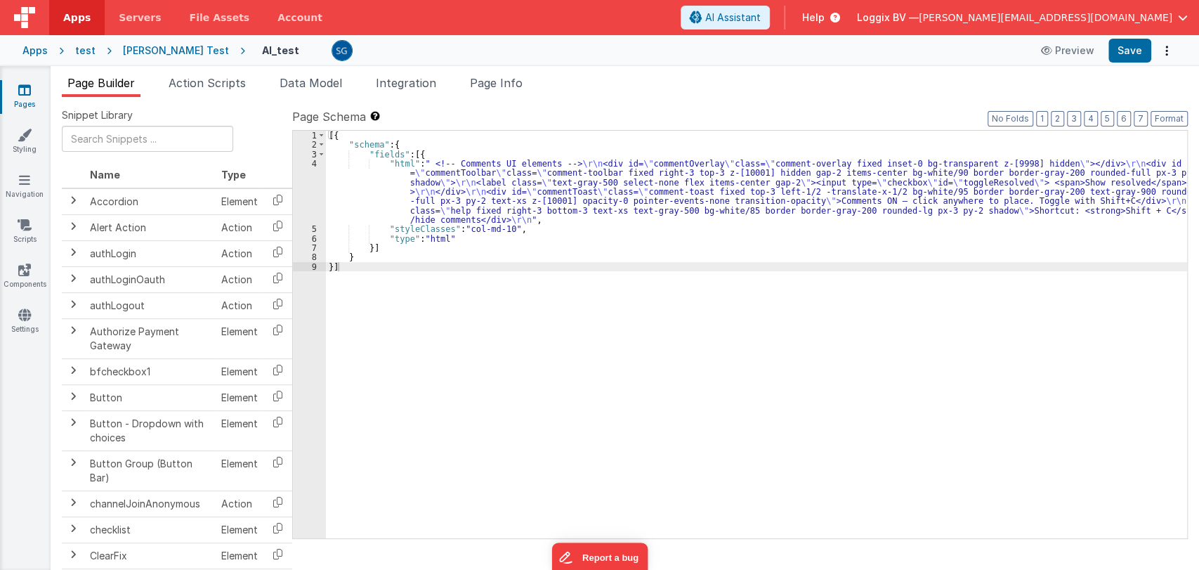
click at [79, 47] on div "test" at bounding box center [85, 51] width 20 height 14
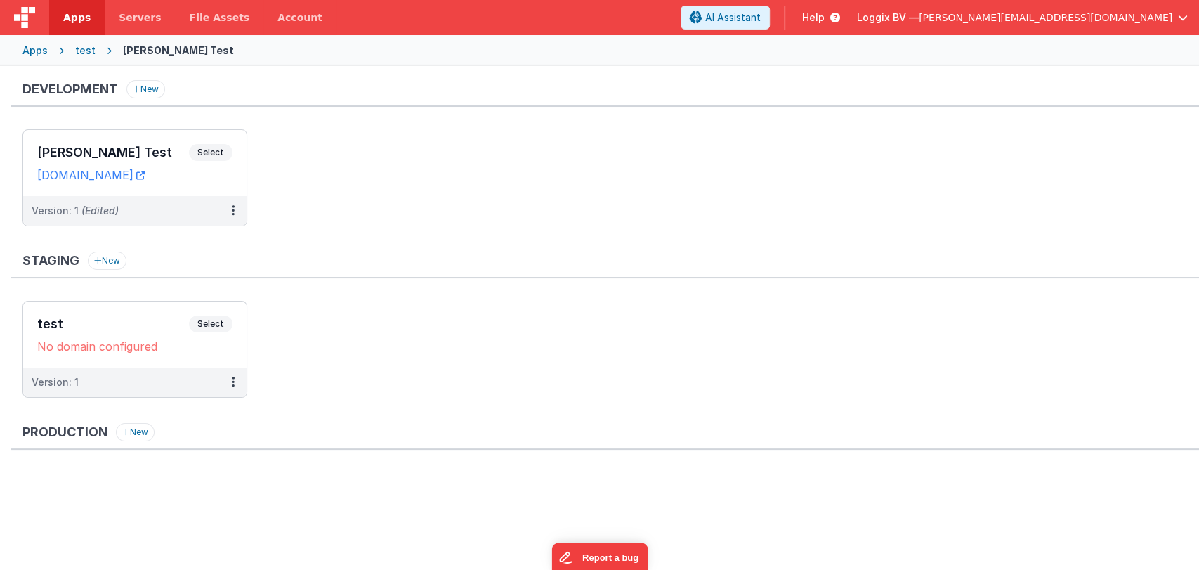
click at [72, 18] on span "Apps" at bounding box center [76, 18] width 27 height 14
